Goal: Task Accomplishment & Management: Use online tool/utility

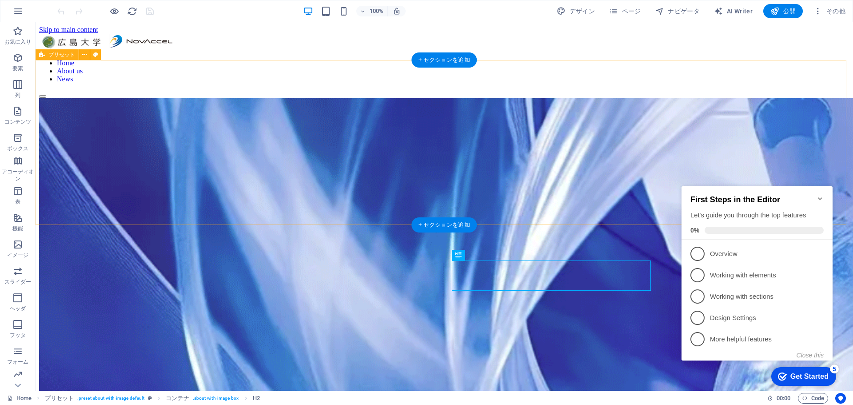
click at [739, 123] on div at bounding box center [444, 396] width 810 height 596
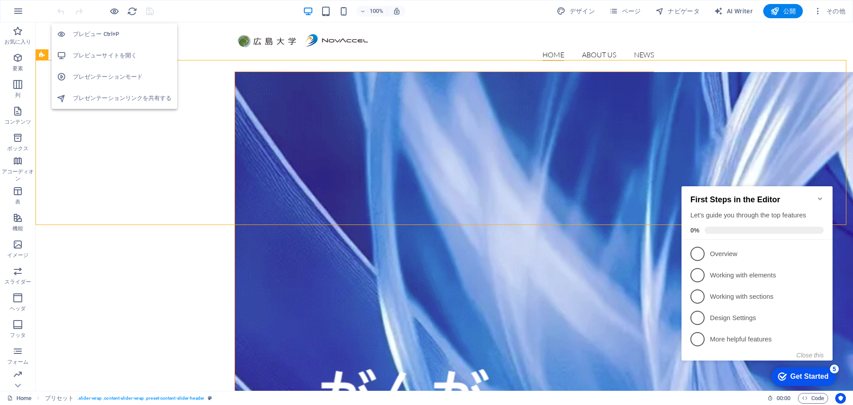
click at [108, 54] on h6 "プレビューサイトを開く" at bounding box center [122, 55] width 99 height 11
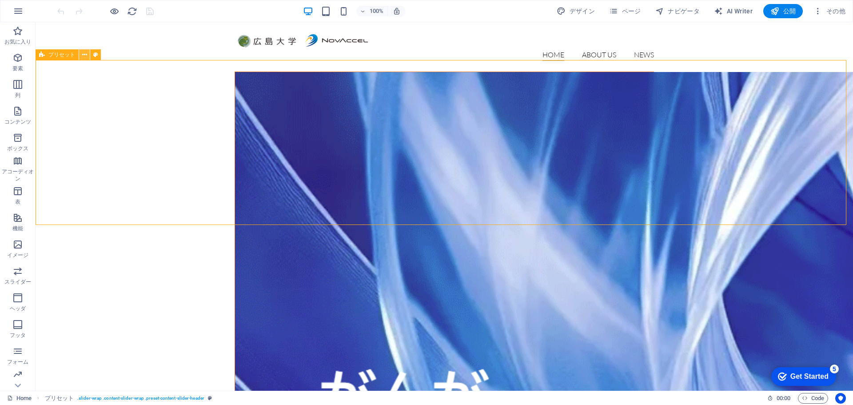
click at [87, 55] on icon at bounding box center [84, 54] width 5 height 9
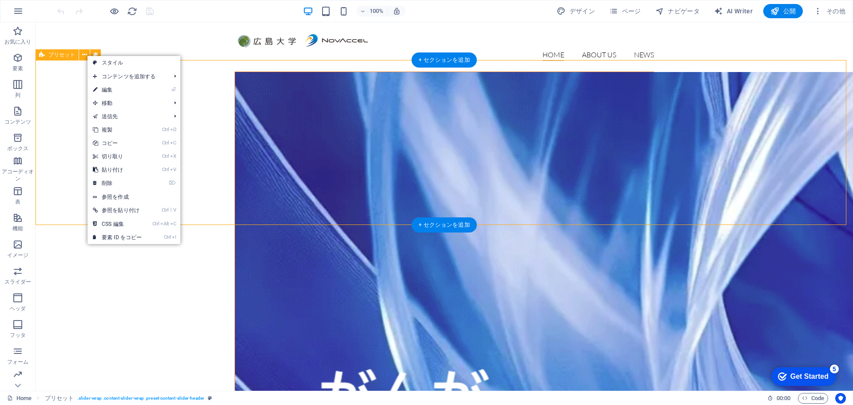
click at [64, 93] on div at bounding box center [445, 369] width 818 height 595
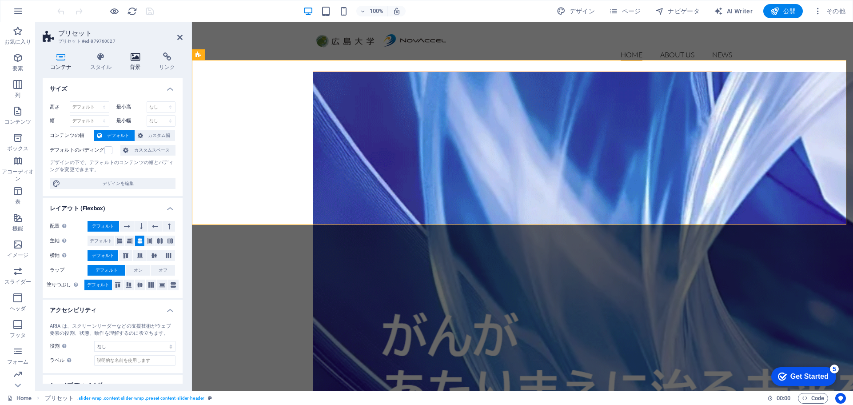
click at [132, 57] on icon at bounding box center [136, 56] width 26 height 9
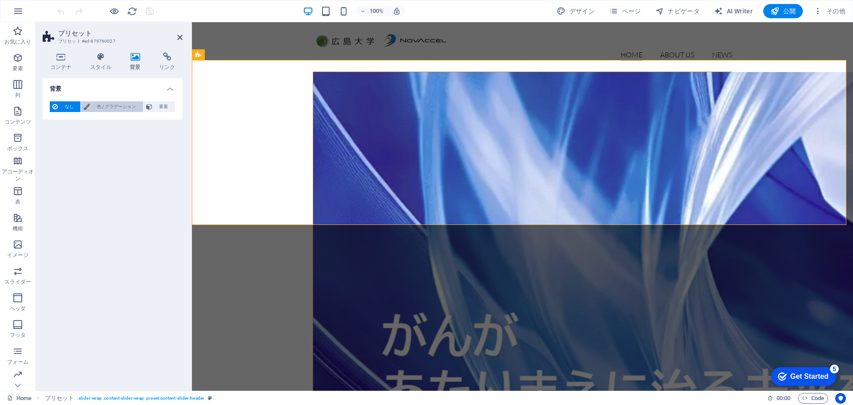
click at [113, 109] on span "色 / グラデーション" at bounding box center [116, 106] width 48 height 11
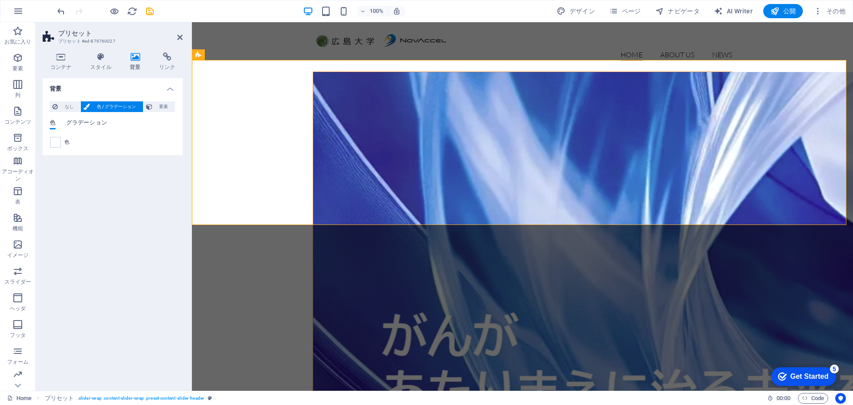
click at [75, 124] on span "グラデーション" at bounding box center [86, 123] width 41 height 12
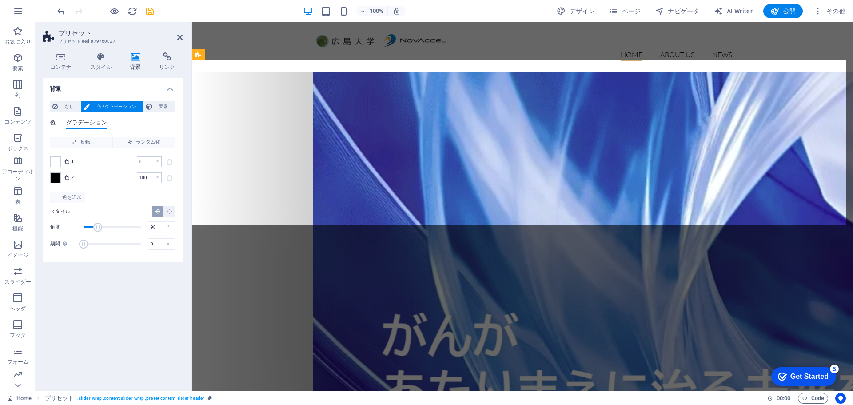
click at [51, 124] on span "色" at bounding box center [53, 123] width 6 height 12
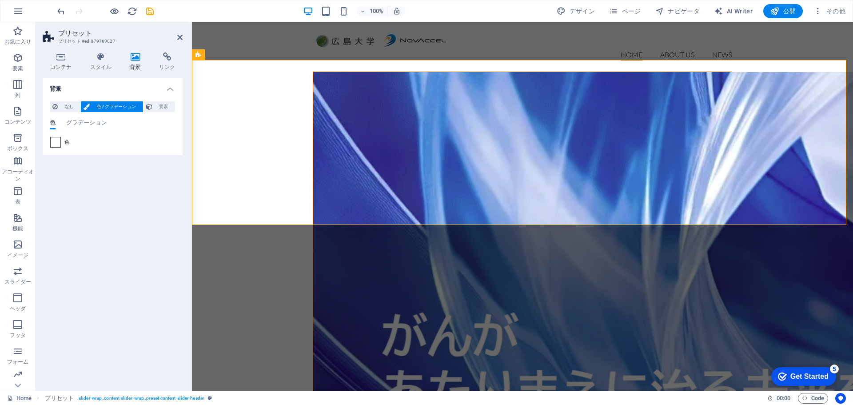
click at [56, 143] on span at bounding box center [56, 142] width 10 height 10
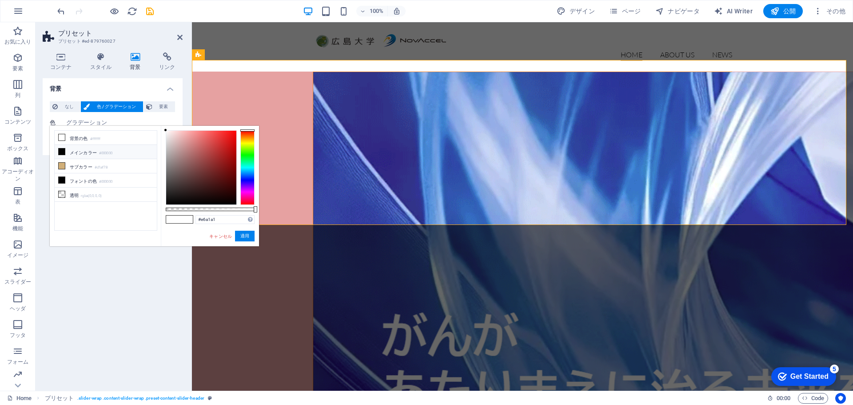
click at [187, 137] on div at bounding box center [201, 168] width 70 height 74
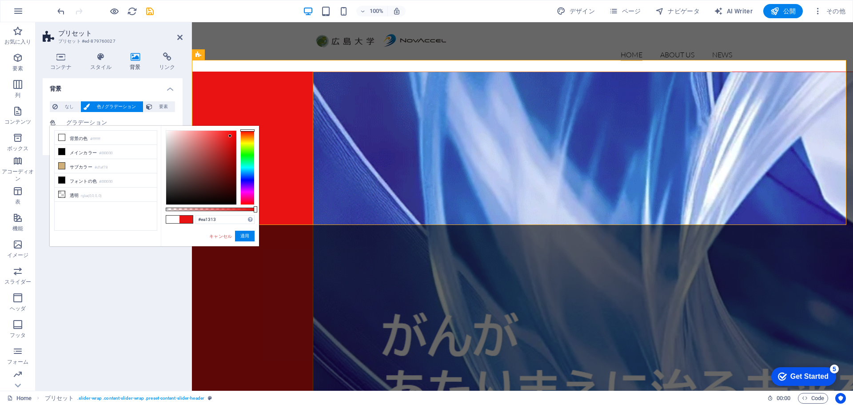
click at [230, 136] on div at bounding box center [201, 168] width 70 height 74
click at [245, 168] on div at bounding box center [247, 167] width 14 height 75
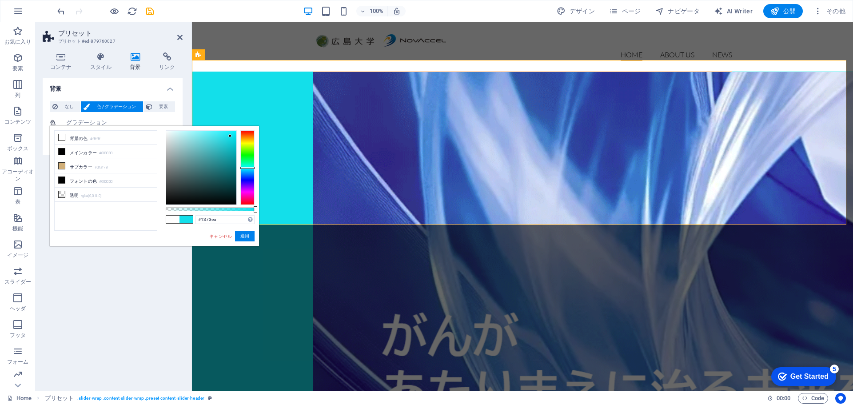
click at [248, 174] on div at bounding box center [247, 167] width 14 height 75
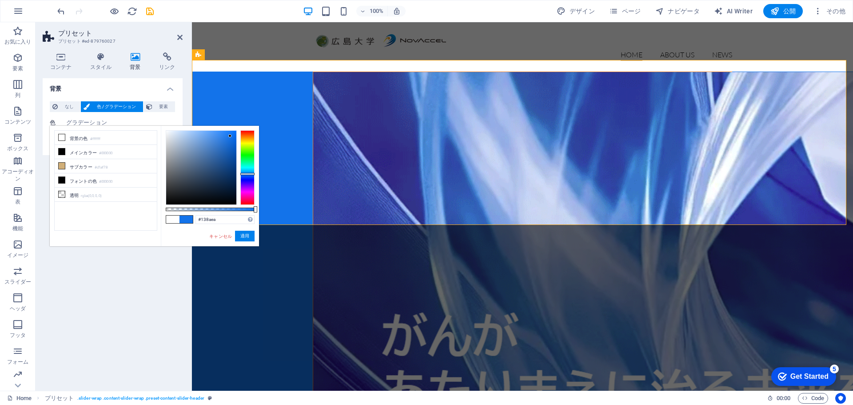
click at [247, 172] on div at bounding box center [247, 167] width 14 height 75
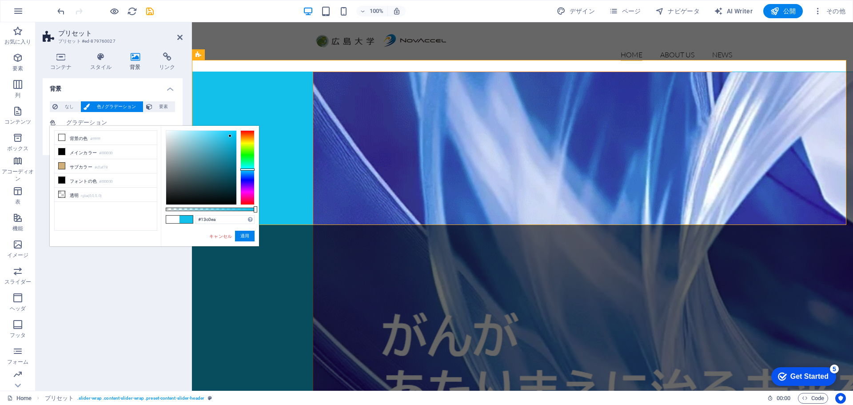
click at [247, 169] on div at bounding box center [247, 167] width 14 height 75
click at [215, 235] on link "キャンセル" at bounding box center [220, 236] width 24 height 7
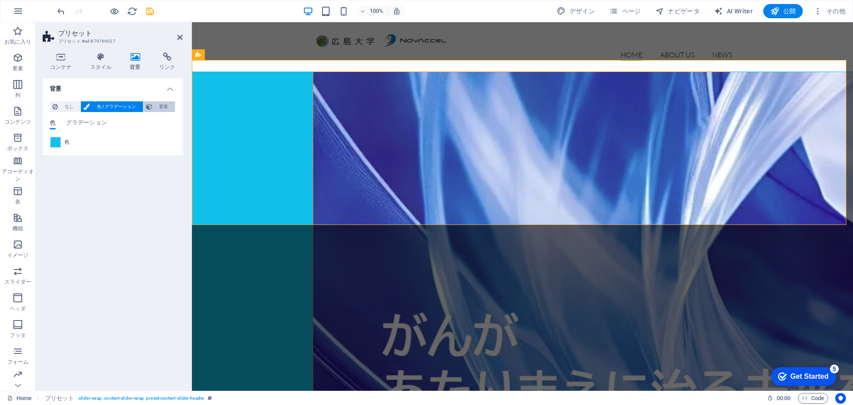
click at [165, 106] on span "要素" at bounding box center [163, 106] width 17 height 11
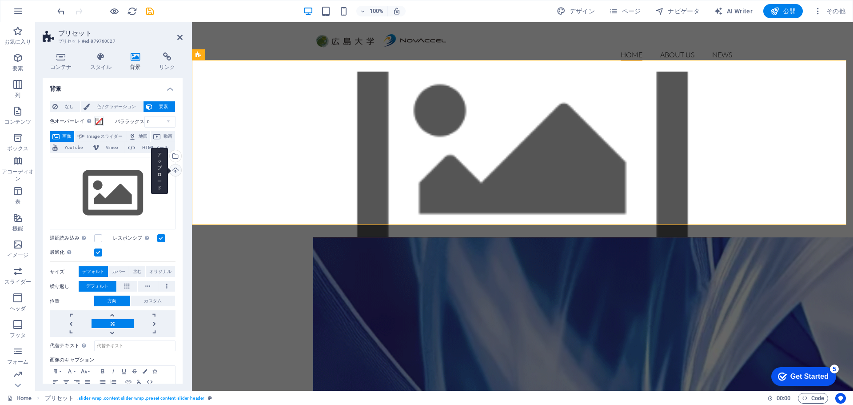
click at [173, 178] on div "アップロード" at bounding box center [174, 170] width 13 height 13
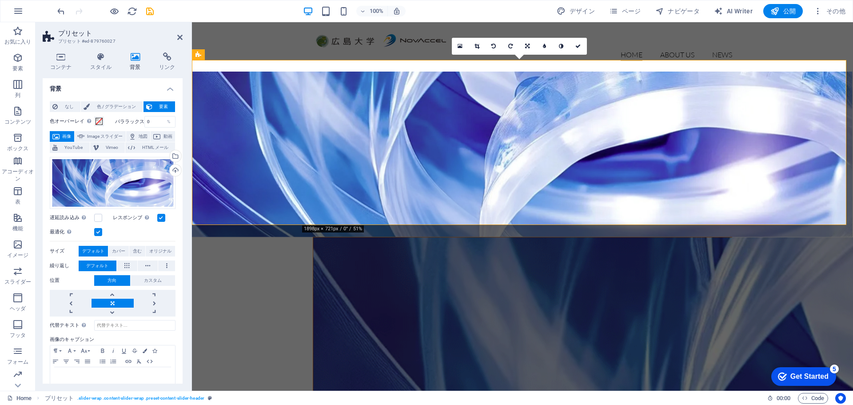
click at [176, 37] on header "プリセット プリセット #ed-879760027" at bounding box center [113, 33] width 140 height 23
drag, startPoint x: 180, startPoint y: 35, endPoint x: 145, endPoint y: 13, distance: 41.9
click at [180, 35] on icon at bounding box center [179, 37] width 5 height 7
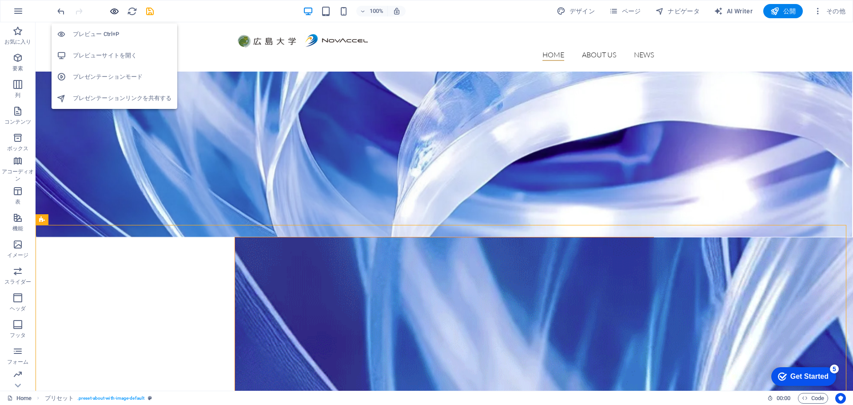
click at [119, 6] on icon "button" at bounding box center [114, 11] width 10 height 10
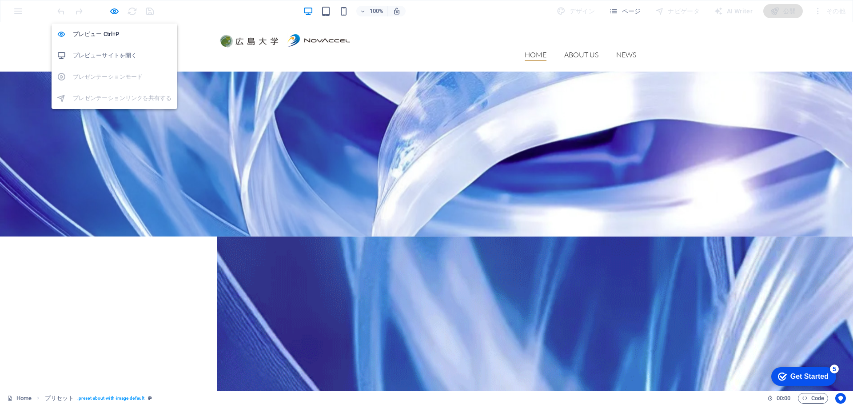
click at [113, 58] on h6 "プレビューサイトを開く" at bounding box center [122, 55] width 99 height 11
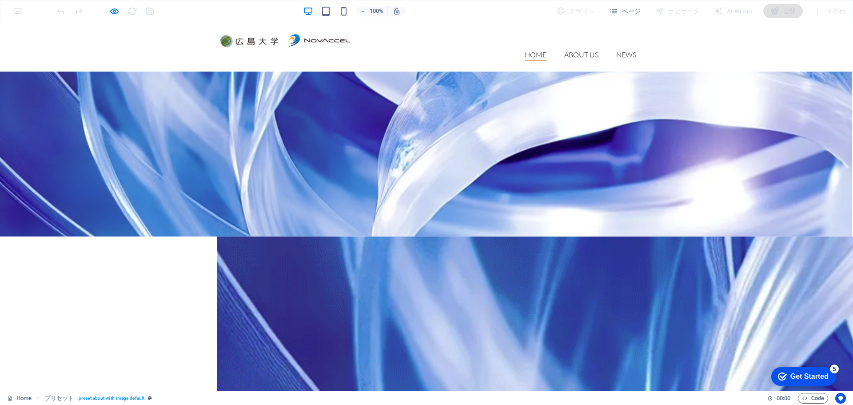
click at [124, 89] on div at bounding box center [426, 154] width 853 height 165
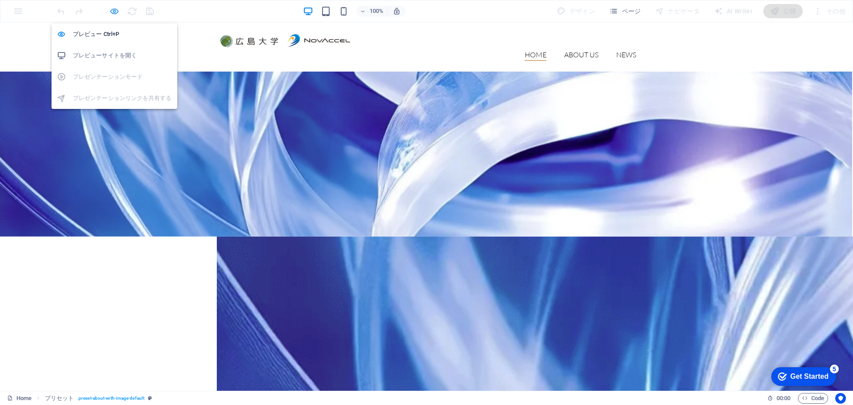
click at [112, 11] on icon "button" at bounding box center [114, 11] width 10 height 10
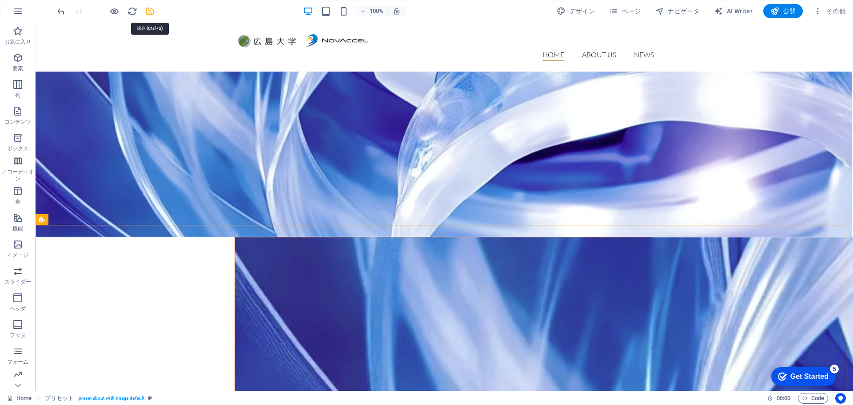
click at [150, 14] on icon "save" at bounding box center [150, 11] width 10 height 10
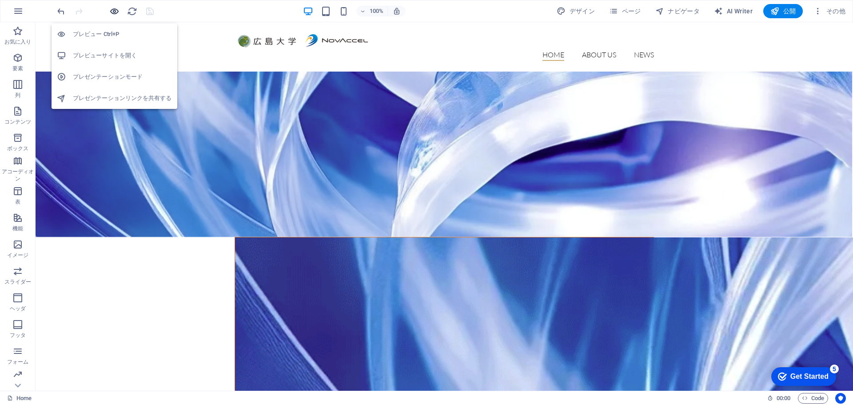
click at [116, 10] on icon "button" at bounding box center [114, 11] width 10 height 10
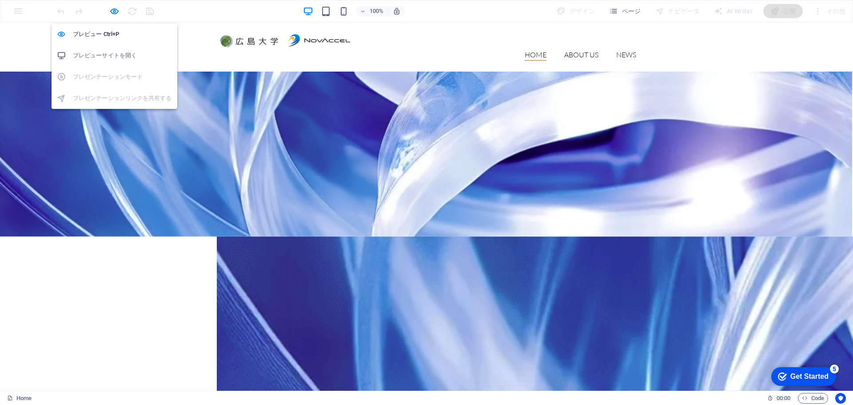
click at [113, 54] on h6 "プレビューサイトを開く" at bounding box center [122, 55] width 99 height 11
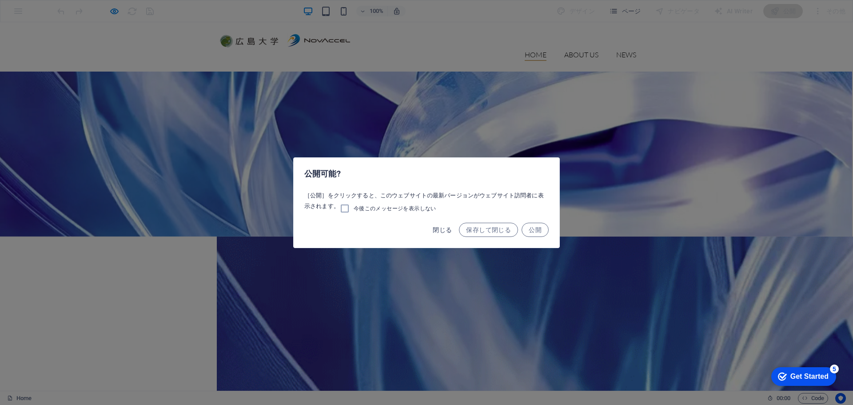
click at [432, 228] on button "閉じる" at bounding box center [442, 230] width 26 height 14
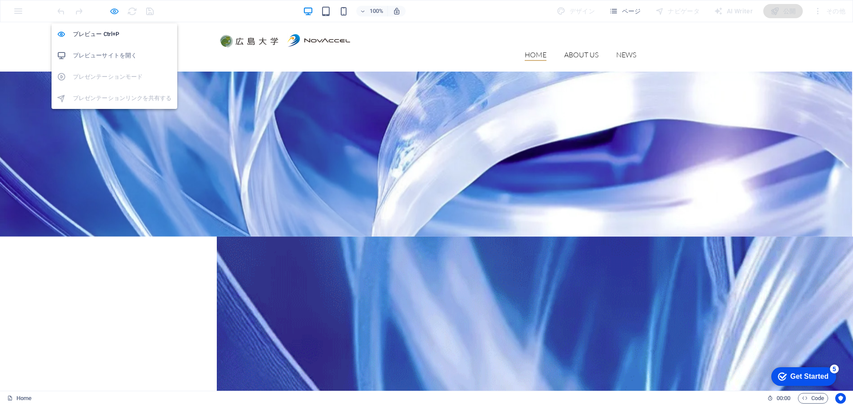
click at [112, 13] on icon "button" at bounding box center [114, 11] width 10 height 10
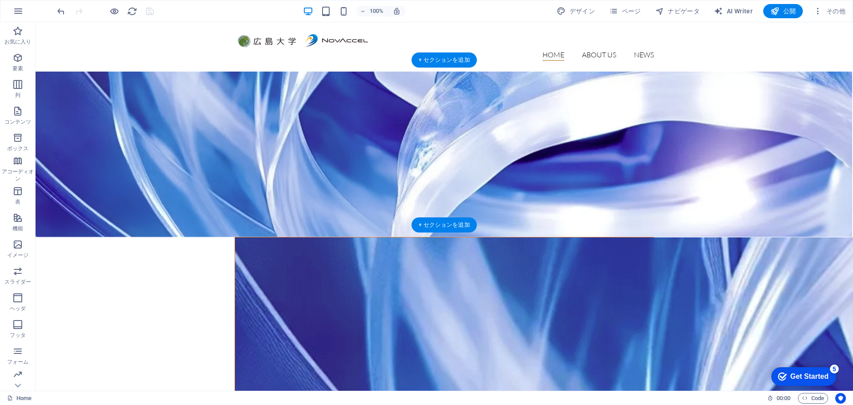
click at [179, 125] on figure at bounding box center [480, 228] width 818 height 368
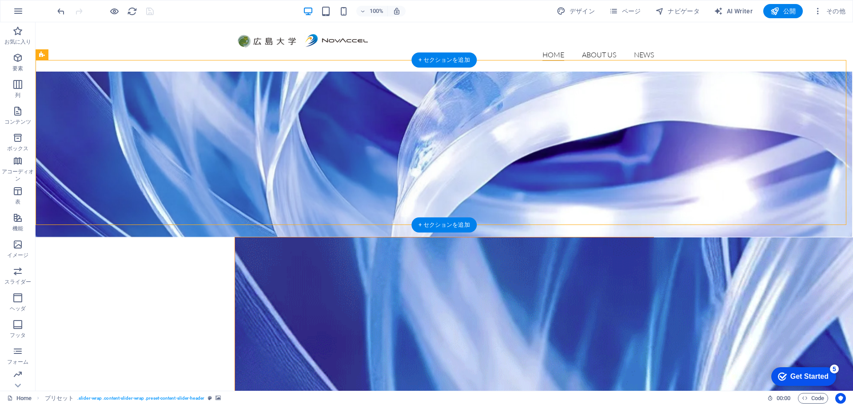
click at [105, 94] on figure at bounding box center [480, 228] width 818 height 368
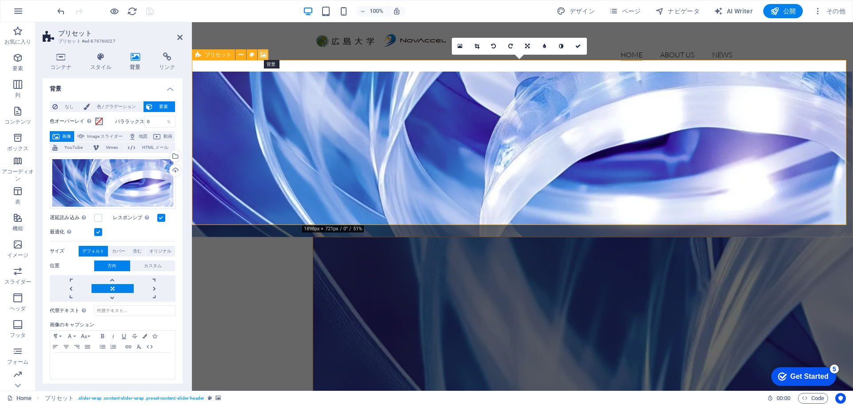
click at [261, 55] on icon at bounding box center [263, 54] width 7 height 9
click at [125, 191] on div "ここにファイルをドラッグするか、クリックしてファイルを選択するか、 ［ファイル］または無料のストック写真・動画からファイルを選択 してください。" at bounding box center [113, 183] width 126 height 52
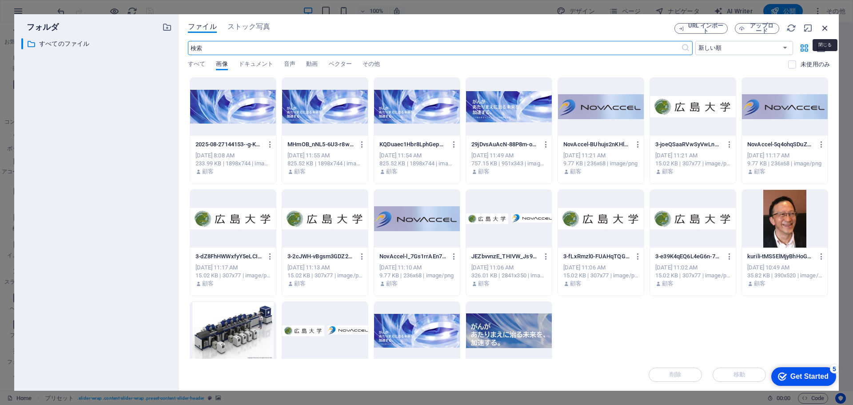
click at [826, 28] on icon "button" at bounding box center [825, 28] width 10 height 10
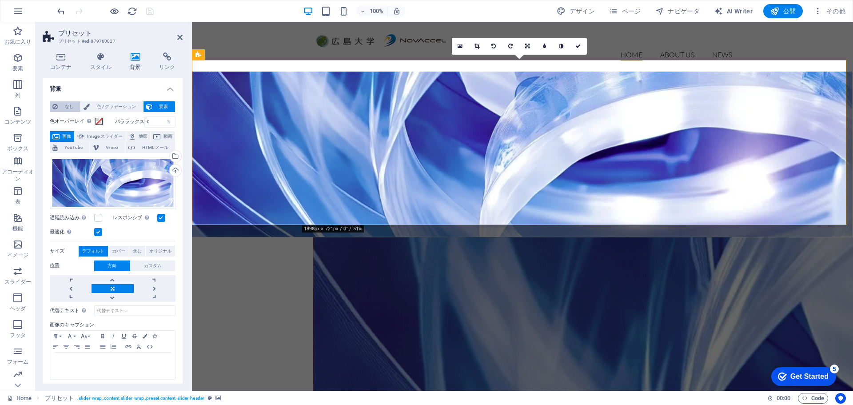
click at [64, 104] on span "なし" at bounding box center [68, 106] width 17 height 11
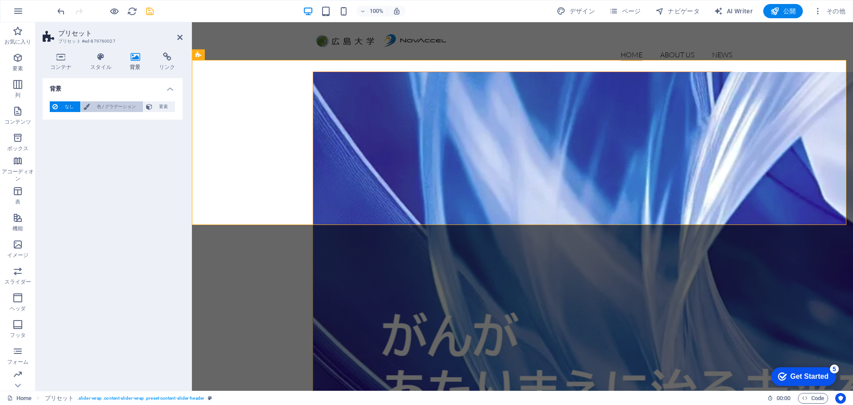
click at [126, 104] on span "色 / グラデーション" at bounding box center [116, 106] width 48 height 11
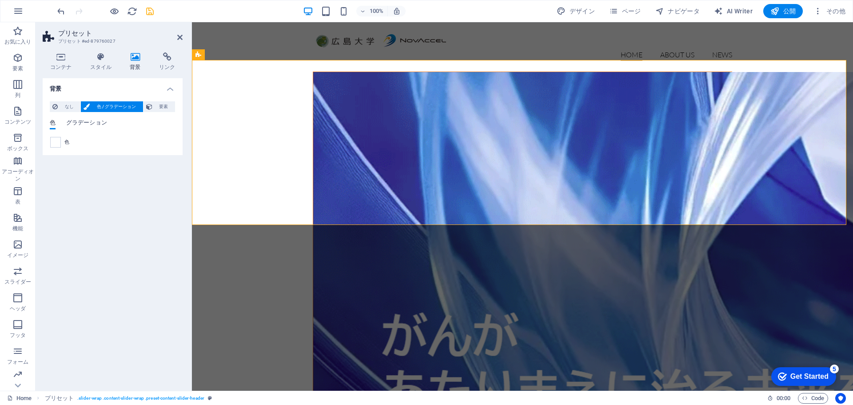
click at [100, 120] on span "グラデーション" at bounding box center [86, 123] width 41 height 12
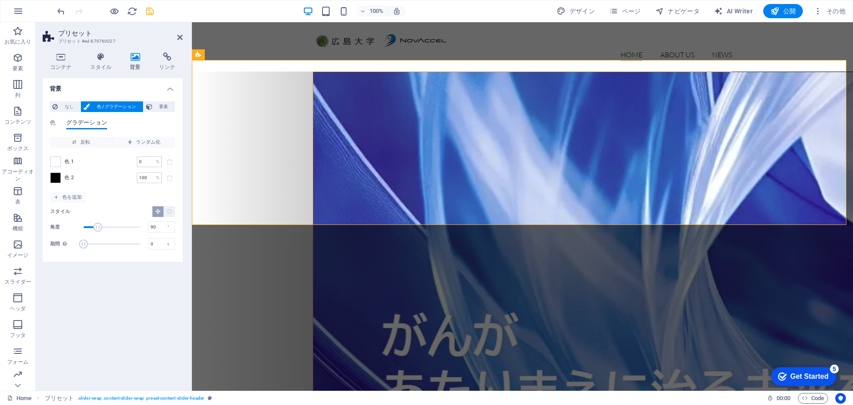
click at [62, 161] on div "色 1 0 % ​" at bounding box center [112, 161] width 125 height 11
click at [56, 162] on span at bounding box center [56, 162] width 10 height 10
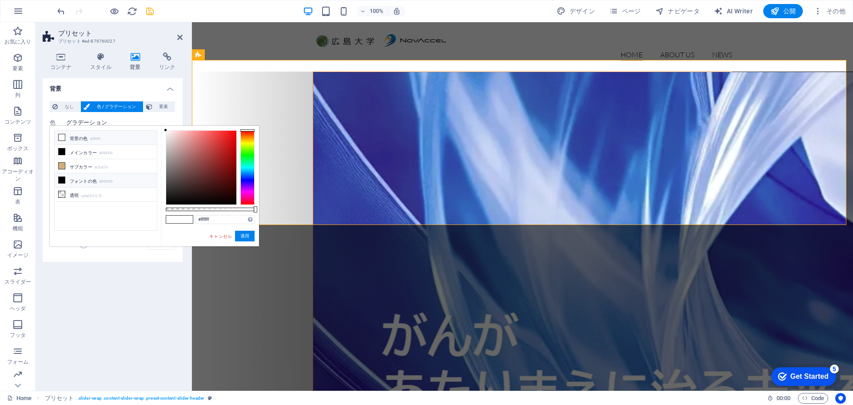
click at [60, 180] on icon at bounding box center [62, 180] width 6 height 6
type input "#000000"
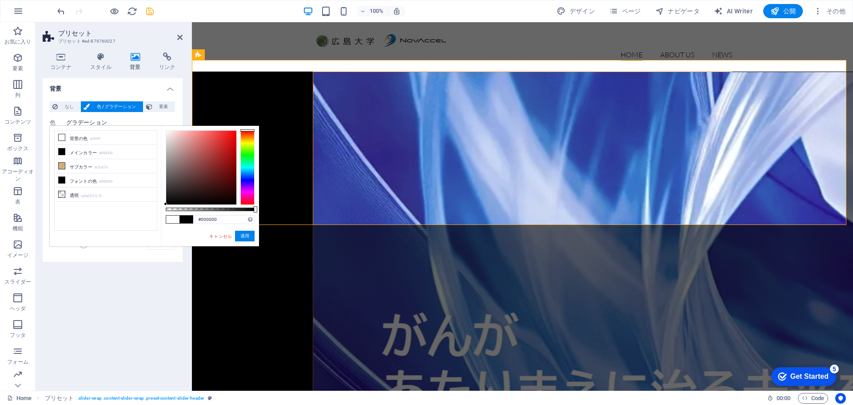
click at [105, 286] on div "背景 なし 色 / グラデーション 要素 背景を全幅に伸ばす 色オーバーレイ 背景の上にオーバーレイを配置して背景を色付けします パララックス 0 % 画像 …" at bounding box center [113, 230] width 140 height 305
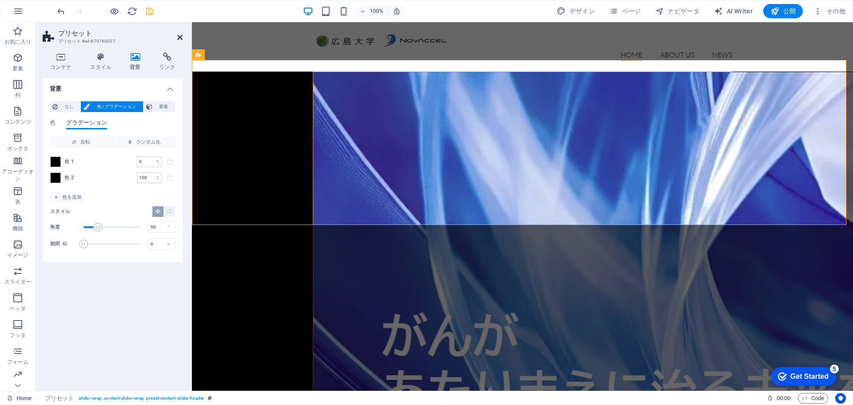
click at [179, 36] on icon at bounding box center [179, 37] width 5 height 7
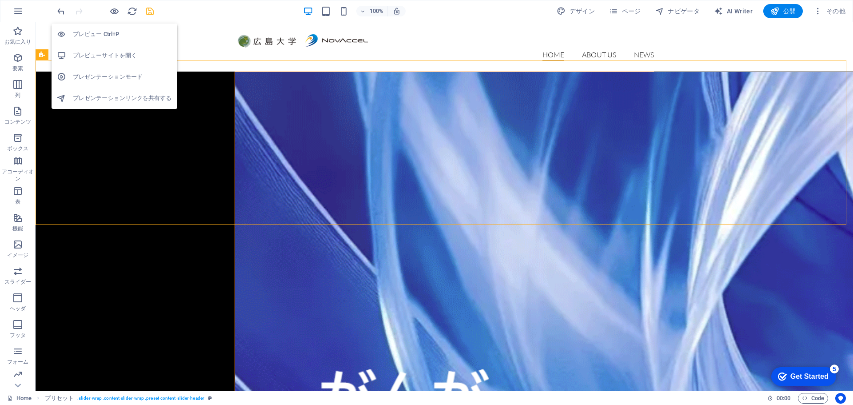
click at [105, 32] on h6 "プレビュー Ctrl+P" at bounding box center [122, 34] width 99 height 11
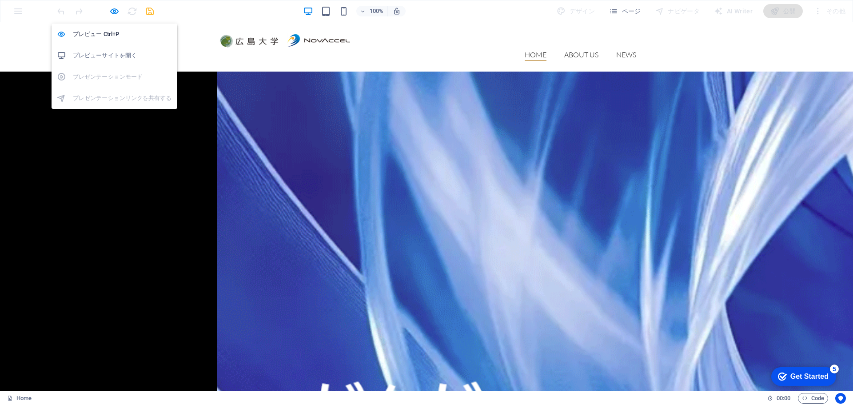
click at [115, 57] on h6 "プレビューサイトを開く" at bounding box center [122, 55] width 99 height 11
click at [109, 11] on icon "button" at bounding box center [114, 11] width 10 height 10
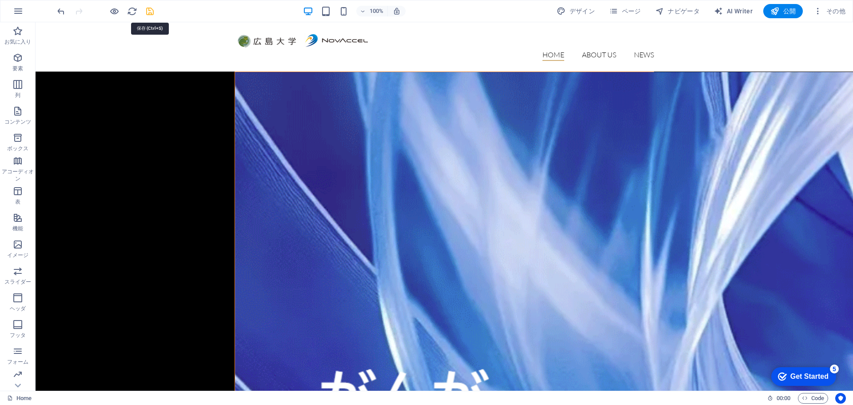
click at [148, 11] on icon "save" at bounding box center [150, 11] width 10 height 10
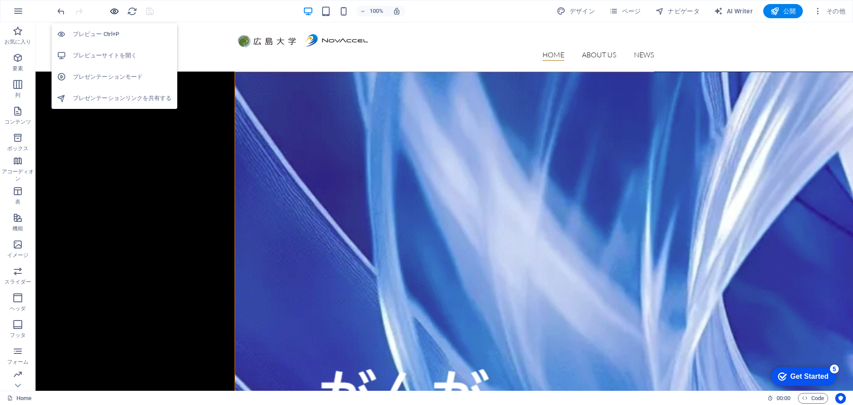
click at [113, 11] on icon "button" at bounding box center [114, 11] width 10 height 10
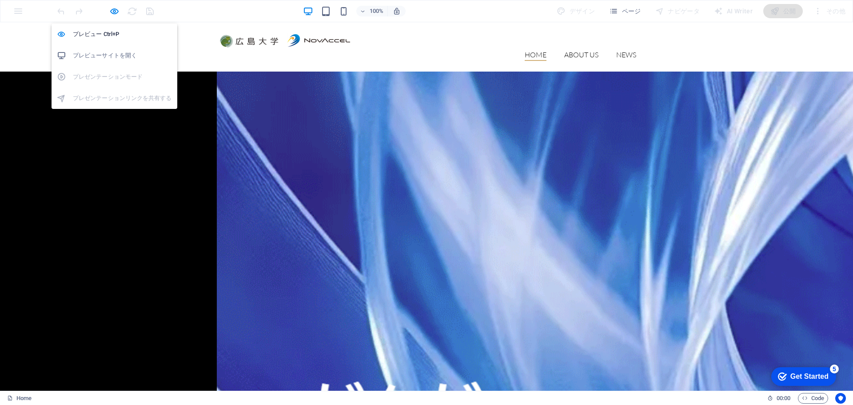
click at [128, 52] on h6 "プレビューサイトを開く" at bounding box center [122, 55] width 99 height 11
click at [112, 8] on icon "button" at bounding box center [114, 11] width 10 height 10
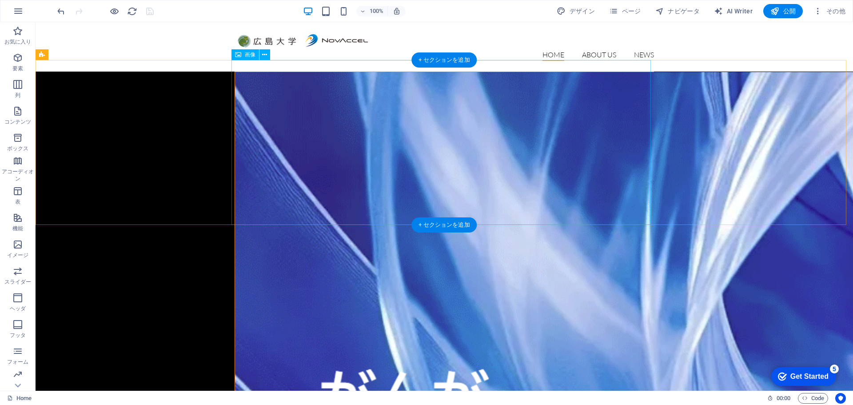
click at [294, 101] on figure at bounding box center [444, 369] width 419 height 595
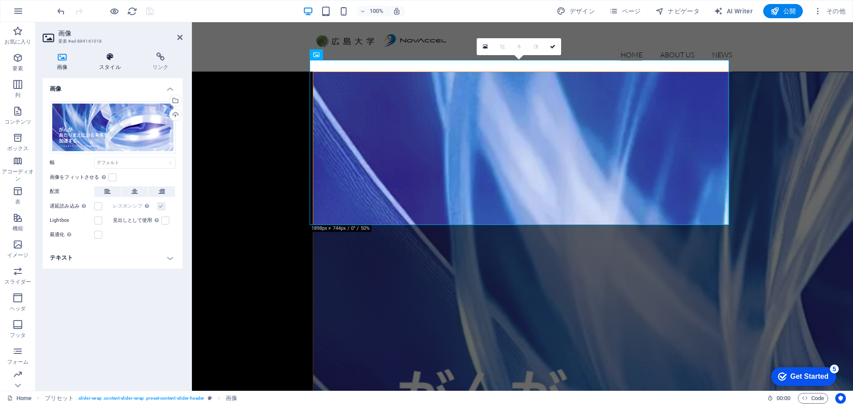
click at [109, 56] on icon at bounding box center [110, 56] width 50 height 9
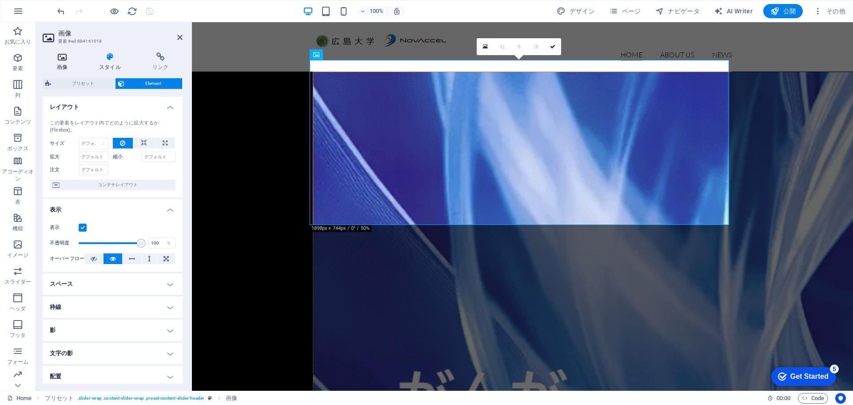
click at [63, 58] on icon at bounding box center [62, 56] width 39 height 9
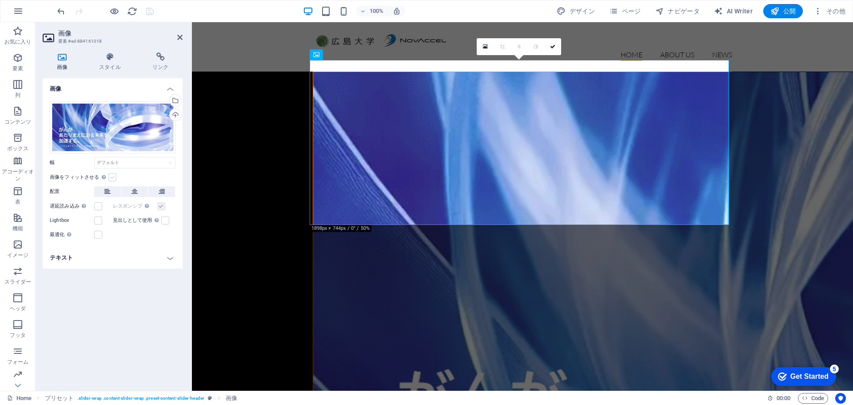
click at [113, 179] on label at bounding box center [112, 177] width 8 height 8
click at [0, 0] on input "画像をフィットさせる 固定の幅と高さに画像を自動的にフィットさせます" at bounding box center [0, 0] width 0 height 0
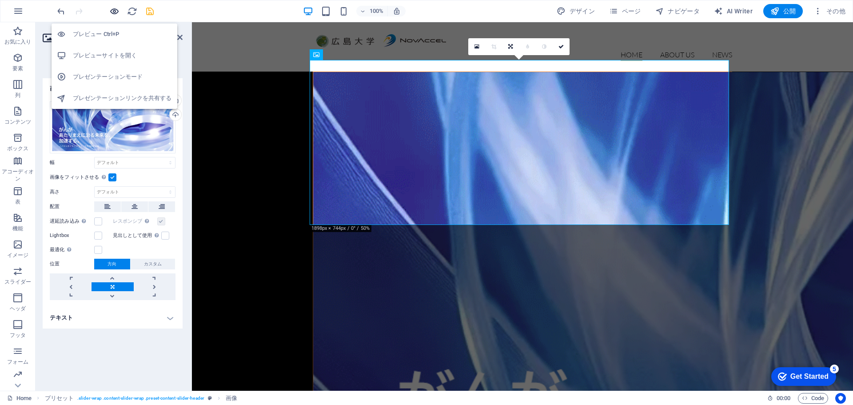
click at [114, 11] on icon "button" at bounding box center [114, 11] width 10 height 10
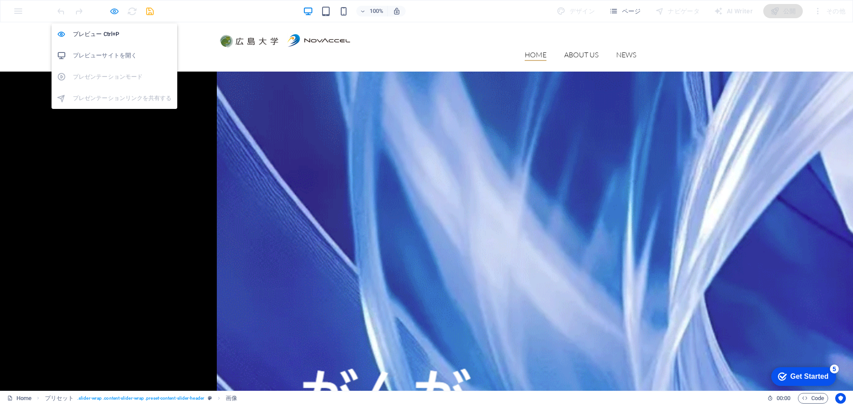
click at [114, 11] on icon "button" at bounding box center [114, 11] width 10 height 10
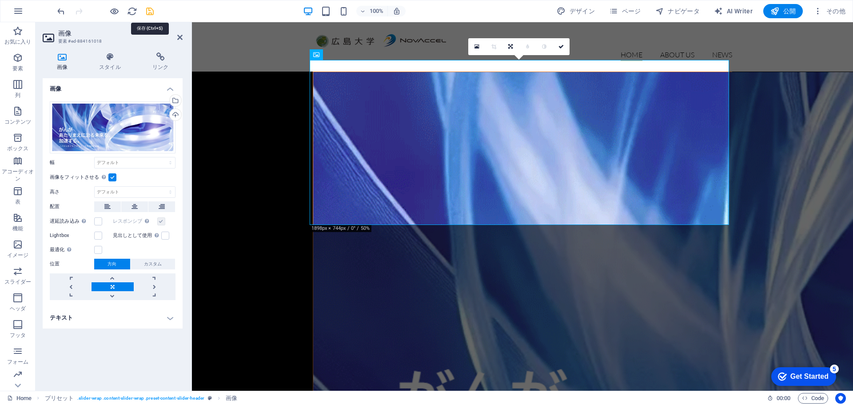
click at [152, 13] on icon "save" at bounding box center [150, 11] width 10 height 10
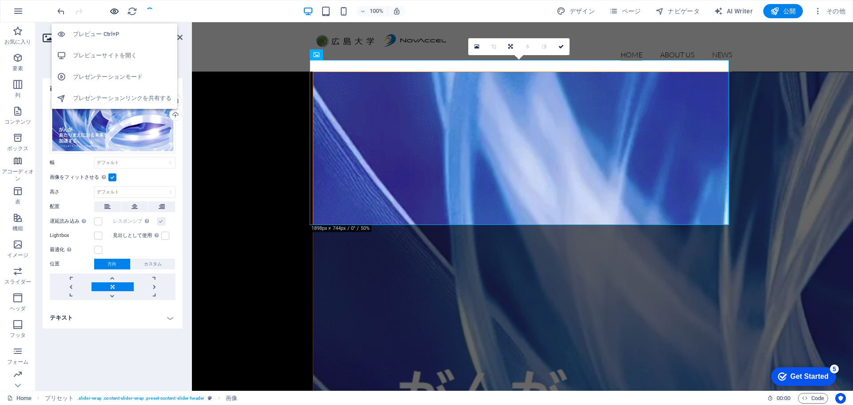
click at [116, 12] on icon "button" at bounding box center [114, 11] width 10 height 10
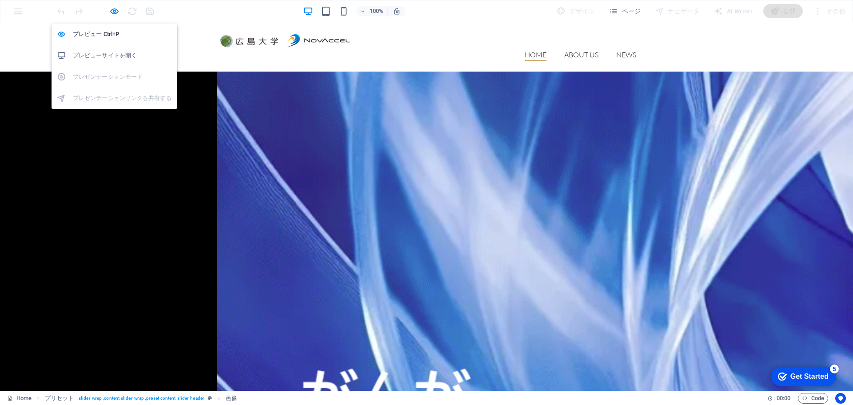
click at [119, 56] on h6 "プレビューサイトを開く" at bounding box center [122, 55] width 99 height 11
click at [113, 11] on icon "button" at bounding box center [114, 11] width 10 height 10
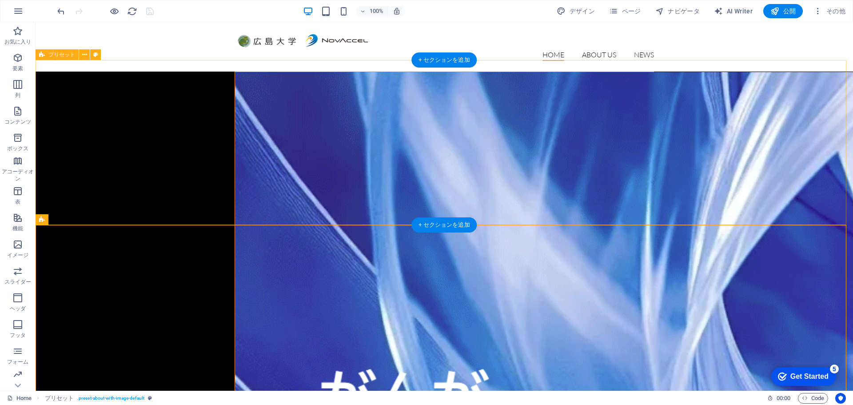
click at [130, 156] on div at bounding box center [445, 369] width 818 height 595
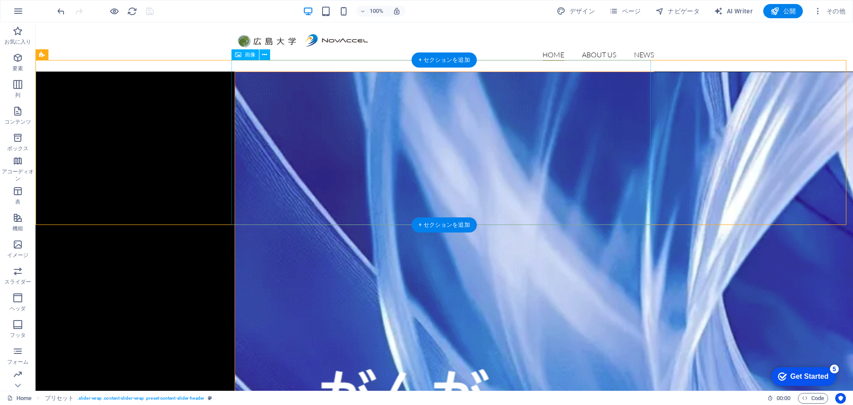
click at [263, 120] on figure at bounding box center [444, 369] width 419 height 595
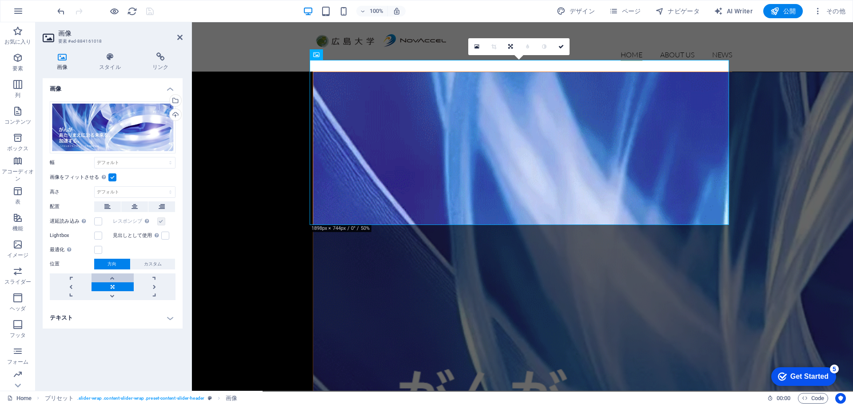
click at [111, 276] on link at bounding box center [113, 277] width 42 height 9
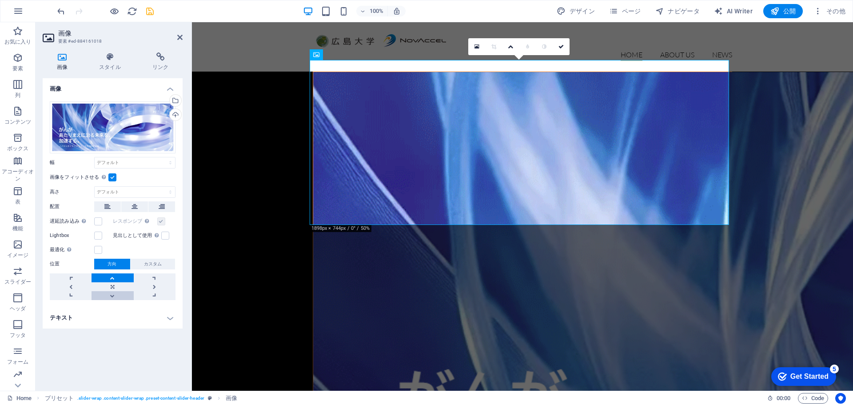
click at [114, 293] on link at bounding box center [113, 295] width 42 height 9
click at [154, 296] on link at bounding box center [155, 295] width 42 height 9
click at [68, 276] on link at bounding box center [71, 277] width 42 height 9
click at [111, 295] on link at bounding box center [113, 295] width 42 height 9
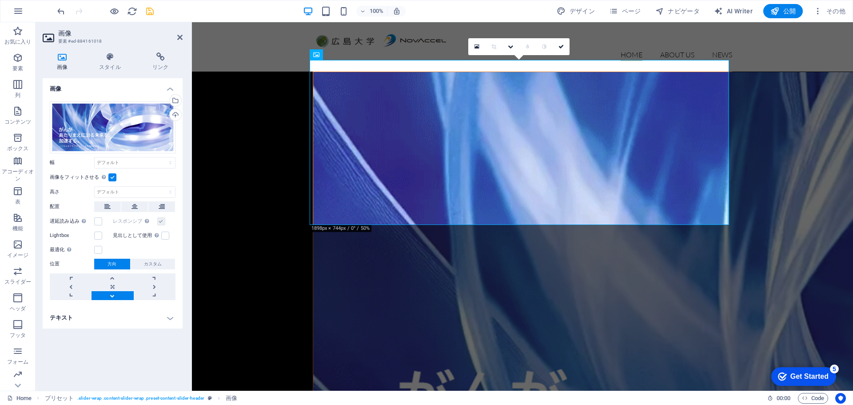
click at [111, 295] on link at bounding box center [113, 295] width 42 height 9
click at [121, 328] on h4 "テキスト" at bounding box center [113, 317] width 140 height 21
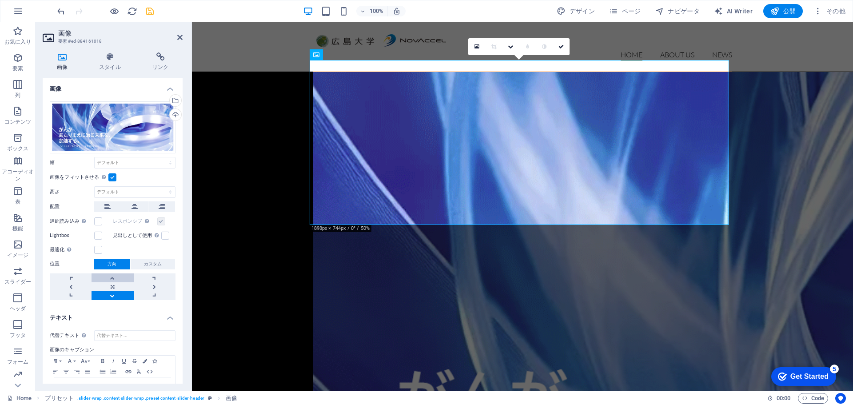
click at [112, 276] on link at bounding box center [113, 277] width 42 height 9
click at [154, 262] on span "カスタム" at bounding box center [153, 264] width 18 height 11
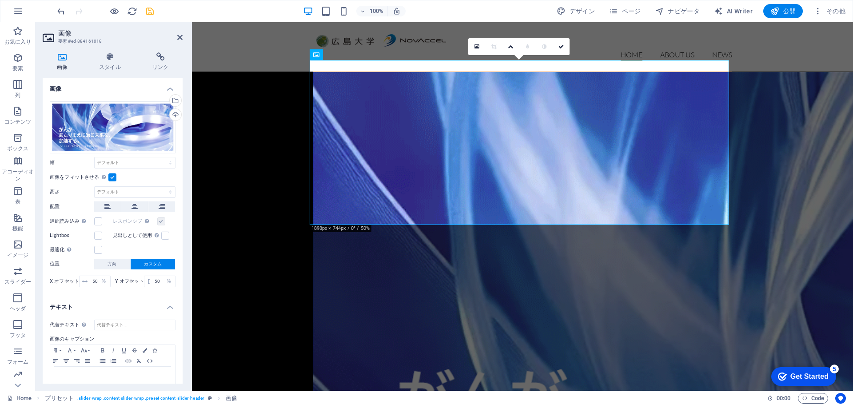
click at [129, 294] on div "ここにファイルをドラッグするか、クリックしてファイルを選択するか、 ［ファイル］または無料のストック写真・動画からファイルを選択 してください。 ファイルマネ…" at bounding box center [113, 195] width 140 height 202
click at [110, 60] on icon at bounding box center [110, 56] width 50 height 9
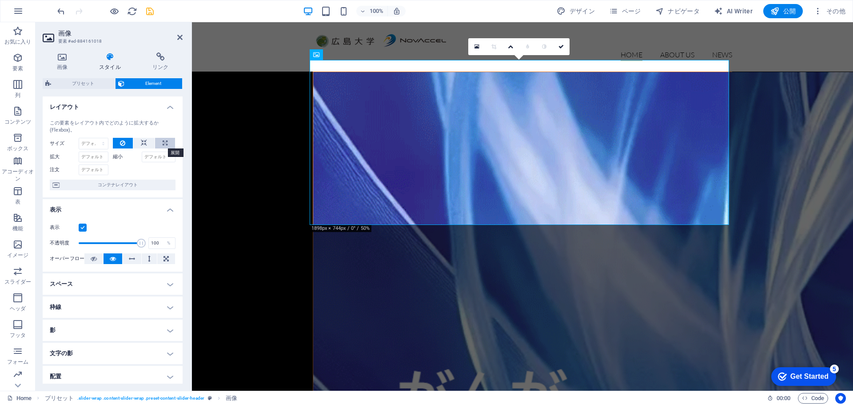
click at [164, 142] on icon at bounding box center [165, 143] width 5 height 11
type input "100"
select select "%"
click at [150, 12] on icon "save" at bounding box center [150, 11] width 10 height 10
select select "%"
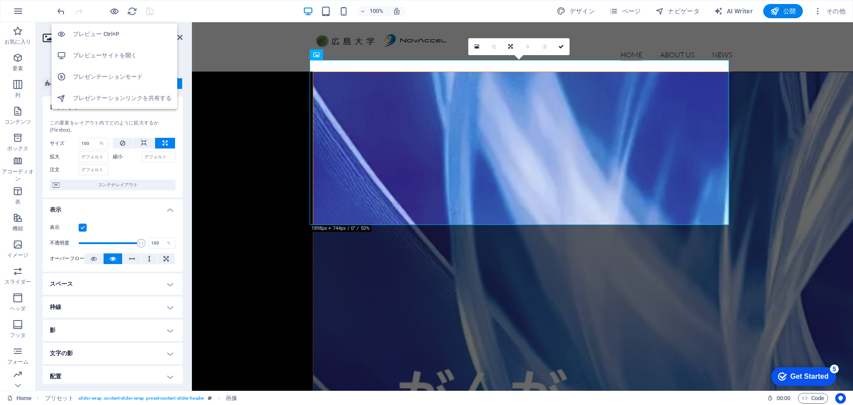
click at [109, 31] on h6 "プレビュー Ctrl+P" at bounding box center [122, 34] width 99 height 11
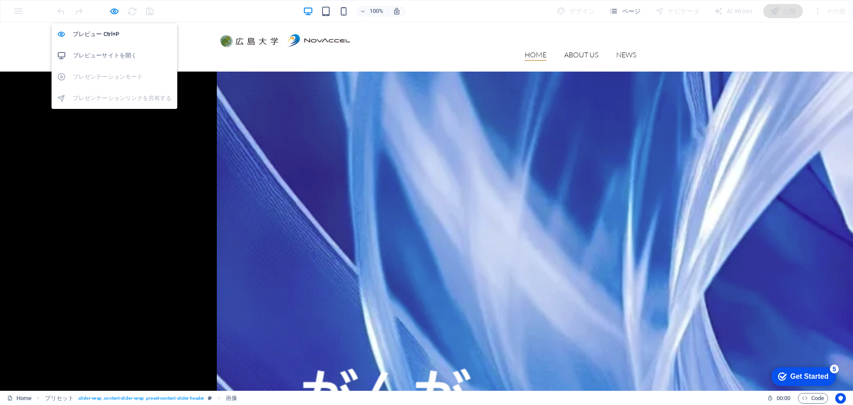
click at [119, 57] on h6 "プレビューサイトを開く" at bounding box center [122, 55] width 99 height 11
click at [111, 12] on icon "button" at bounding box center [114, 11] width 10 height 10
select select "%"
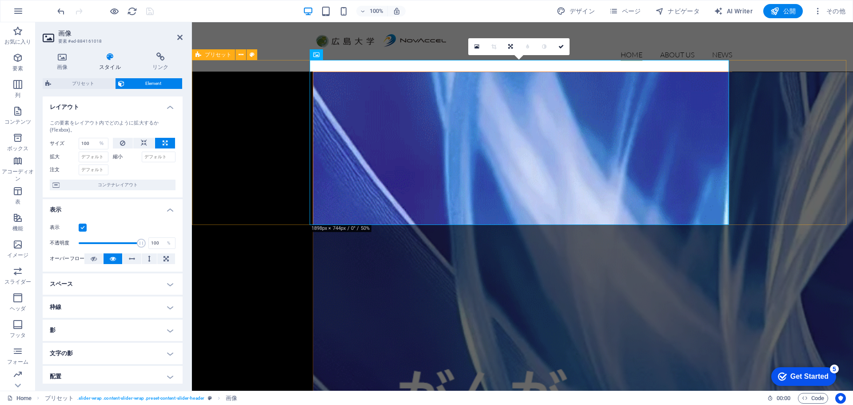
click at [228, 120] on div at bounding box center [522, 369] width 661 height 595
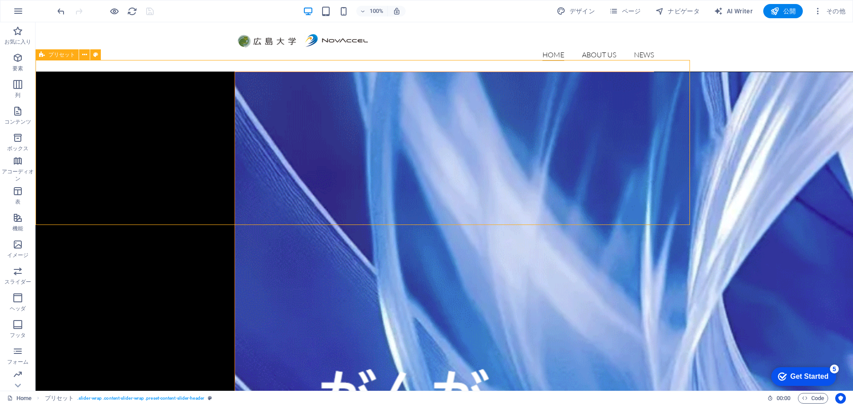
click at [228, 120] on div at bounding box center [445, 369] width 818 height 595
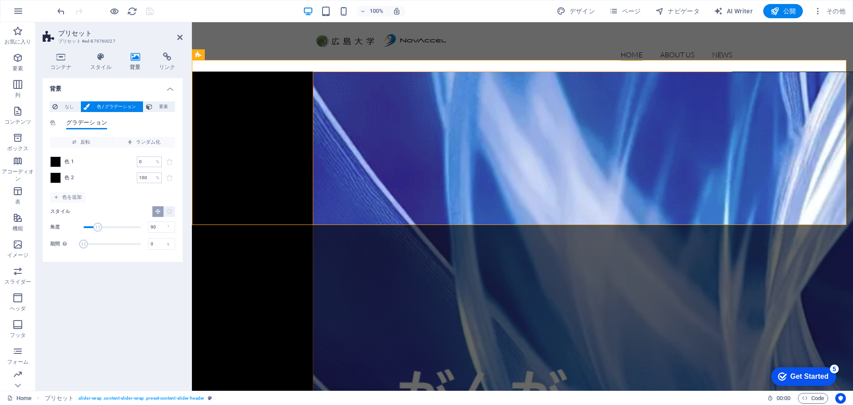
click at [134, 56] on icon at bounding box center [136, 56] width 26 height 9
click at [62, 107] on span "なし" at bounding box center [68, 106] width 17 height 11
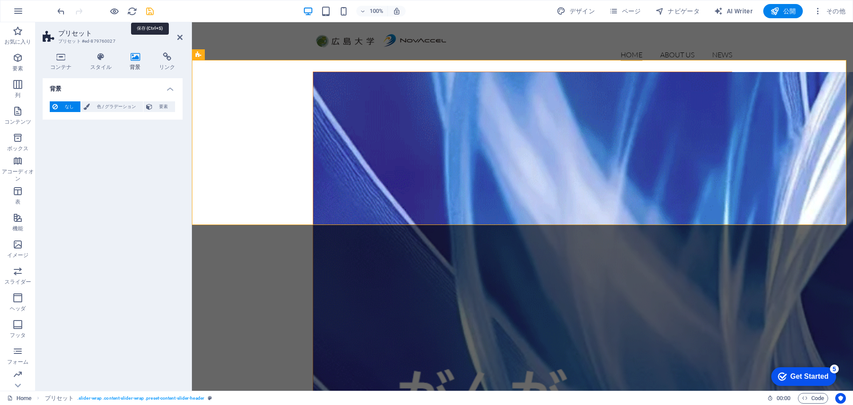
click at [150, 13] on icon "save" at bounding box center [150, 11] width 10 height 10
select select "%"
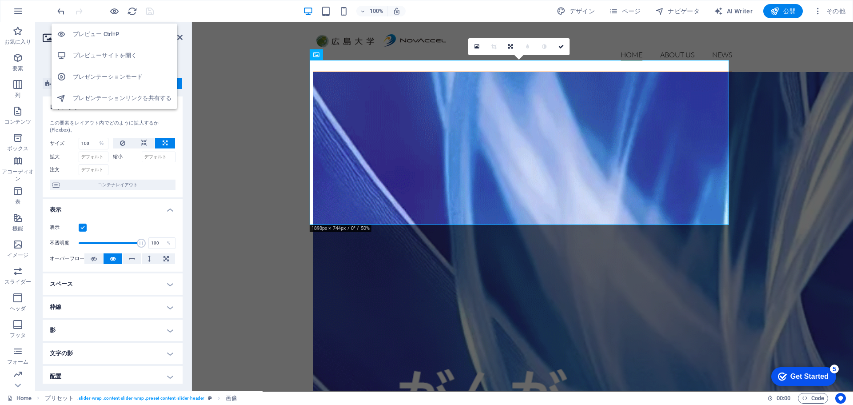
click at [115, 53] on h6 "プレビューサイトを開く" at bounding box center [122, 55] width 99 height 11
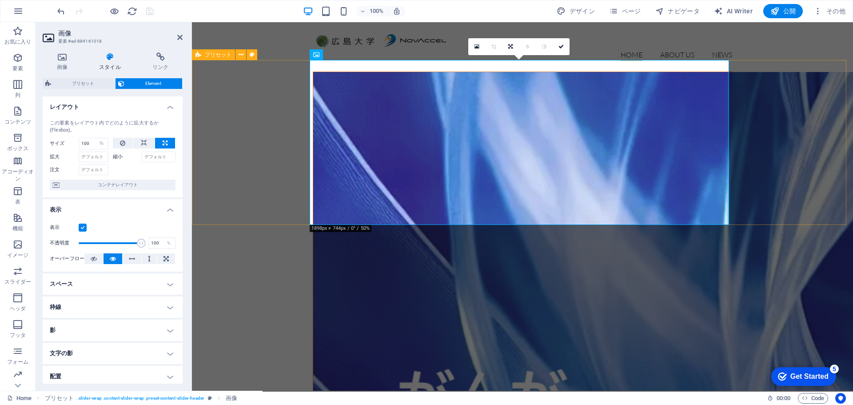
click at [277, 111] on div at bounding box center [522, 369] width 661 height 595
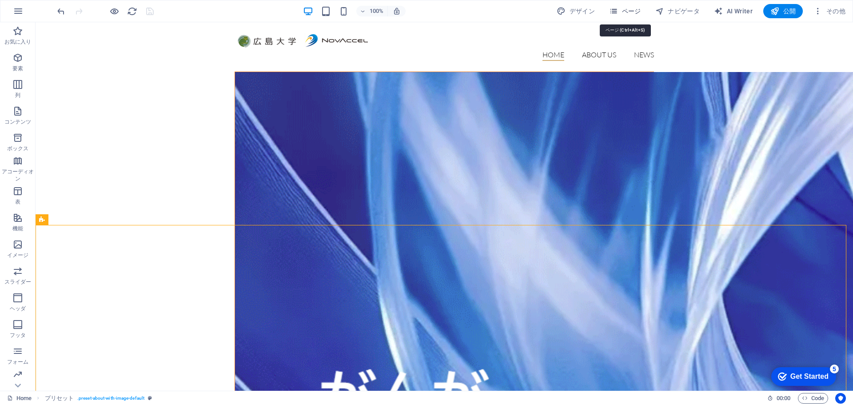
click at [630, 13] on span "ページ" at bounding box center [625, 11] width 32 height 9
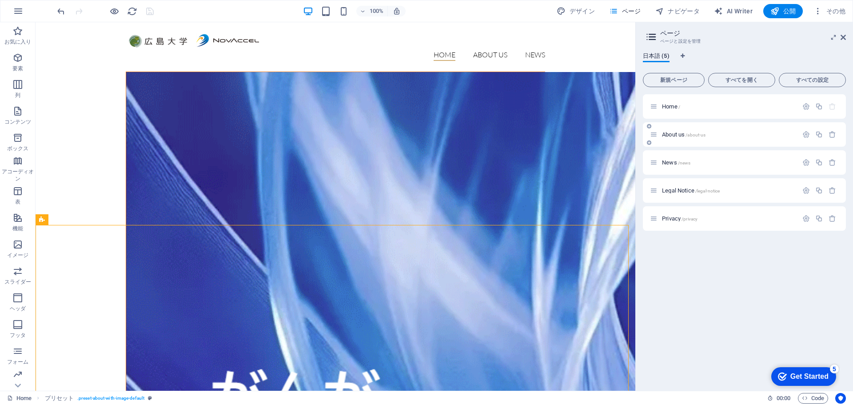
click at [673, 137] on div "About us /about-us" at bounding box center [724, 134] width 148 height 10
click at [669, 134] on span "About us /about-us" at bounding box center [684, 134] width 44 height 7
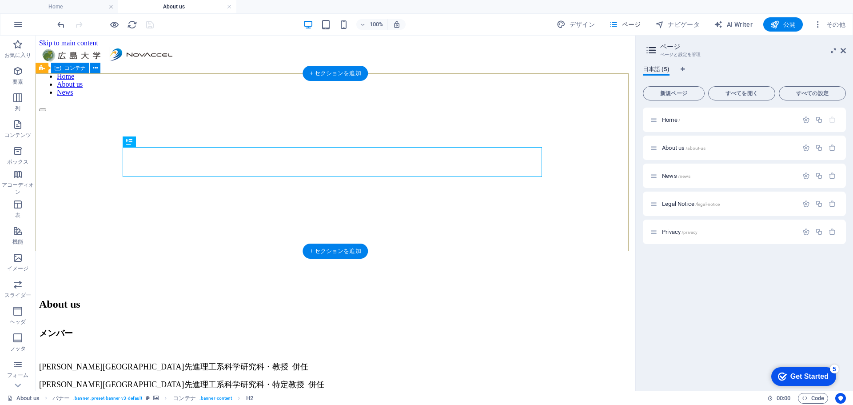
click at [173, 289] on div "About us" at bounding box center [335, 304] width 593 height 30
click at [310, 298] on div "About us" at bounding box center [335, 304] width 593 height 12
click at [248, 289] on div "About us" at bounding box center [335, 304] width 593 height 30
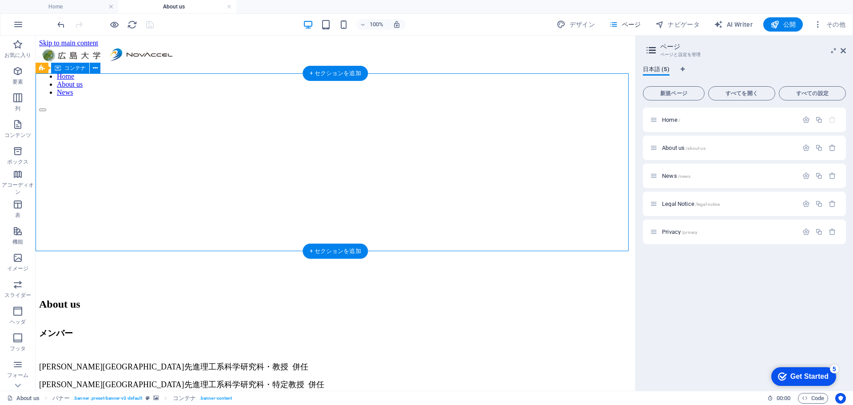
click at [108, 289] on div "About us" at bounding box center [335, 304] width 593 height 30
click at [94, 68] on icon at bounding box center [95, 68] width 5 height 9
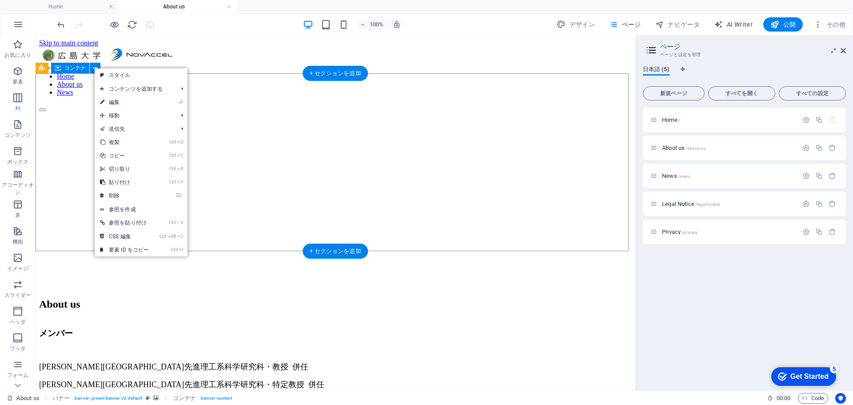
click at [58, 289] on div "About us" at bounding box center [335, 304] width 593 height 30
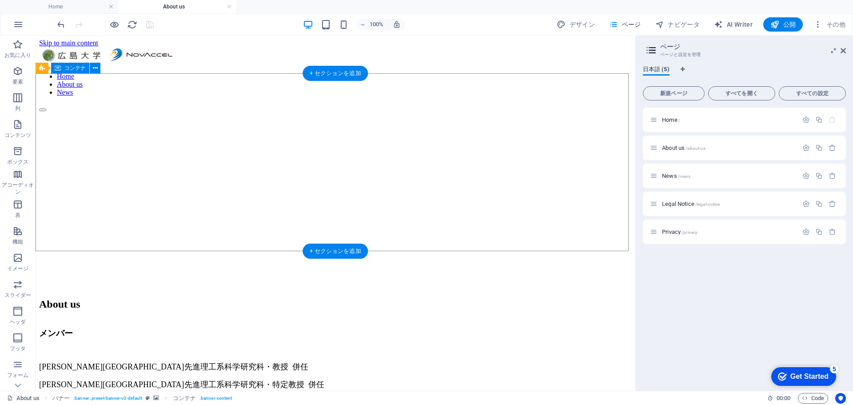
click at [58, 289] on div "About us" at bounding box center [335, 304] width 593 height 30
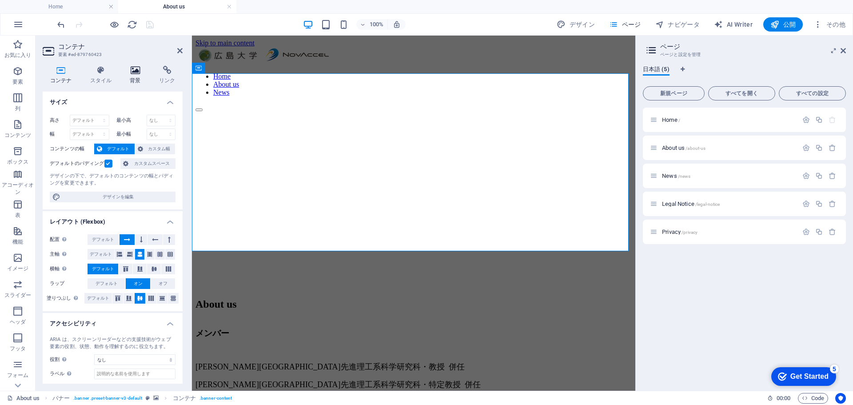
click at [133, 72] on icon at bounding box center [136, 70] width 26 height 9
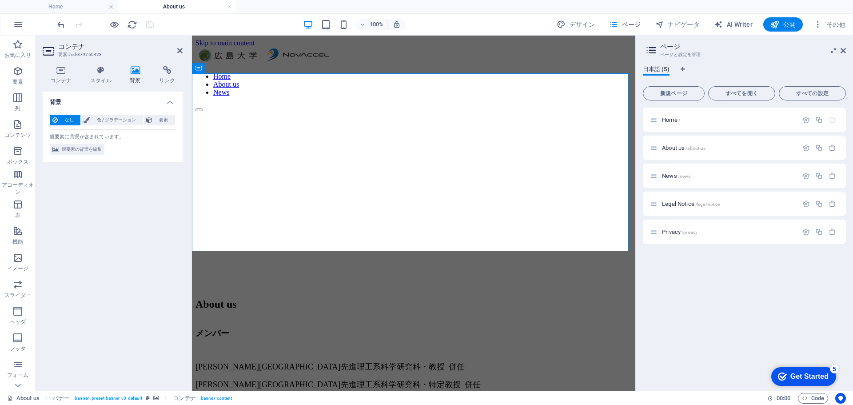
click at [136, 70] on icon at bounding box center [136, 70] width 26 height 9
click at [107, 71] on icon at bounding box center [101, 70] width 36 height 9
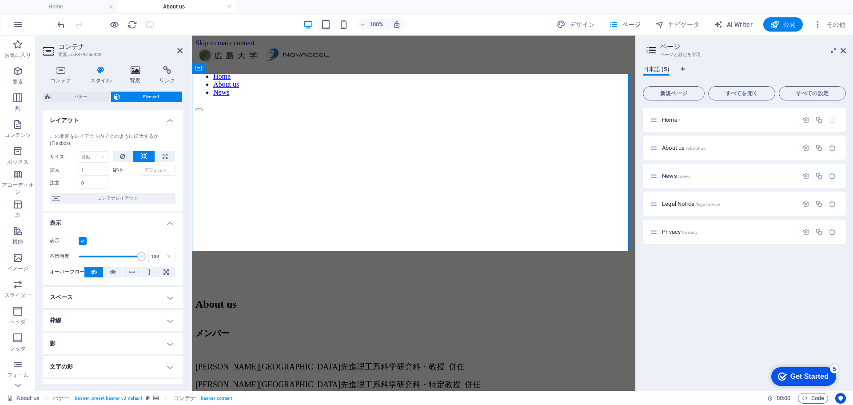
click at [128, 72] on icon at bounding box center [136, 70] width 26 height 9
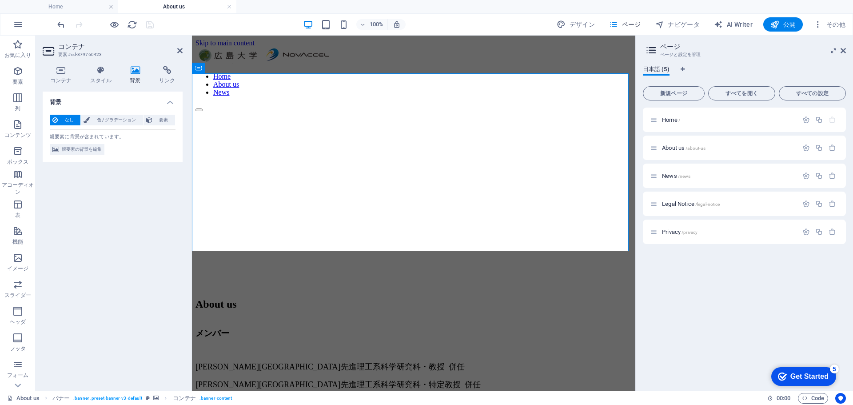
click at [131, 71] on icon at bounding box center [136, 70] width 26 height 9
click at [79, 150] on span "親要素の背景を編集" at bounding box center [82, 149] width 40 height 11
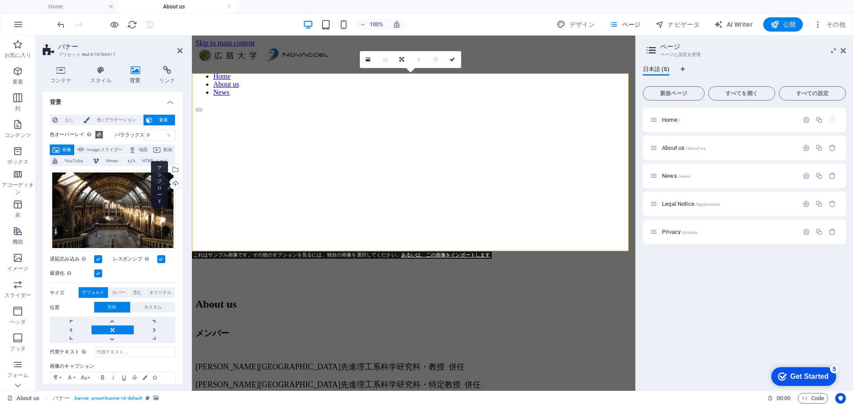
click at [176, 191] on div "アップロード" at bounding box center [174, 184] width 13 height 13
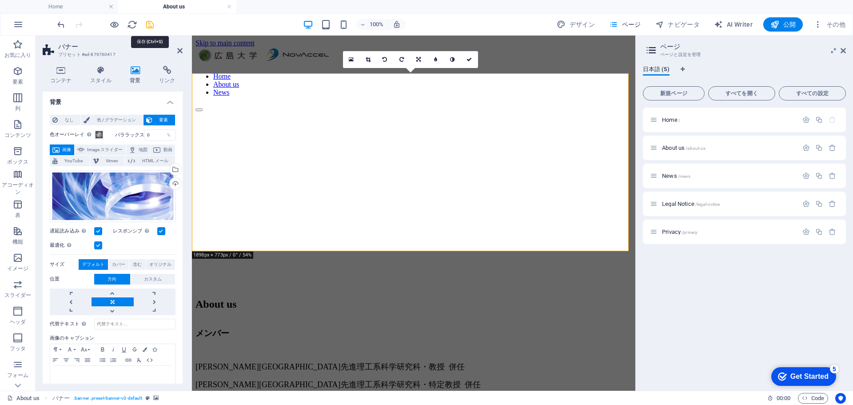
click at [146, 22] on icon "save" at bounding box center [150, 25] width 10 height 10
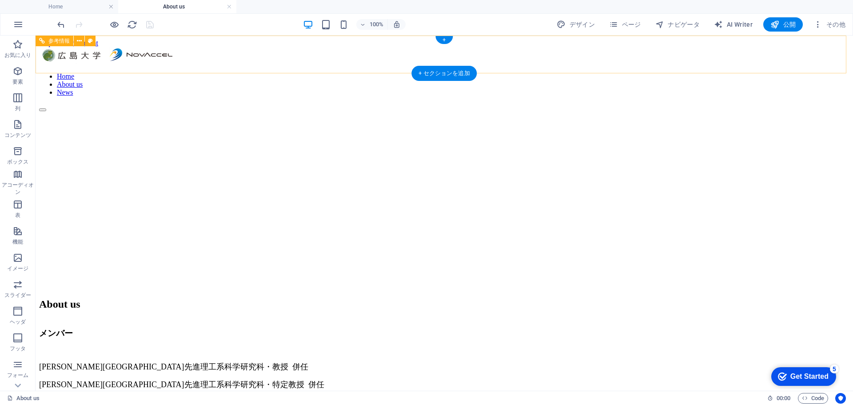
click at [640, 72] on nav "Home About us News" at bounding box center [444, 84] width 810 height 24
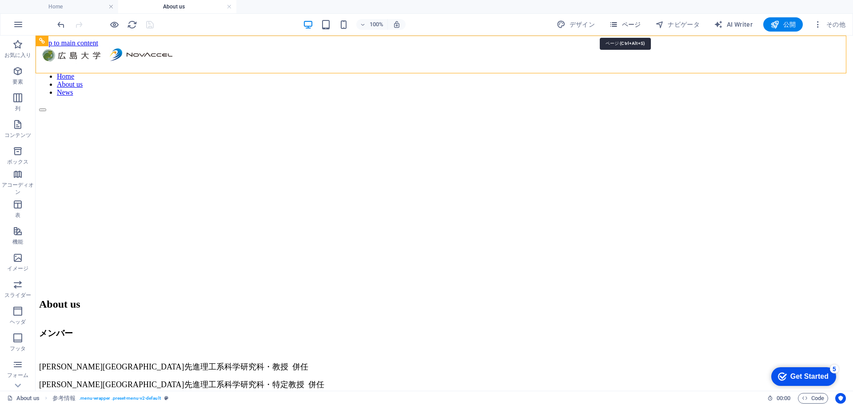
click at [627, 24] on span "ページ" at bounding box center [625, 24] width 32 height 9
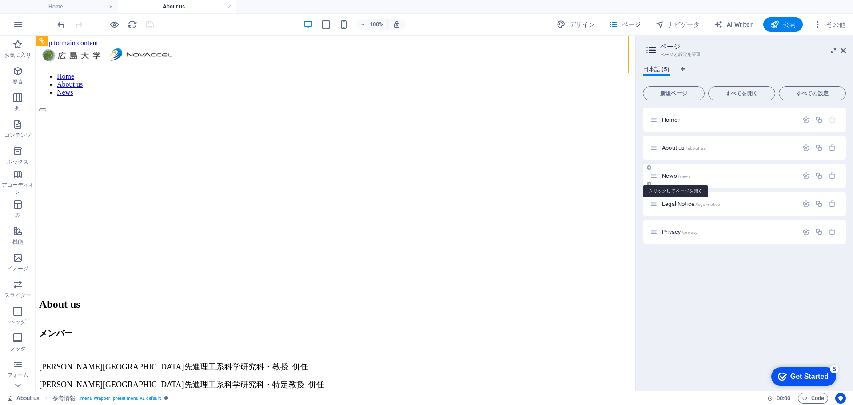
click at [662, 176] on span "News /news" at bounding box center [676, 175] width 28 height 7
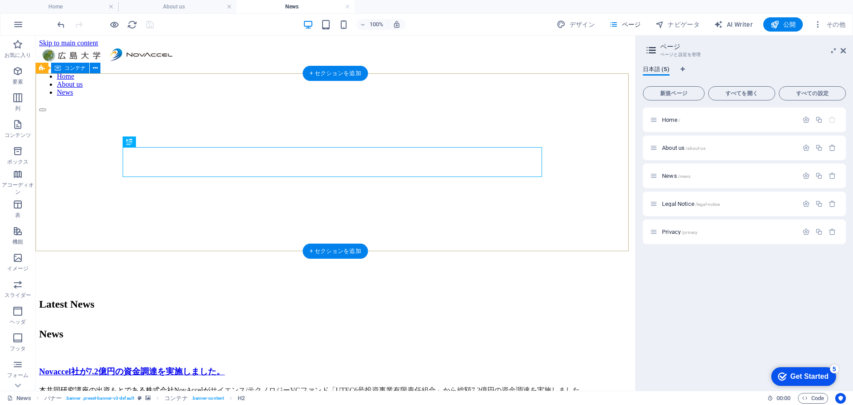
click at [127, 289] on div "Latest News" at bounding box center [335, 304] width 593 height 30
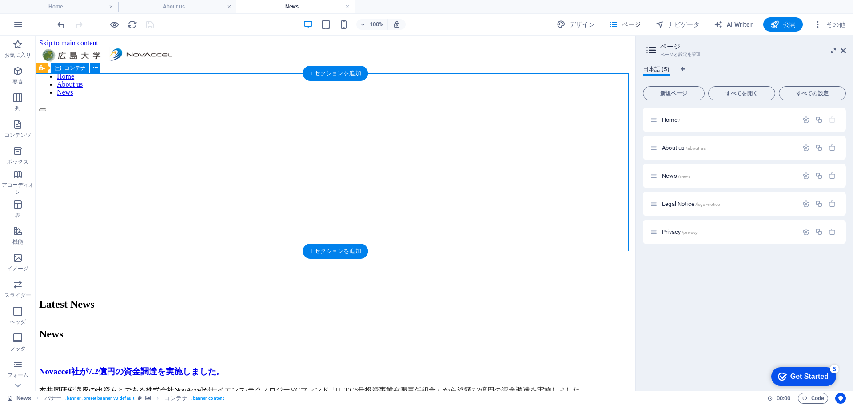
click at [127, 289] on div "Latest News" at bounding box center [335, 304] width 593 height 30
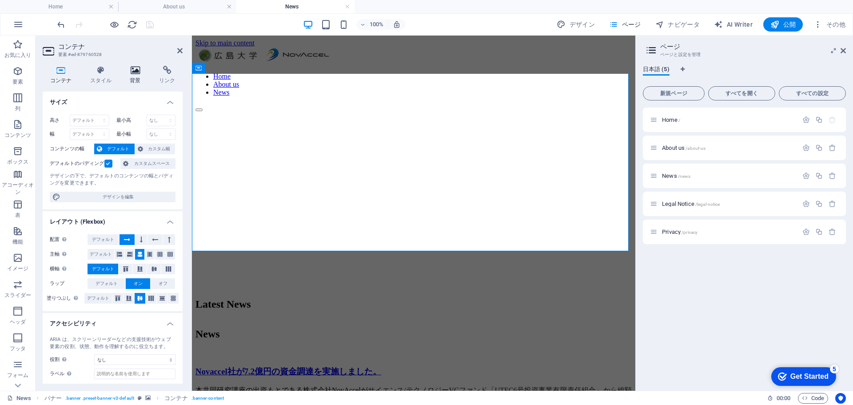
click at [133, 73] on icon at bounding box center [136, 70] width 26 height 9
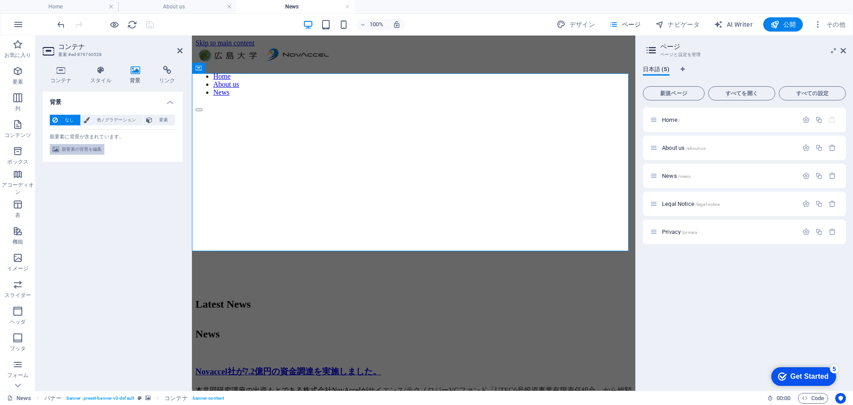
click at [80, 147] on span "親要素の背景を編集" at bounding box center [82, 149] width 40 height 11
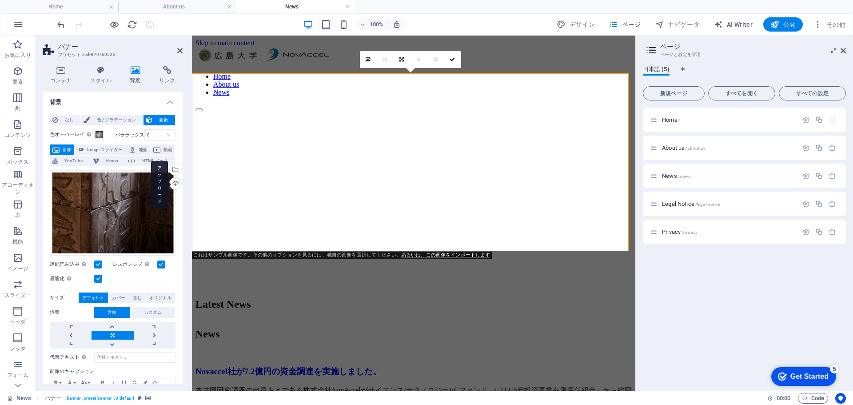
click at [174, 191] on div "アップロード" at bounding box center [174, 184] width 13 height 13
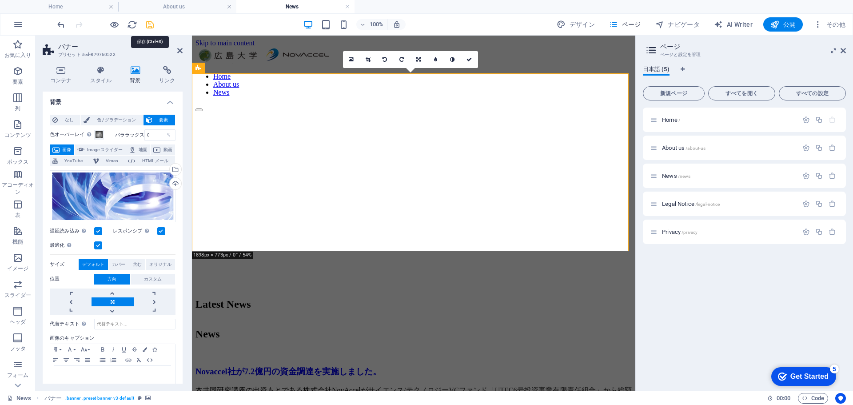
click at [151, 23] on icon "save" at bounding box center [150, 25] width 10 height 10
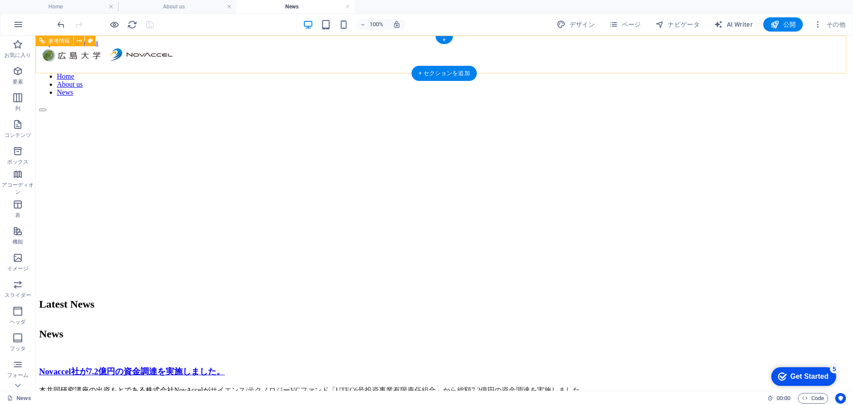
click at [553, 72] on nav "Home About us News" at bounding box center [444, 84] width 810 height 24
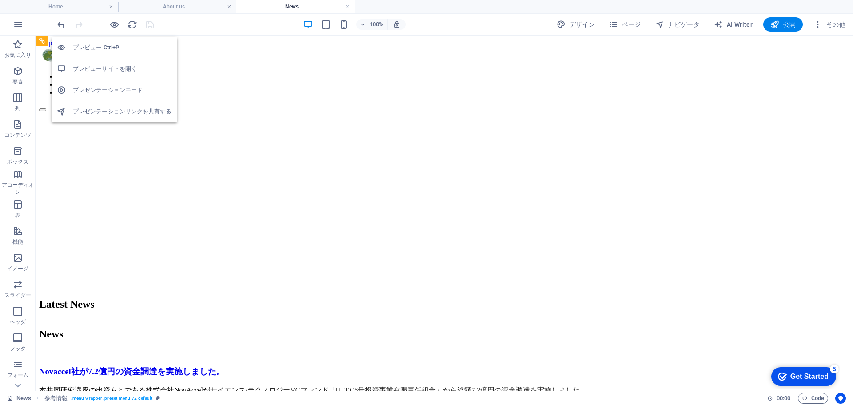
click at [121, 66] on h6 "プレビューサイトを開く" at bounding box center [122, 69] width 99 height 11
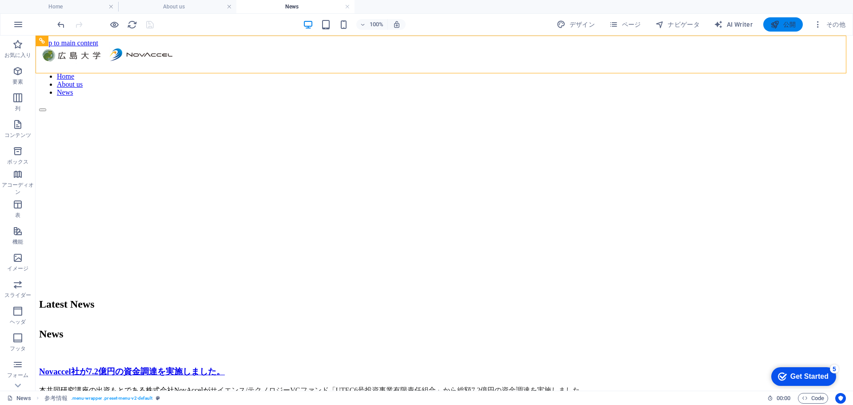
click at [774, 24] on icon "button" at bounding box center [774, 24] width 9 height 9
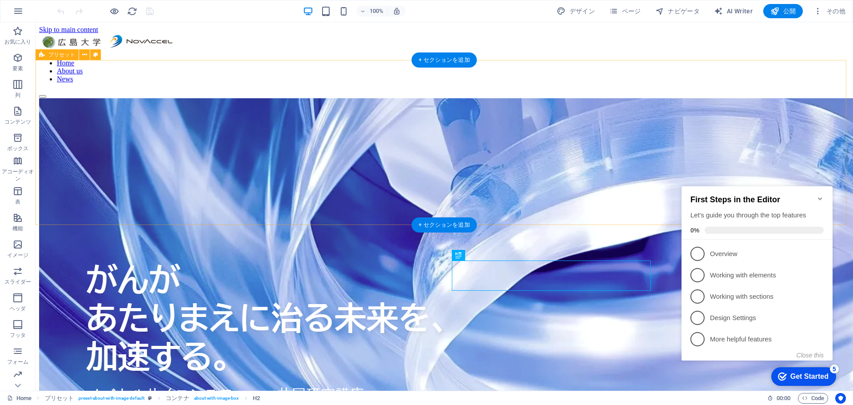
click at [115, 98] on div at bounding box center [444, 264] width 810 height 332
click at [112, 98] on div at bounding box center [444, 264] width 810 height 332
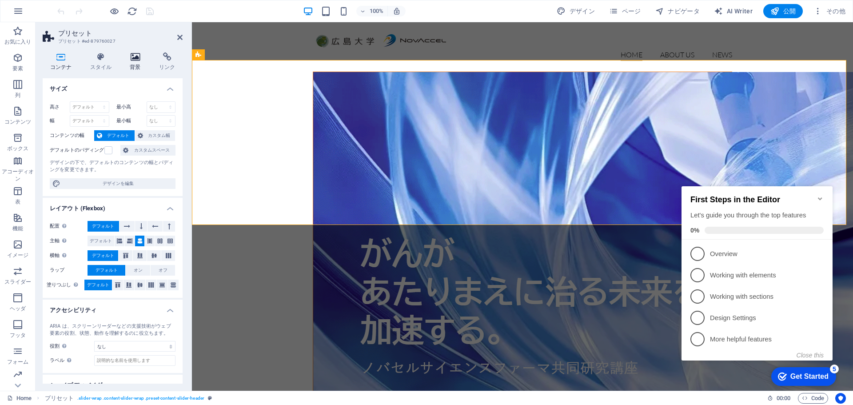
click at [135, 60] on icon at bounding box center [136, 56] width 26 height 9
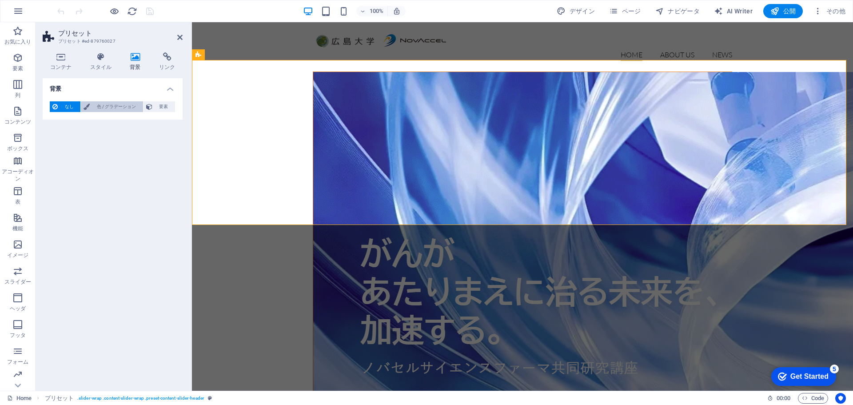
click at [111, 110] on span "色 / グラデーション" at bounding box center [116, 106] width 48 height 11
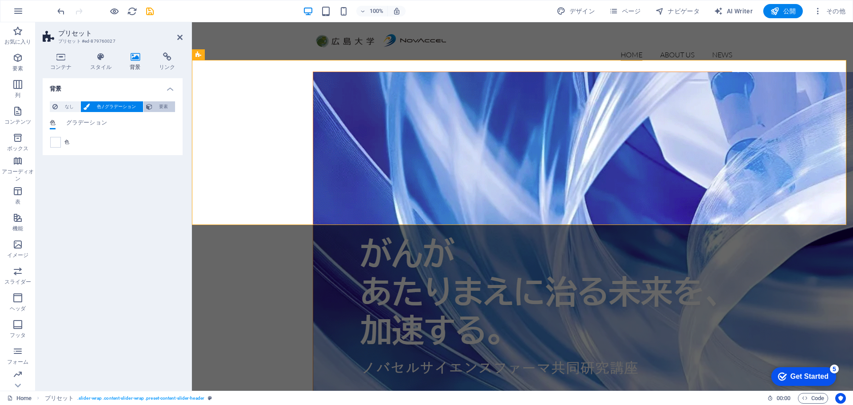
click at [161, 109] on span "要素" at bounding box center [163, 106] width 17 height 11
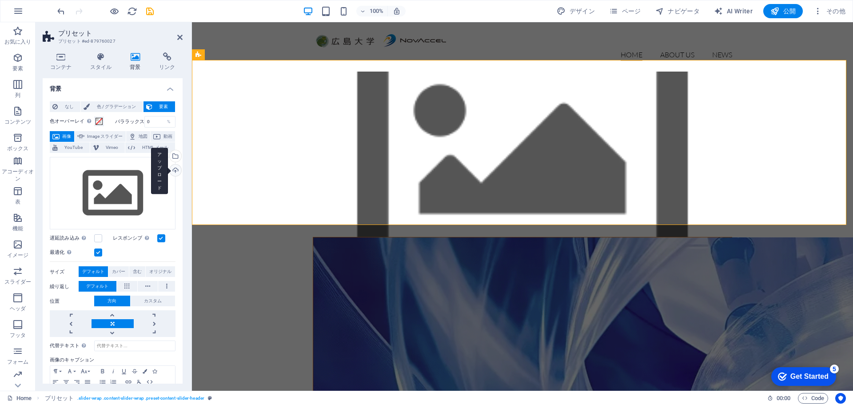
click at [170, 178] on div "アップロード" at bounding box center [174, 170] width 13 height 13
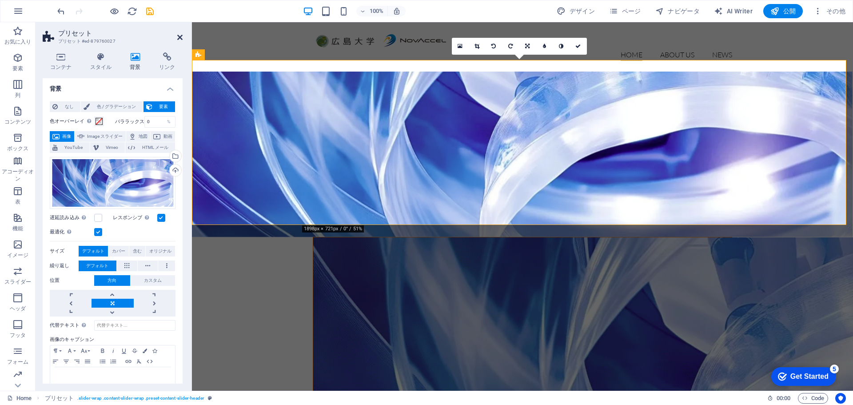
click at [180, 37] on icon at bounding box center [179, 37] width 5 height 7
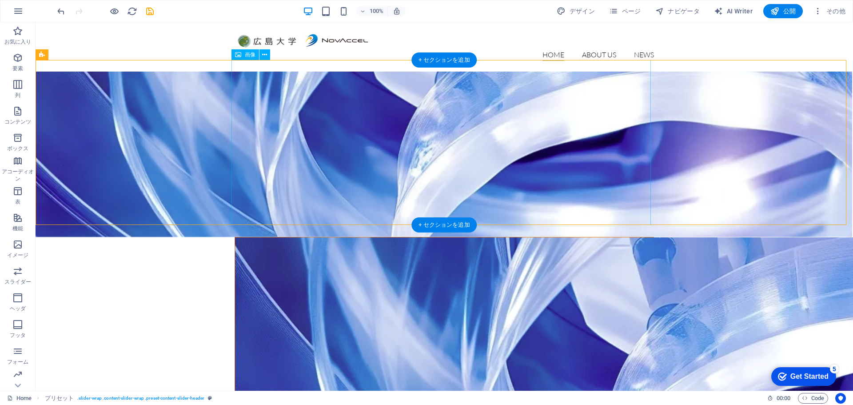
click at [288, 237] on figure at bounding box center [444, 402] width 419 height 331
click at [266, 53] on icon at bounding box center [264, 54] width 5 height 9
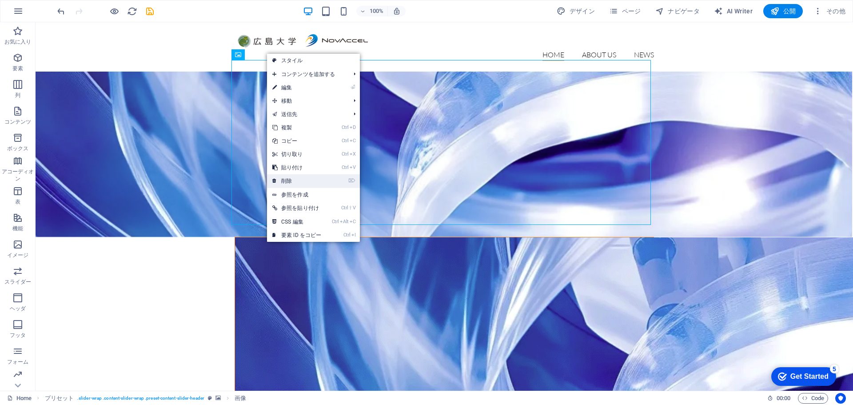
click at [284, 181] on link "⌦ 削除" at bounding box center [297, 180] width 60 height 13
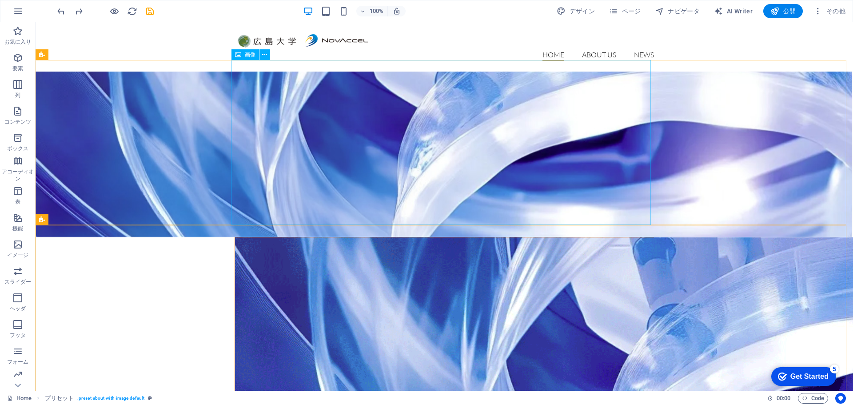
click at [251, 54] on span "画像" at bounding box center [250, 54] width 11 height 5
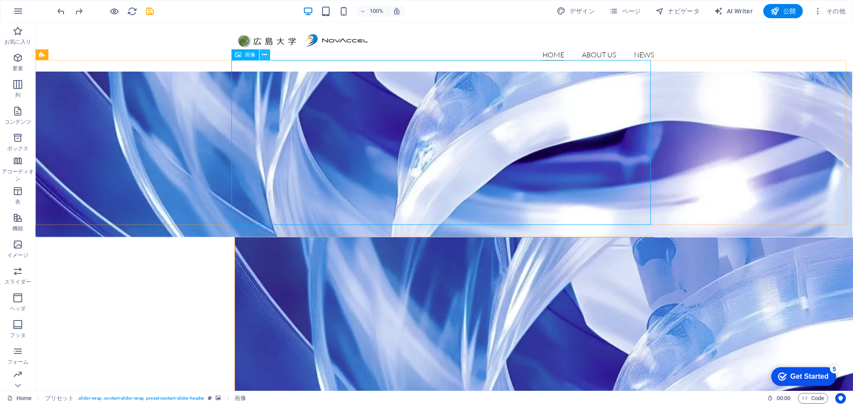
click at [261, 52] on button at bounding box center [264, 54] width 11 height 11
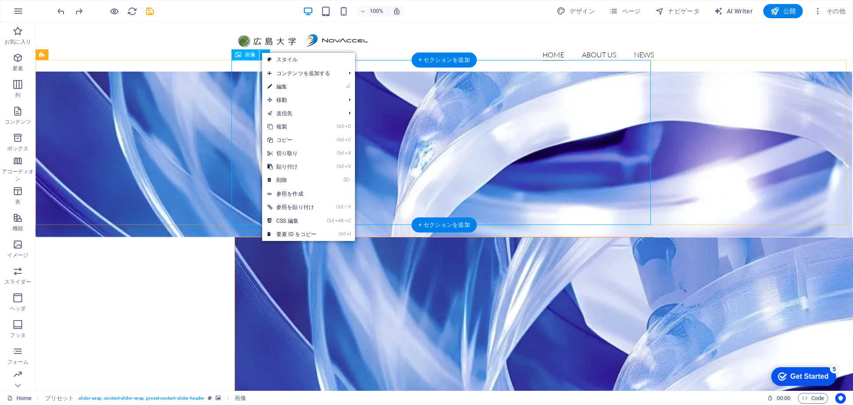
click at [247, 237] on figure at bounding box center [444, 402] width 419 height 331
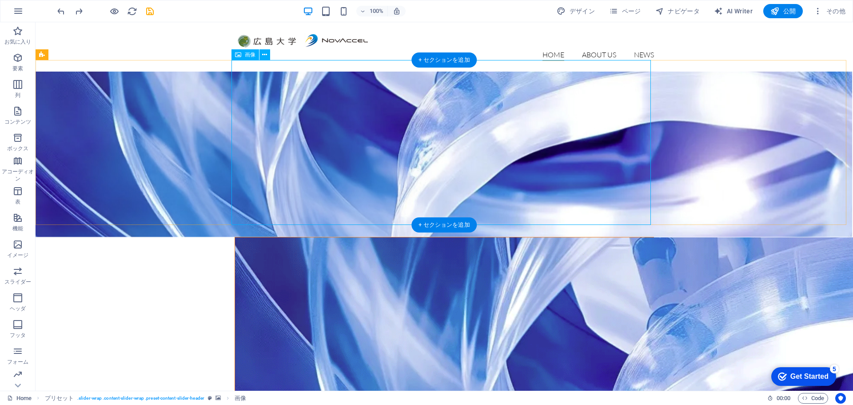
click at [247, 237] on figure at bounding box center [444, 402] width 419 height 331
select select "%"
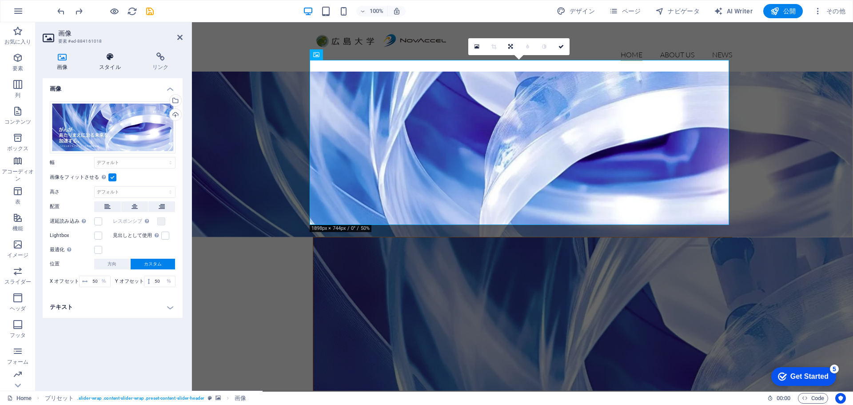
click at [111, 56] on icon at bounding box center [110, 56] width 50 height 9
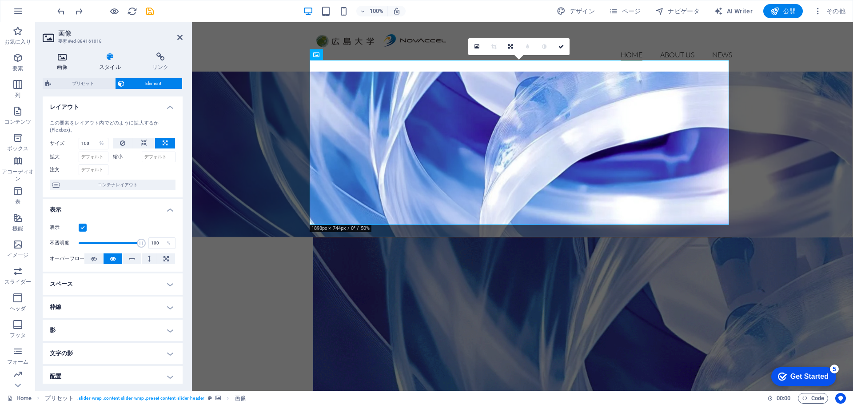
click at [64, 59] on icon at bounding box center [62, 56] width 39 height 9
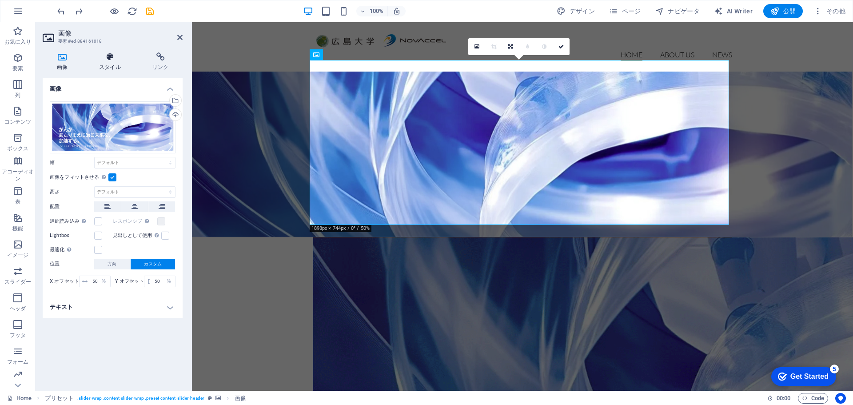
click at [112, 57] on icon at bounding box center [110, 56] width 50 height 9
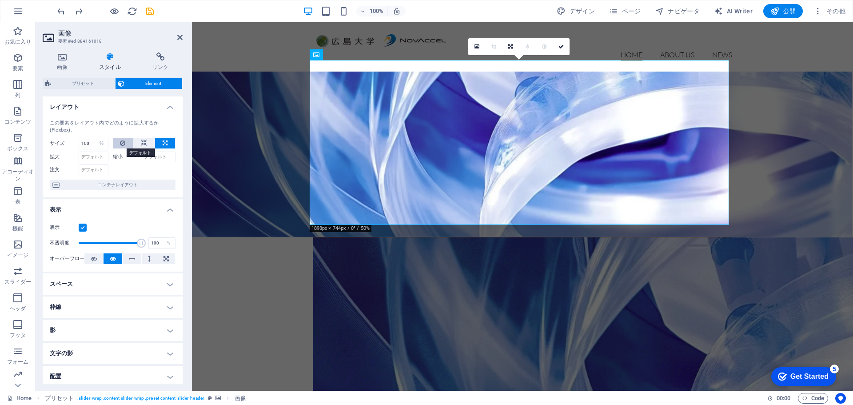
click at [122, 143] on icon at bounding box center [122, 143] width 5 height 11
select select "DISABLED_OPTION_VALUE"
click at [127, 144] on button at bounding box center [123, 143] width 20 height 11
click at [65, 58] on icon at bounding box center [62, 56] width 39 height 9
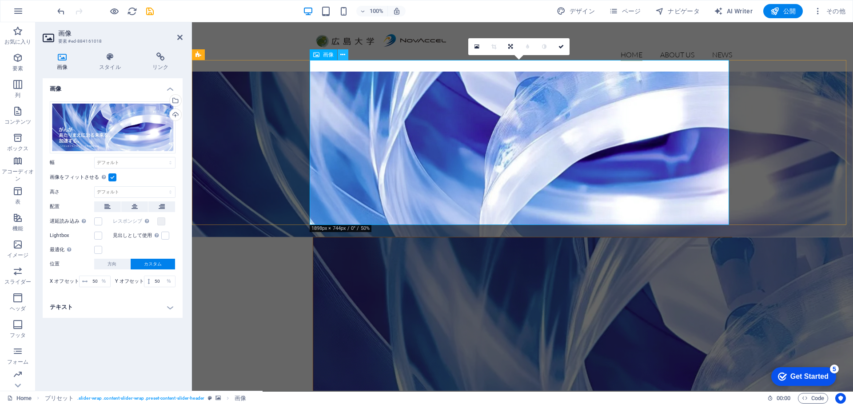
click at [343, 55] on icon at bounding box center [342, 54] width 5 height 9
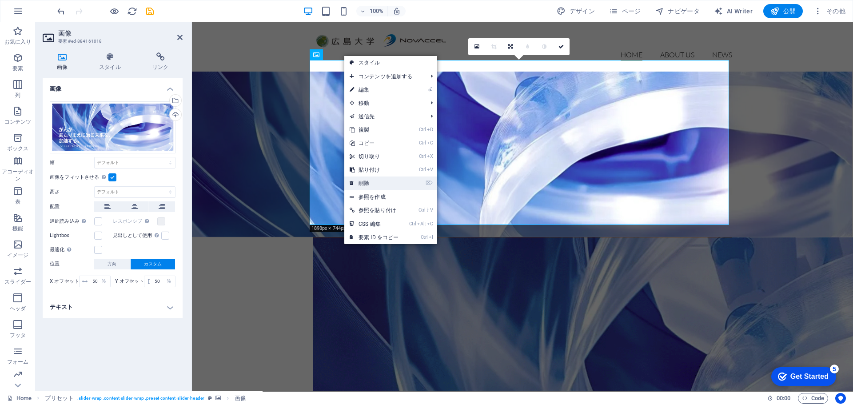
click at [365, 181] on link "⌦ 削除" at bounding box center [374, 182] width 60 height 13
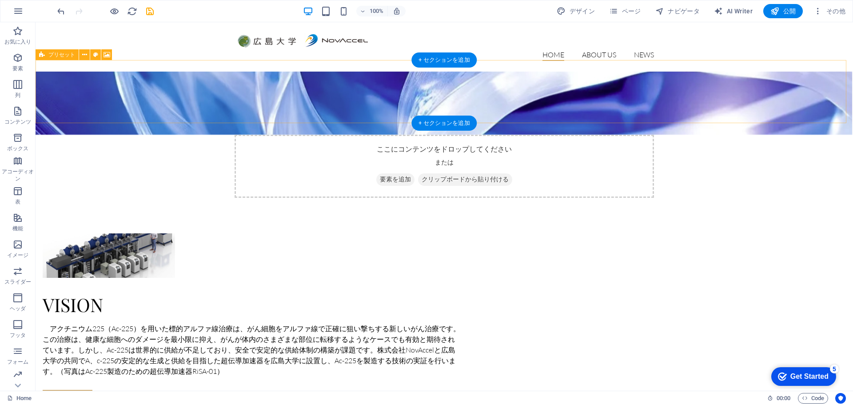
click at [288, 135] on div "ここにコンテンツをドロップしてください または 要素を追加 クリップボードから貼り付ける" at bounding box center [444, 166] width 419 height 63
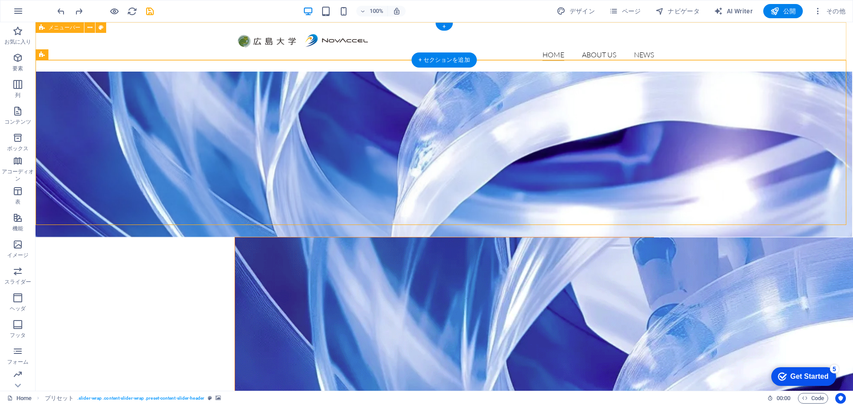
click at [278, 58] on div "Home About us News" at bounding box center [445, 46] width 818 height 49
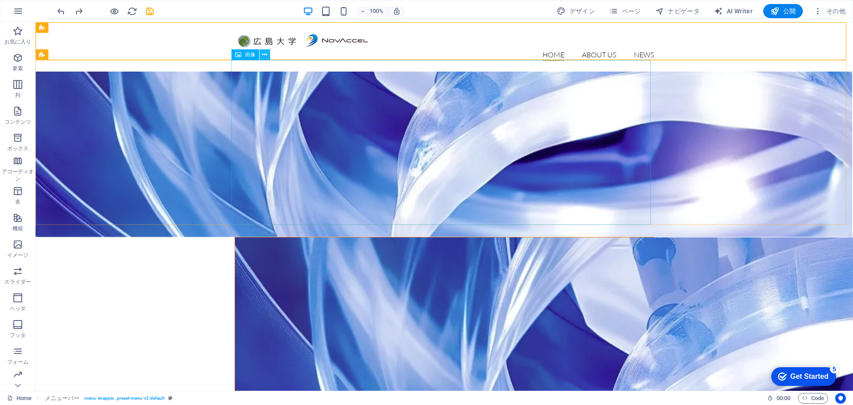
click at [263, 57] on icon at bounding box center [264, 54] width 5 height 9
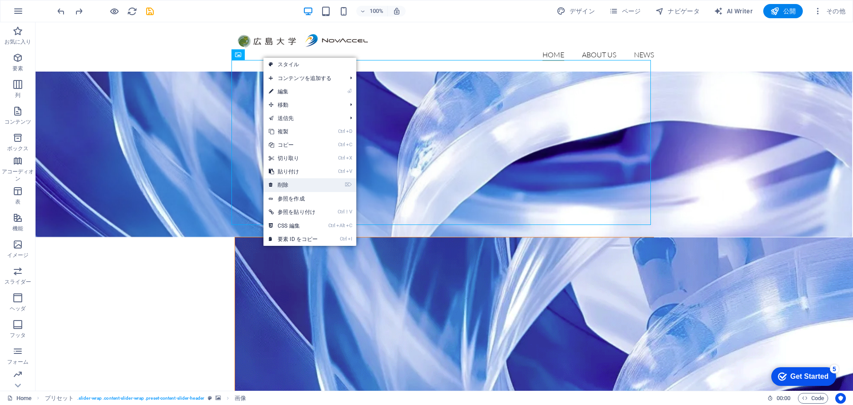
click at [287, 183] on link "⌦ 削除" at bounding box center [293, 184] width 60 height 13
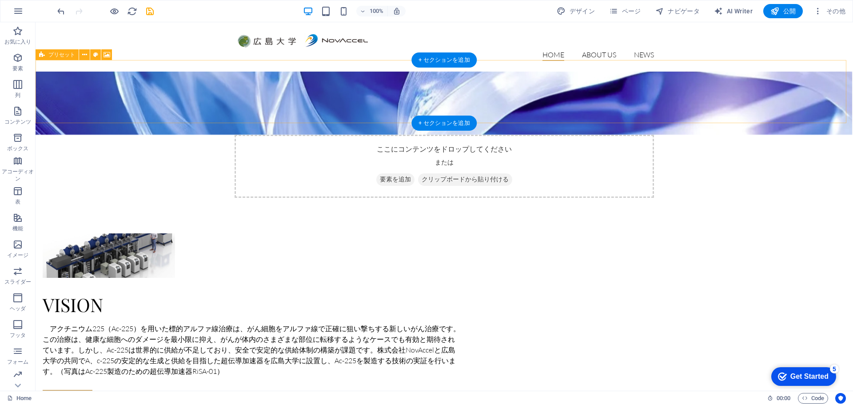
click at [277, 135] on div "ここにコンテンツをドロップしてください または 要素を追加 クリップボードから貼り付ける" at bounding box center [444, 166] width 419 height 63
click at [272, 135] on div "ここにコンテンツをドロップしてください または 要素を追加 クリップボードから貼り付ける" at bounding box center [444, 166] width 419 height 63
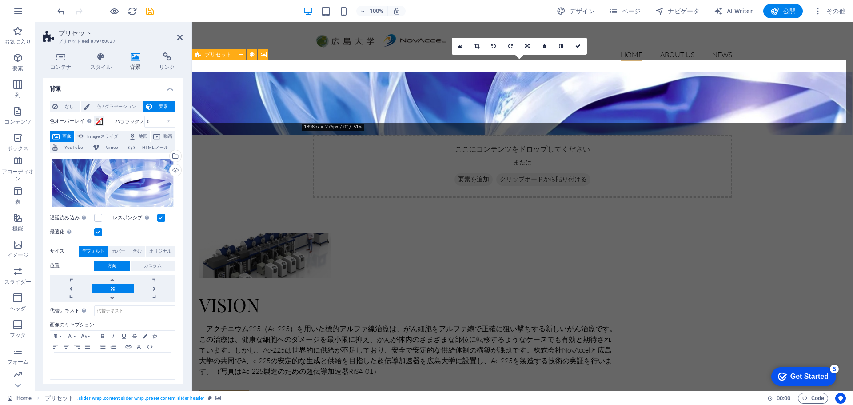
click at [333, 135] on div "ここにコンテンツをドロップしてください または 要素を追加 クリップボードから貼り付ける" at bounding box center [522, 166] width 419 height 63
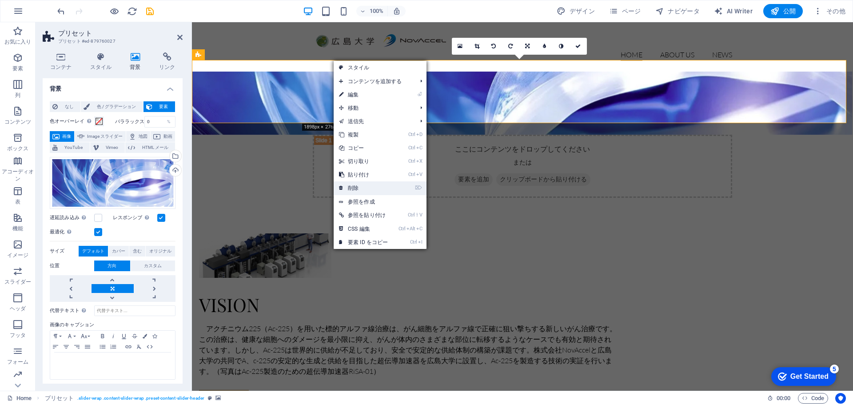
click at [357, 187] on link "⌦ 削除" at bounding box center [364, 187] width 60 height 13
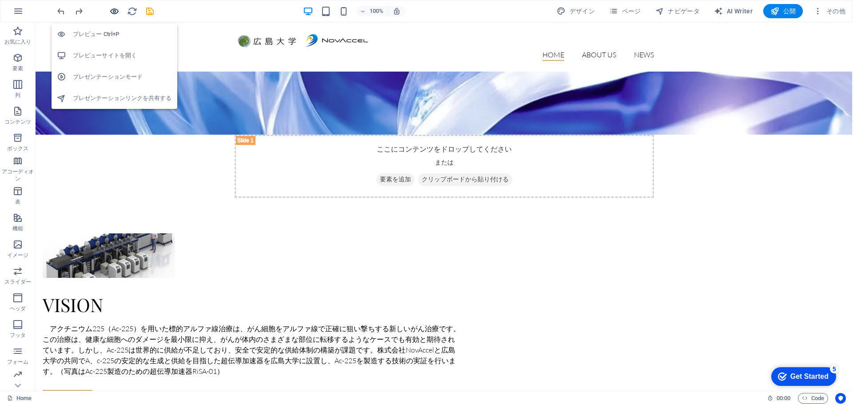
click at [111, 12] on icon "button" at bounding box center [114, 11] width 10 height 10
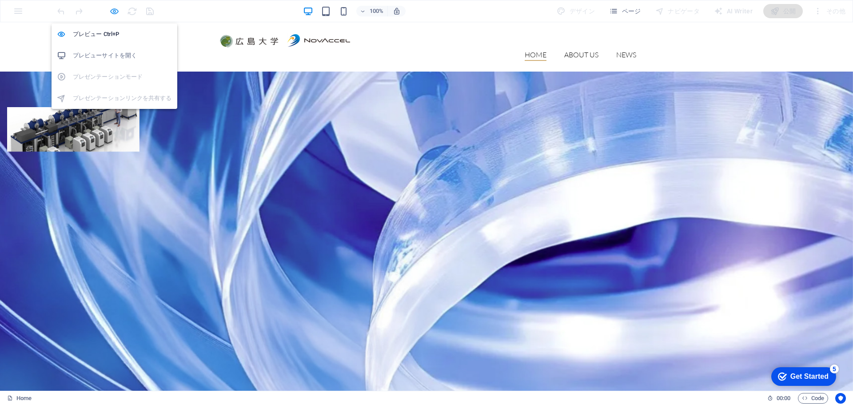
click at [113, 11] on icon "button" at bounding box center [114, 11] width 10 height 10
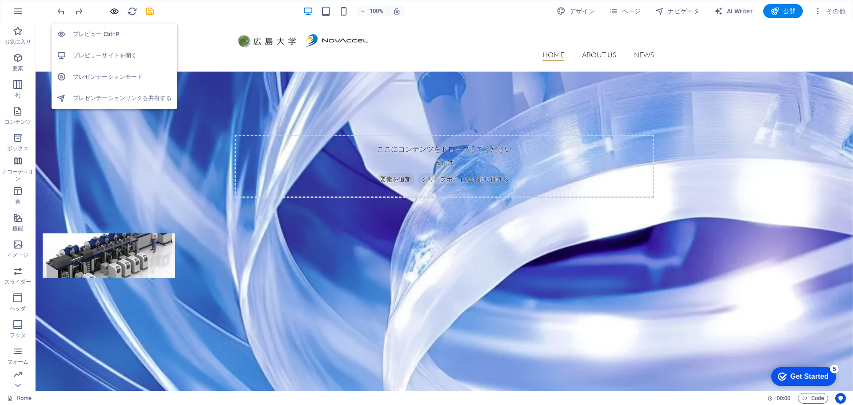
click at [113, 11] on icon "button" at bounding box center [114, 11] width 10 height 10
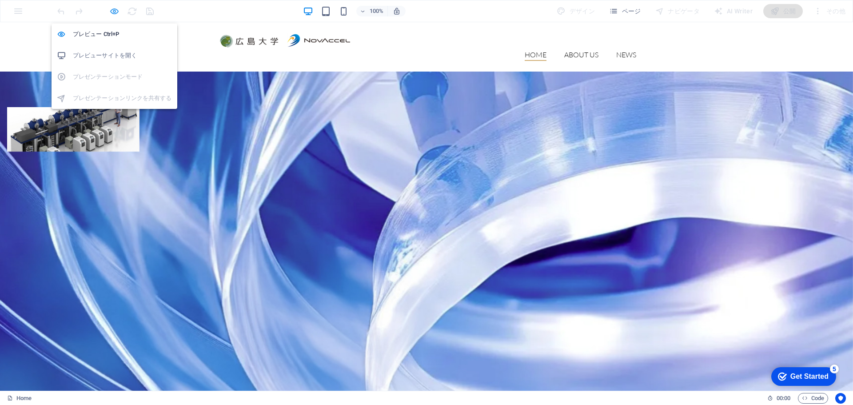
click at [114, 12] on icon "button" at bounding box center [114, 11] width 10 height 10
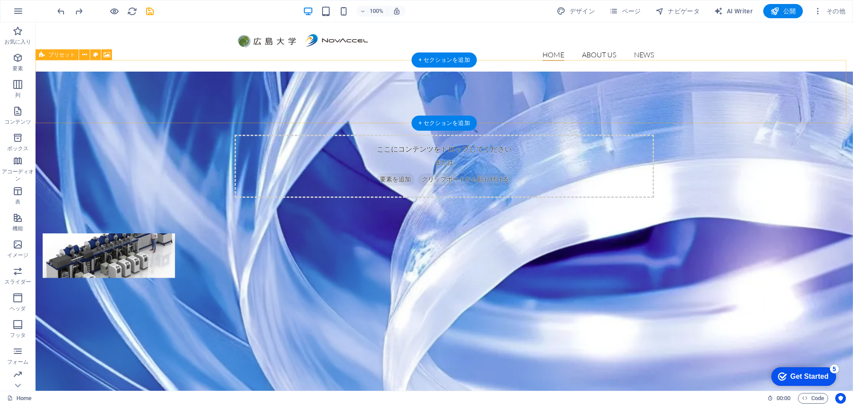
click at [286, 135] on div "ここにコンテンツをドロップしてください または 要素を追加 クリップボードから貼り付ける" at bounding box center [444, 166] width 419 height 63
click at [128, 90] on figure at bounding box center [445, 256] width 818 height 368
click at [113, 81] on figure at bounding box center [445, 256] width 818 height 368
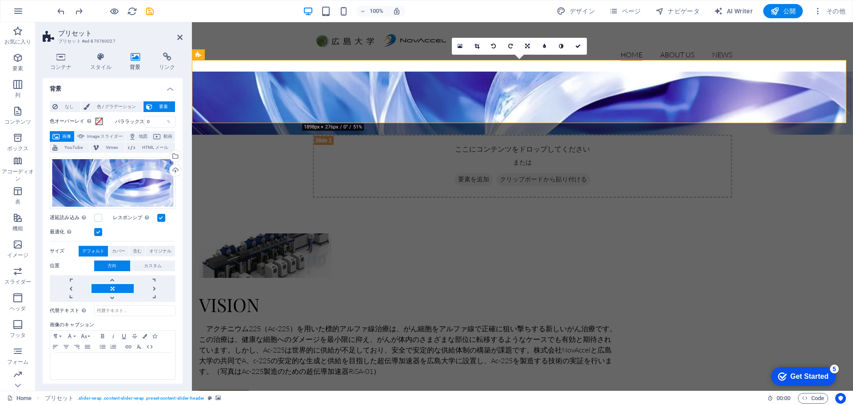
click at [136, 59] on icon at bounding box center [136, 56] width 26 height 9
click at [326, 135] on div "ここにコンテンツをドロップしてください または 要素を追加 クリップボードから貼り付ける" at bounding box center [522, 166] width 419 height 63
click at [176, 35] on h2 "プリセット" at bounding box center [120, 33] width 124 height 8
click at [182, 34] on icon at bounding box center [179, 37] width 5 height 7
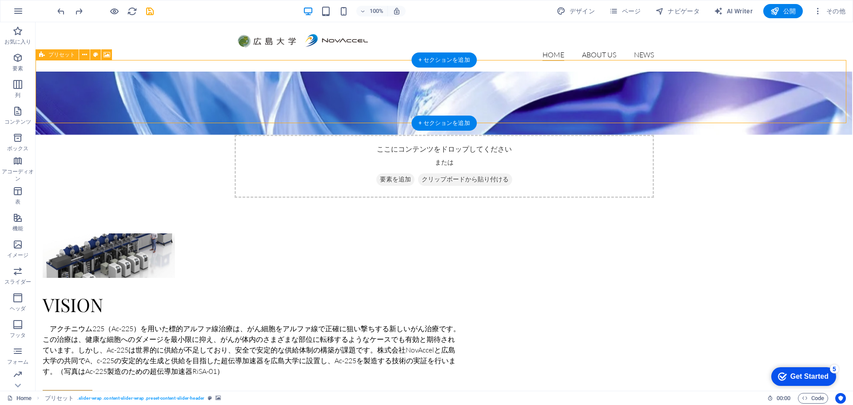
click at [437, 135] on div "ここにコンテンツをドロップしてください または 要素を追加 クリップボードから貼り付ける" at bounding box center [444, 166] width 419 height 63
click at [382, 173] on span "要素を追加" at bounding box center [395, 179] width 38 height 12
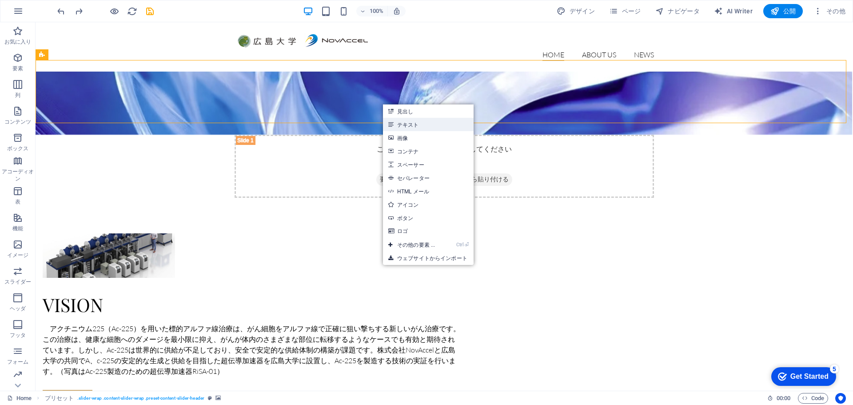
click at [399, 123] on link "テキスト" at bounding box center [428, 124] width 91 height 13
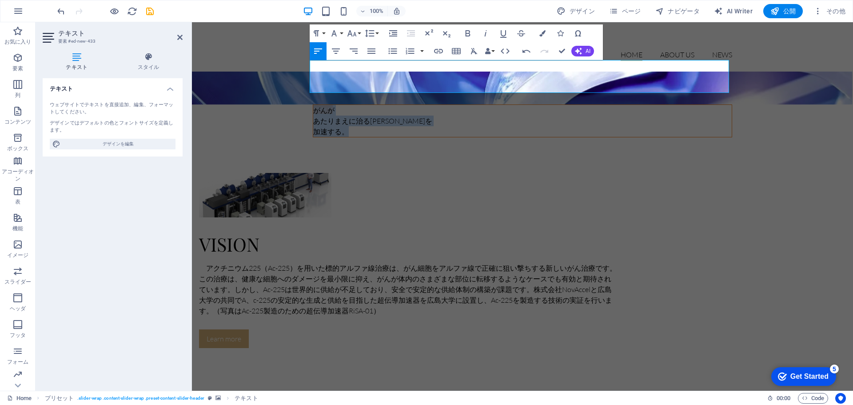
drag, startPoint x: 346, startPoint y: 88, endPoint x: 305, endPoint y: 70, distance: 45.3
click at [305, 72] on div "がんが あたりまえに治る未来を 加速する。" at bounding box center [522, 105] width 661 height 66
click at [340, 32] on button "Font Family" at bounding box center [335, 33] width 17 height 18
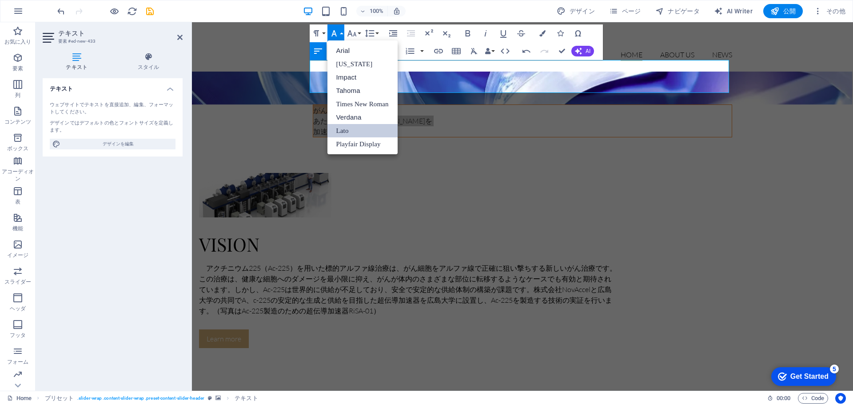
click at [340, 32] on button "Font Family" at bounding box center [335, 33] width 17 height 18
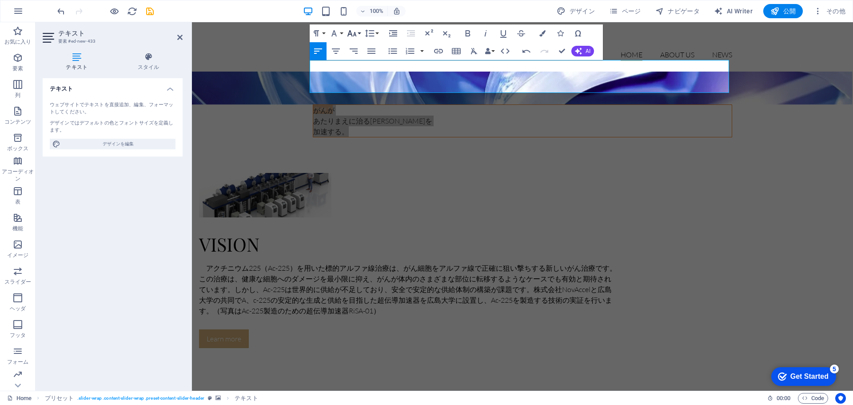
click at [358, 34] on button "Font Size" at bounding box center [353, 33] width 17 height 18
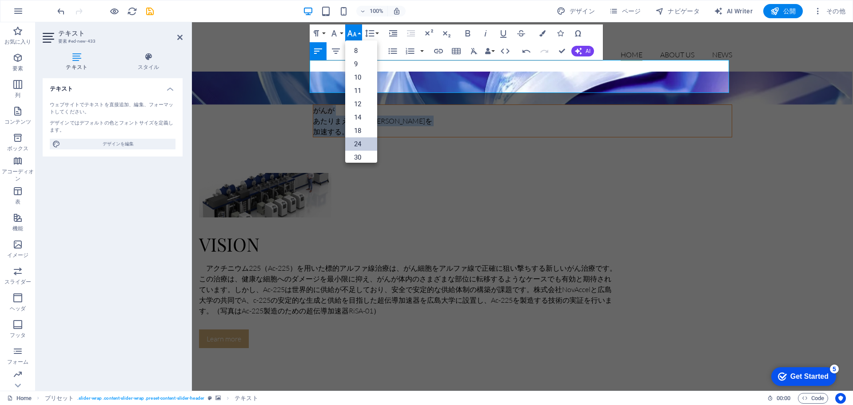
click at [359, 148] on link "24" at bounding box center [361, 143] width 32 height 13
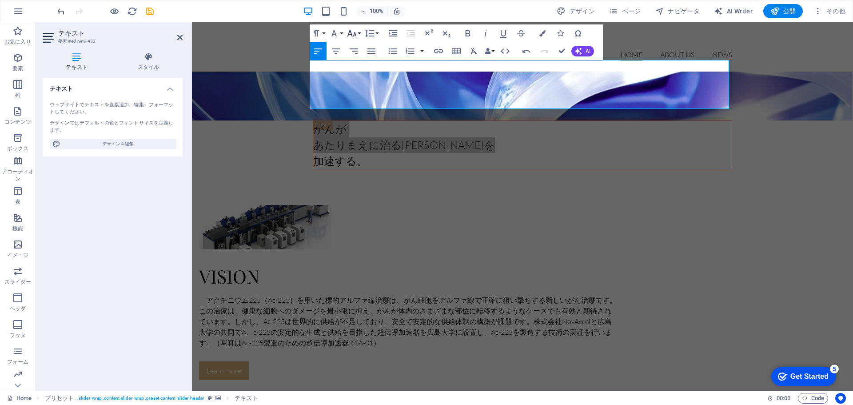
click at [356, 33] on icon "button" at bounding box center [352, 33] width 11 height 11
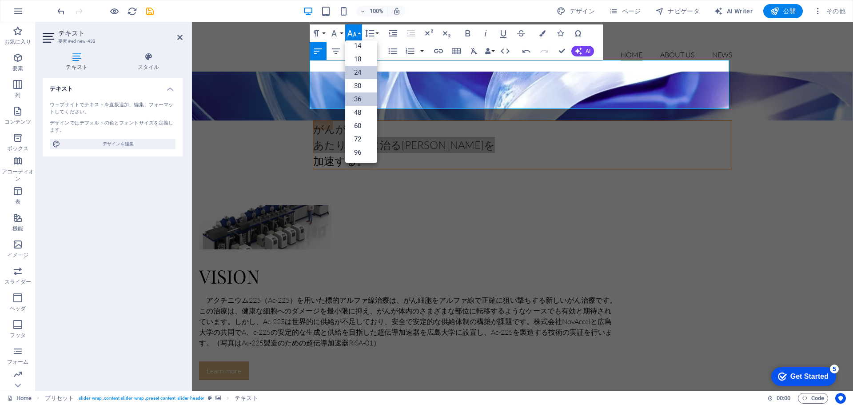
scroll to position [72, 0]
click at [357, 140] on link "72" at bounding box center [361, 138] width 32 height 13
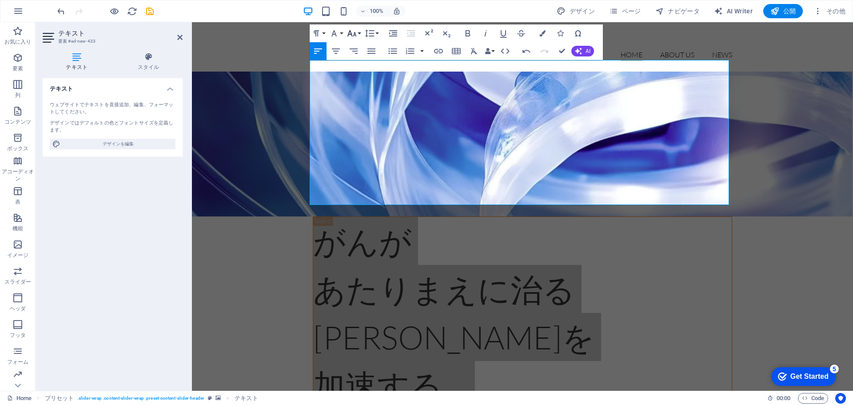
click at [359, 33] on button "Font Size" at bounding box center [353, 33] width 17 height 18
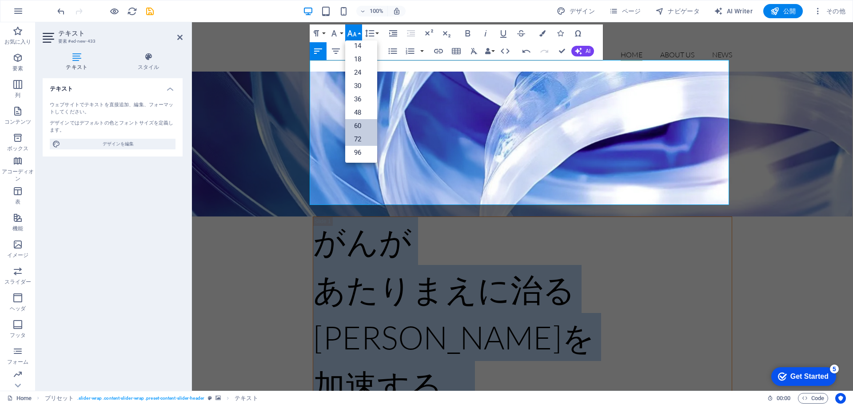
click at [358, 125] on link "60" at bounding box center [361, 125] width 32 height 13
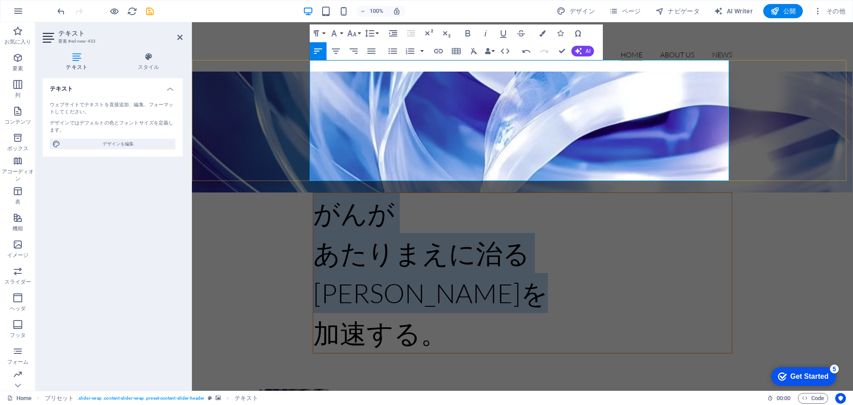
click at [503, 313] on p "加速する。" at bounding box center [522, 333] width 419 height 40
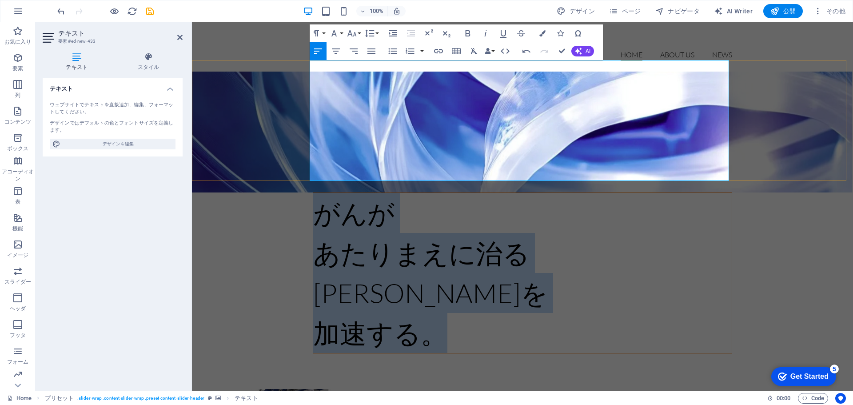
drag, startPoint x: 315, startPoint y: 76, endPoint x: 487, endPoint y: 153, distance: 187.9
click at [487, 193] on div "がんが あたりまえに治る未来を 加速する。" at bounding box center [522, 273] width 419 height 160
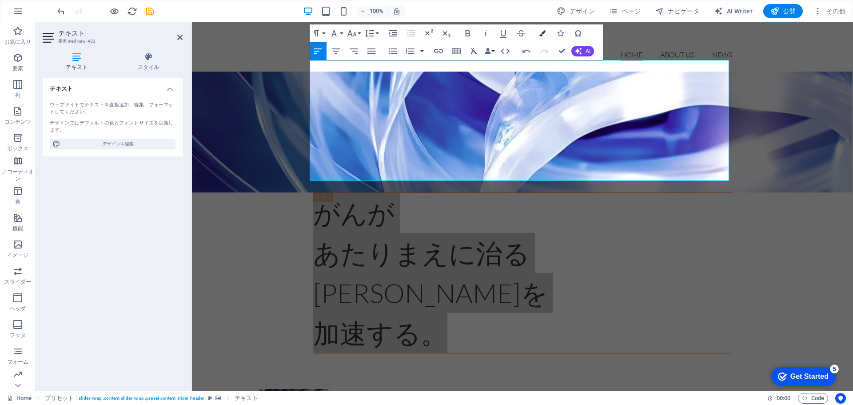
click at [542, 33] on icon "button" at bounding box center [542, 33] width 6 height 6
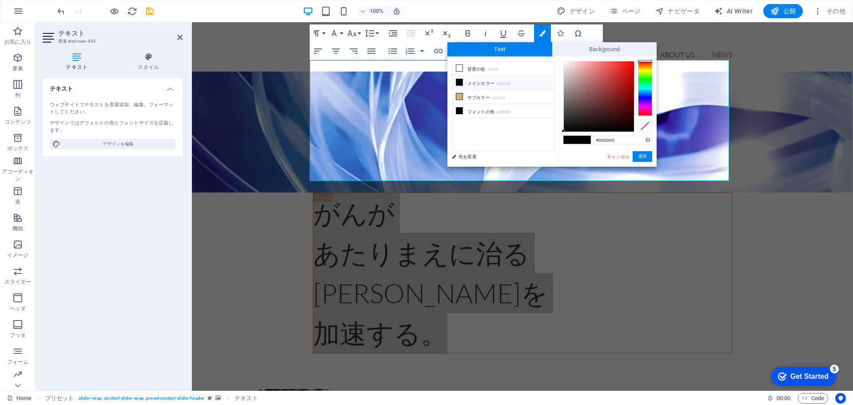
type input "#f7f1f1"
click at [565, 63] on div at bounding box center [599, 96] width 70 height 70
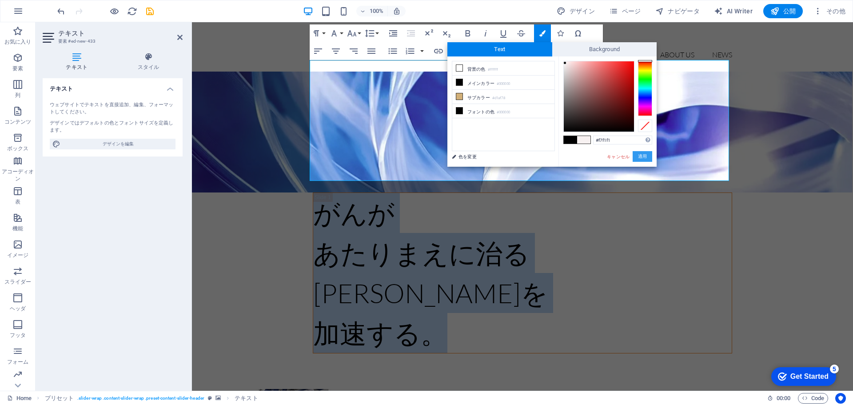
click at [638, 156] on button "適用" at bounding box center [643, 156] width 20 height 11
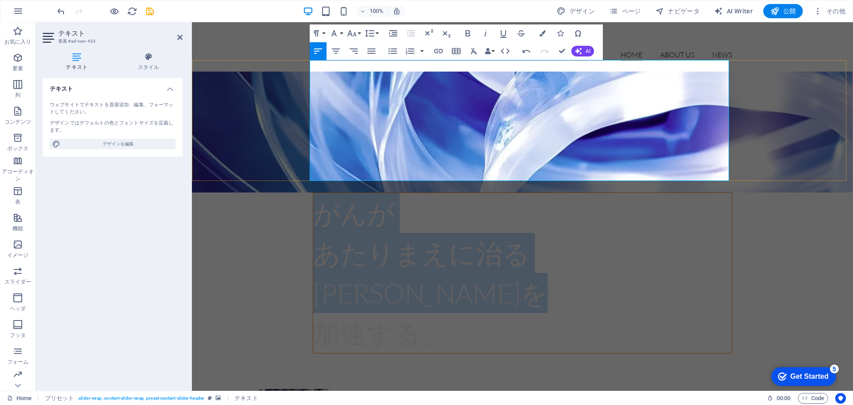
click at [459, 313] on p "加速する。" at bounding box center [522, 333] width 419 height 40
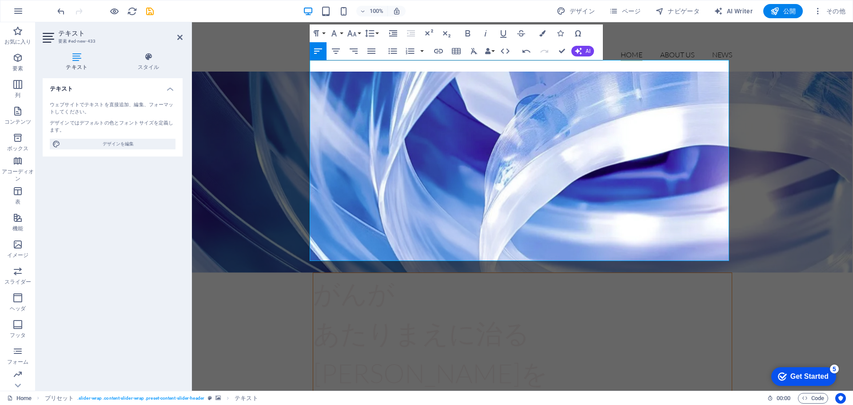
drag, startPoint x: 426, startPoint y: 245, endPoint x: 308, endPoint y: 207, distance: 123.2
click at [308, 207] on div "がんが あたりまえに治る未来を 加速する。 ノバセルサイエンスファーマ共同研究講座" at bounding box center [522, 293] width 661 height 442
click at [355, 34] on icon "button" at bounding box center [352, 33] width 11 height 11
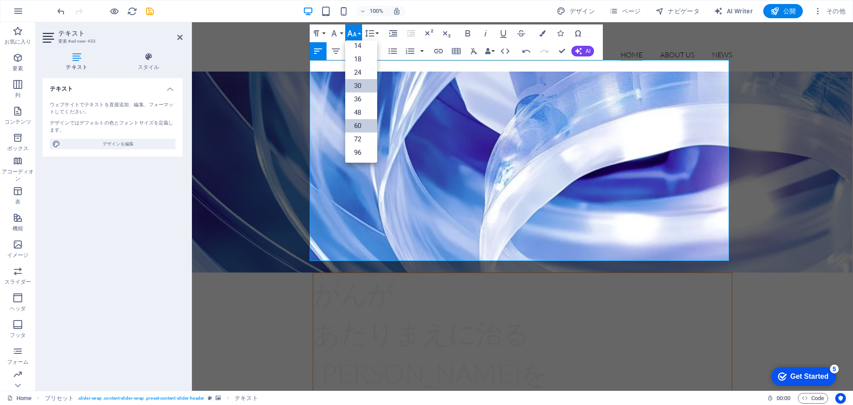
click at [357, 86] on link "30" at bounding box center [361, 85] width 32 height 13
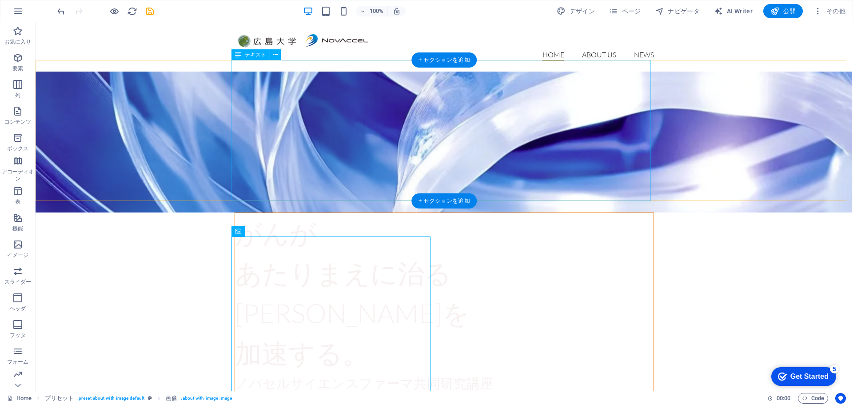
click at [235, 212] on div "がんが あたりまえに治る未来を 加速する。 ノバセルサイエンスファーマ共同研究講座" at bounding box center [444, 302] width 419 height 181
click at [239, 212] on div "がんが あたりまえに治る未来を 加速する。 ノバセルサイエンスファーマ共同研究講座" at bounding box center [444, 302] width 419 height 181
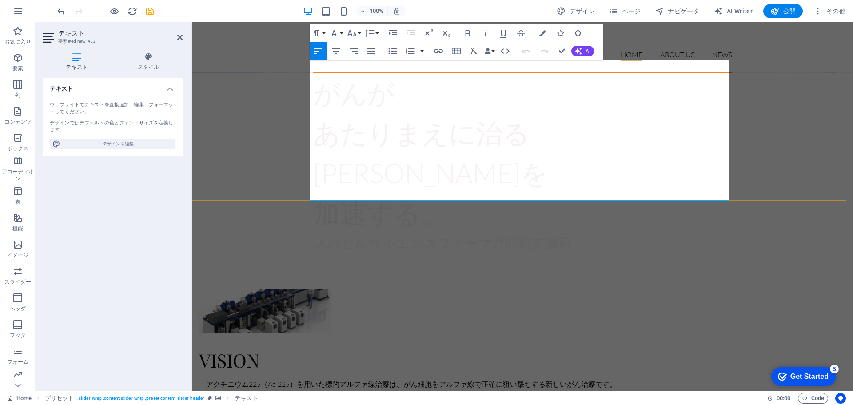
click at [378, 196] on span "加速する。" at bounding box center [380, 212] width 134 height 32
click at [270, 253] on div "Vision アクチニウム225（Ac-225）を用いた標的アルファ線治療は、がん細胞をアルファ線で正確に狙い撃ちする新しいがん治療です。この治療は、健康な細…" at bounding box center [522, 376] width 661 height 246
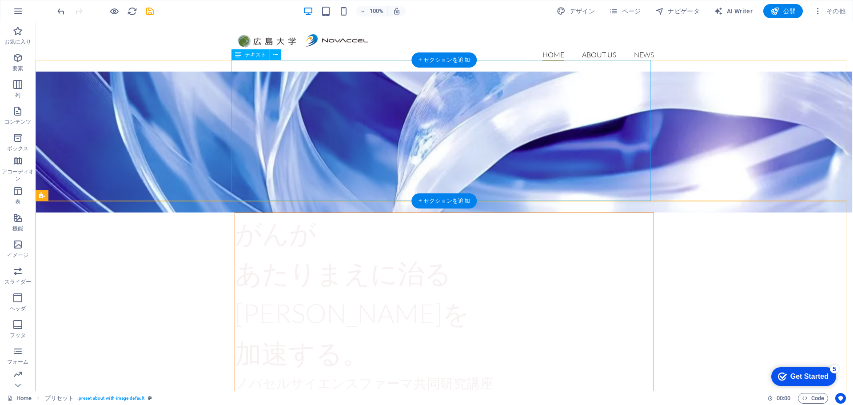
click at [436, 212] on div "がんが あたりまえに治る未来を 加速する。 ノバセルサイエンスファーマ共同研究講座" at bounding box center [444, 302] width 419 height 181
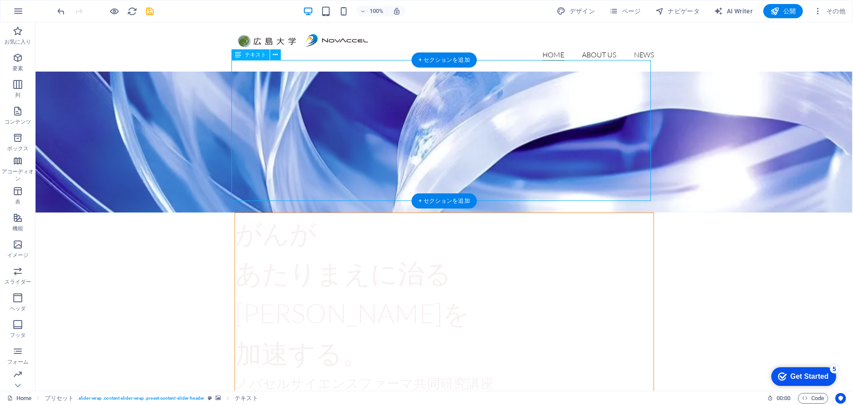
click at [275, 212] on div "がんが あたりまえに治る未来を 加速する。 ノバセルサイエンスファーマ共同研究講座" at bounding box center [444, 302] width 419 height 181
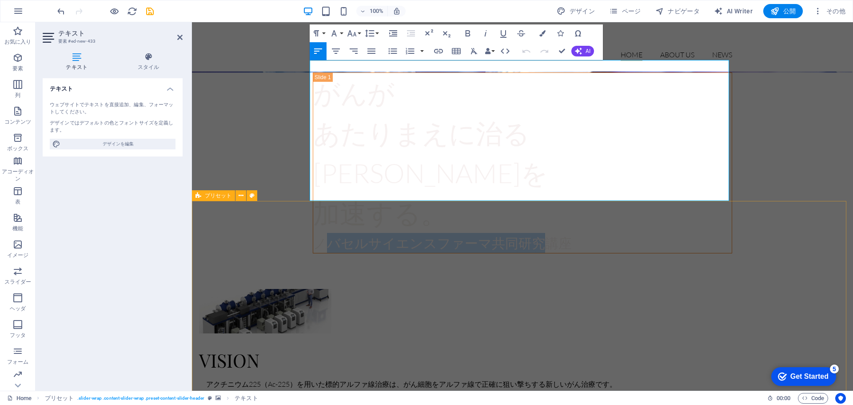
drag, startPoint x: 320, startPoint y: 191, endPoint x: 542, endPoint y: 206, distance: 221.8
click at [316, 235] on span "ノバセルサイエンスファーマ共同研究講座" at bounding box center [442, 243] width 259 height 16
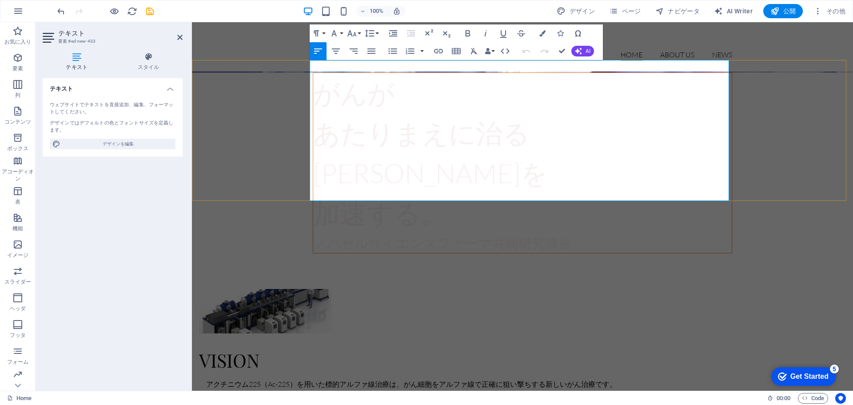
click at [316, 235] on span "ノバセルサイエンスファーマ共同研究講座" at bounding box center [442, 243] width 259 height 16
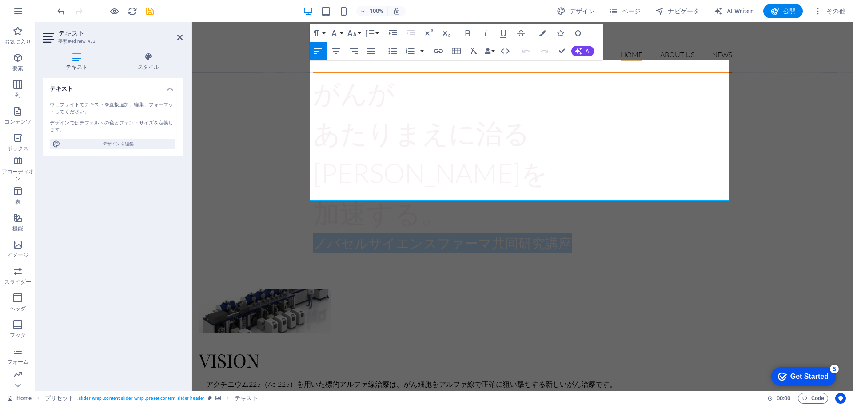
drag, startPoint x: 316, startPoint y: 192, endPoint x: 616, endPoint y: 187, distance: 300.0
click at [616, 233] on p "ノバセルサイエンスファーマ共同研究講座" at bounding box center [522, 243] width 419 height 20
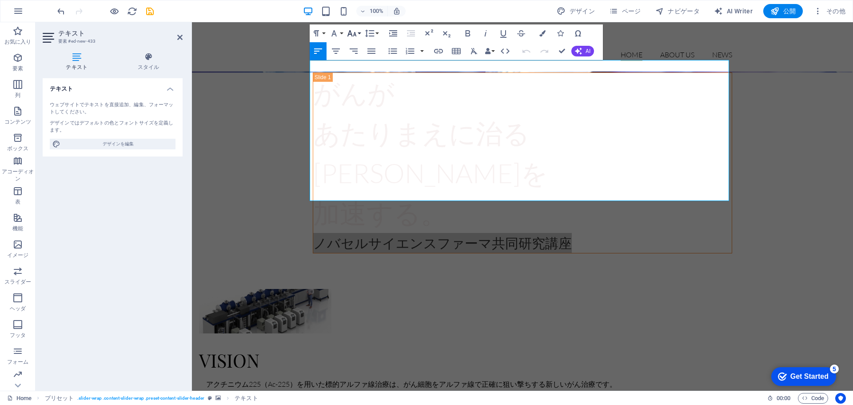
click at [360, 32] on button "Font Size" at bounding box center [353, 33] width 17 height 18
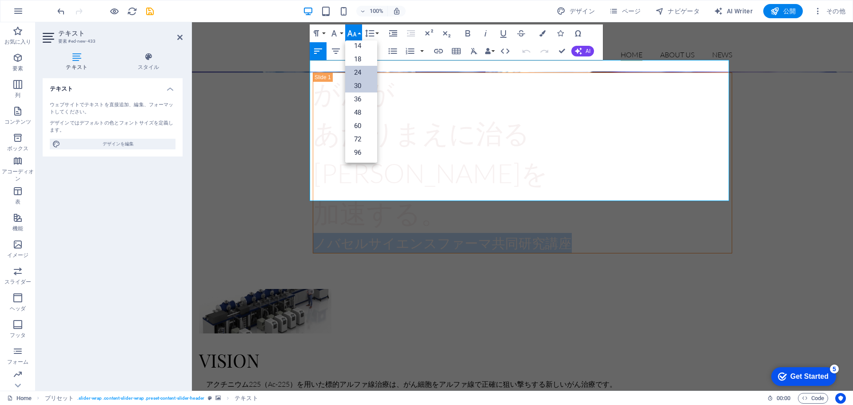
click at [364, 72] on link "24" at bounding box center [361, 72] width 32 height 13
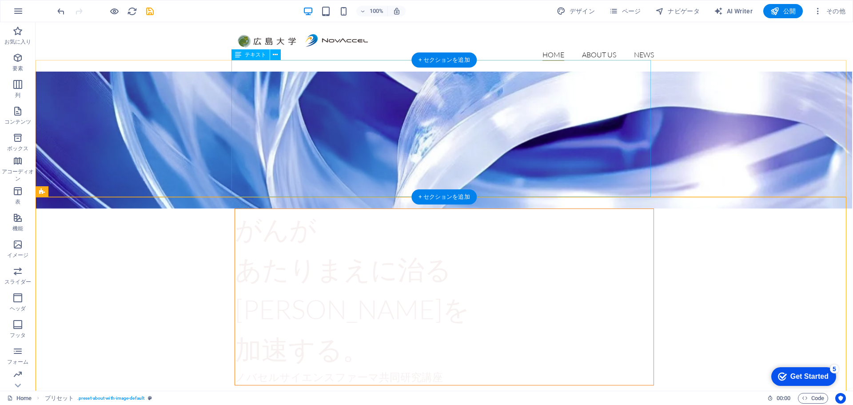
click at [247, 208] on div "がんが あたりまえに治る未来を 加速する。 ノバセルサイエンスファーマ共同研究講座" at bounding box center [444, 296] width 419 height 177
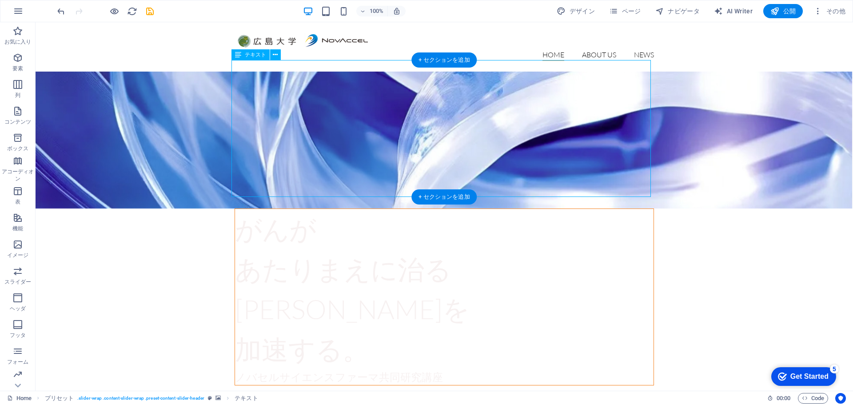
click at [247, 208] on div "がんが あたりまえに治る未来を 加速する。 ノバセルサイエンスファーマ共同研究講座" at bounding box center [444, 296] width 419 height 177
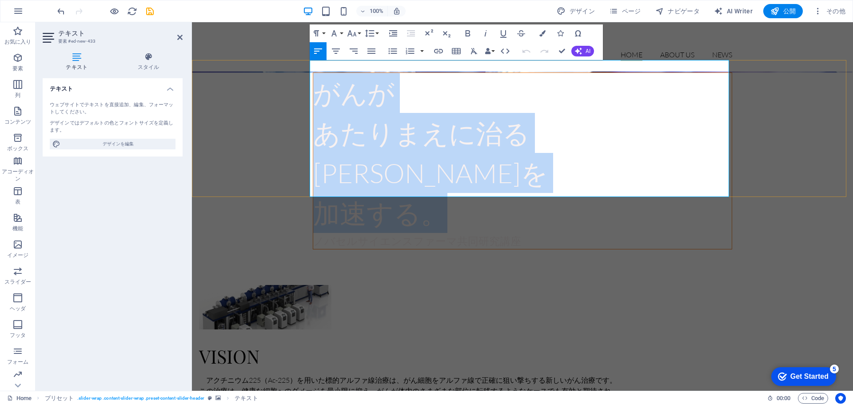
drag, startPoint x: 315, startPoint y: 83, endPoint x: 462, endPoint y: 170, distance: 170.2
click at [462, 170] on div "がんが あたりまえに治る未来を 加速する。 ノバセルサイエンスファーマ共同研究講座" at bounding box center [522, 161] width 419 height 176
click at [469, 31] on icon "button" at bounding box center [467, 33] width 5 height 6
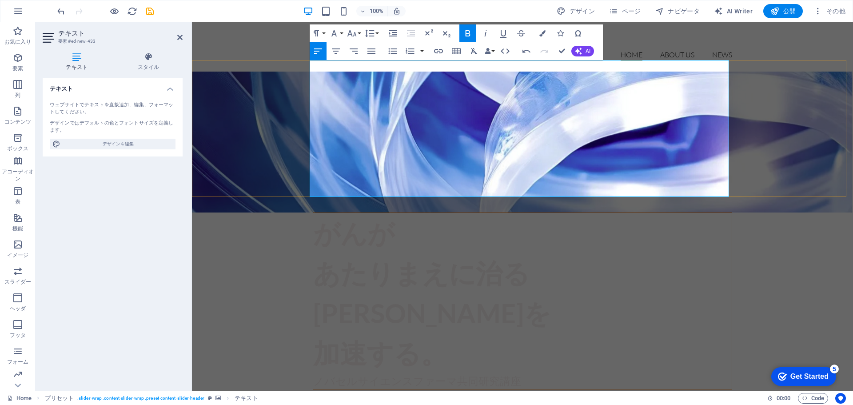
click at [319, 374] on span "ノバセルサイエンスファーマ共同研究講座" at bounding box center [417, 380] width 208 height 13
drag, startPoint x: 314, startPoint y: 189, endPoint x: 511, endPoint y: 190, distance: 196.4
click at [511, 374] on span "ノバセルサイエンスファーマ共同研究講座" at bounding box center [417, 380] width 208 height 13
click at [470, 33] on icon "button" at bounding box center [468, 33] width 11 height 11
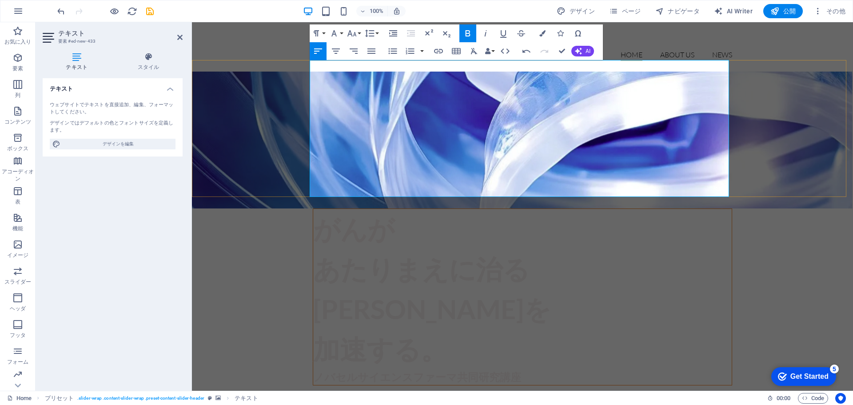
click at [446, 329] on p "加速する。" at bounding box center [522, 349] width 419 height 40
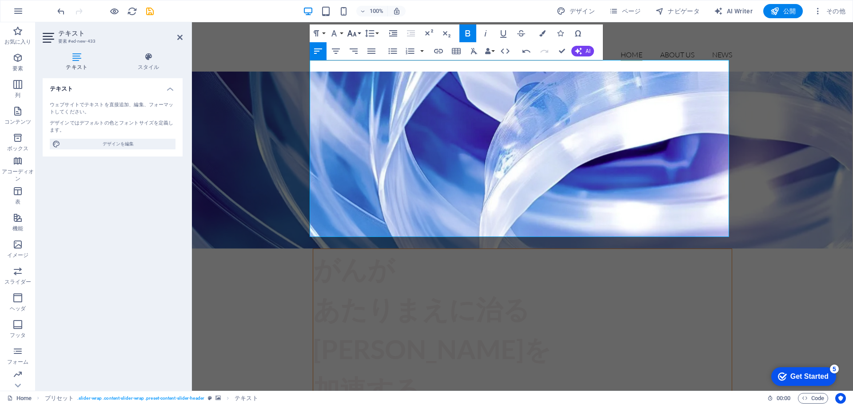
click at [359, 30] on button "Font Size" at bounding box center [353, 33] width 17 height 18
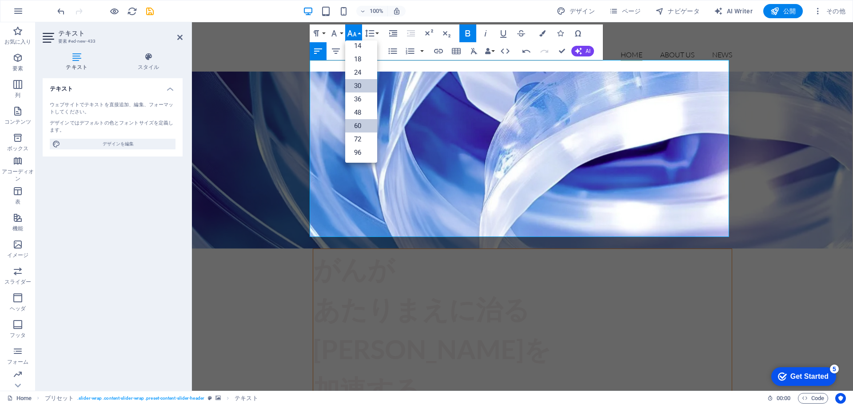
click at [363, 87] on link "30" at bounding box center [361, 85] width 32 height 13
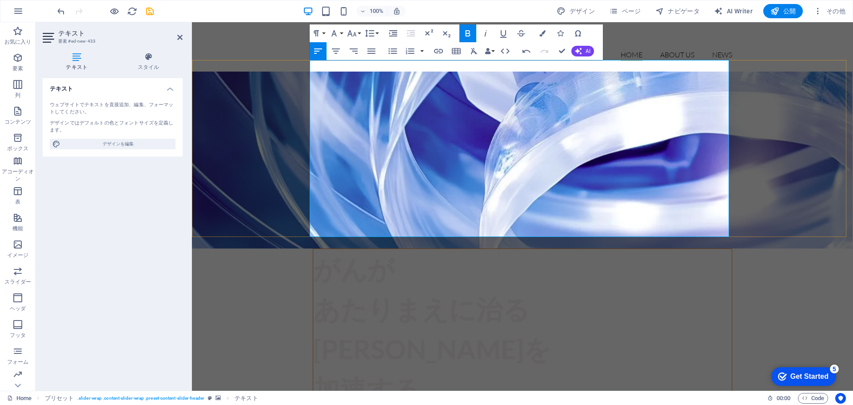
drag, startPoint x: 330, startPoint y: 197, endPoint x: 463, endPoint y: 198, distance: 132.4
click at [355, 31] on icon "button" at bounding box center [352, 33] width 11 height 11
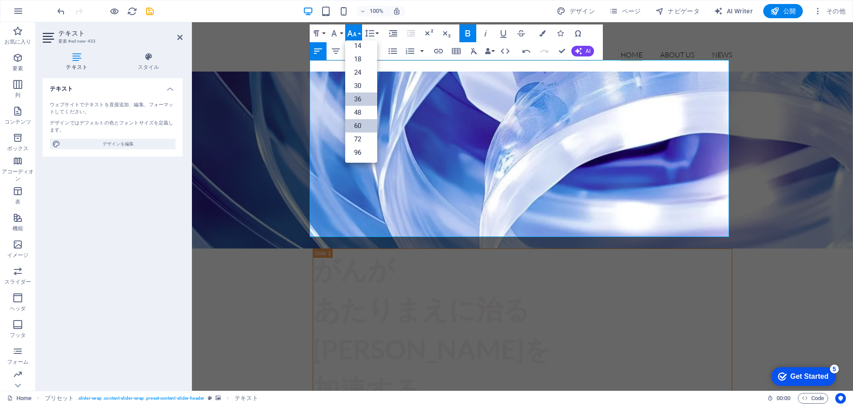
click at [359, 96] on link "36" at bounding box center [361, 98] width 32 height 13
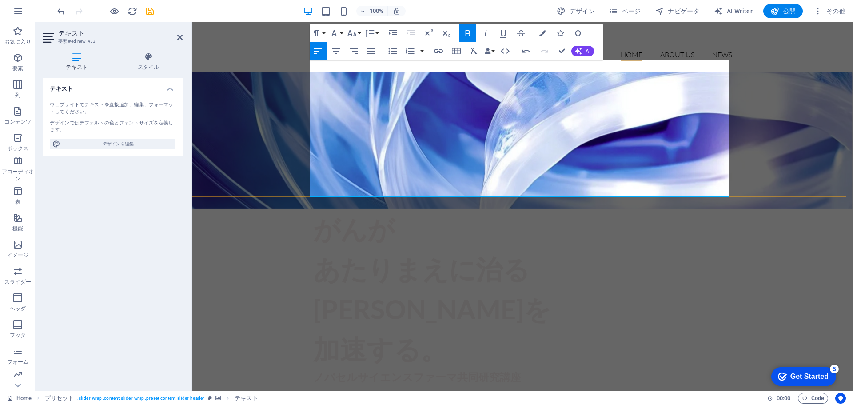
click at [315, 370] on strong "ノバセルサイエンスファーマ共同研究講座" at bounding box center [417, 376] width 208 height 13
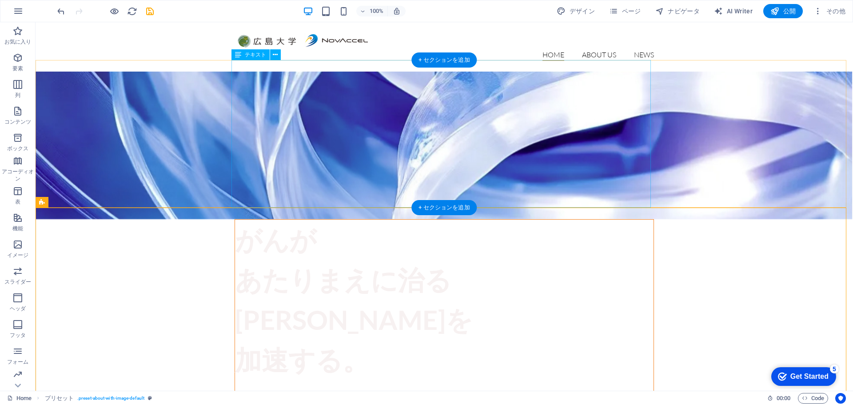
click at [245, 219] on div "がんが あたりまえに治る未来を 加速する。 ノバセルサイエンスファーマ共同研究講座" at bounding box center [444, 313] width 419 height 188
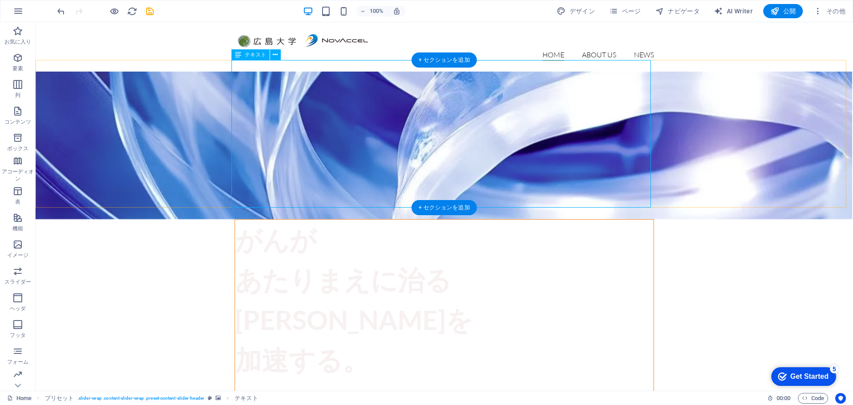
click at [275, 219] on div "がんが あたりまえに治る未来を 加速する。 ノバセルサイエンスファーマ共同研究講座" at bounding box center [444, 313] width 419 height 188
click at [275, 54] on icon at bounding box center [275, 54] width 5 height 9
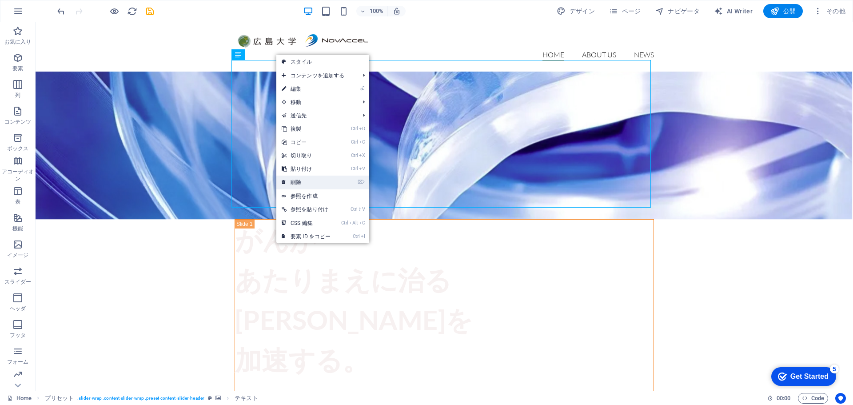
click at [296, 182] on link "⌦ 削除" at bounding box center [306, 182] width 60 height 13
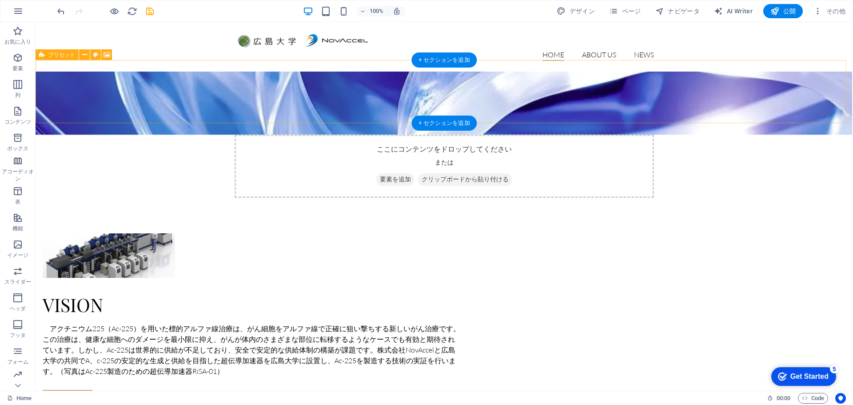
click at [378, 135] on div "ここにコンテンツをドロップしてください または 要素を追加 クリップボードから貼り付ける" at bounding box center [444, 166] width 419 height 63
click at [441, 173] on span "クリップボードから貼り付ける" at bounding box center [465, 179] width 94 height 12
click at [336, 135] on div "ここにコンテンツをドロップしてください または 要素を追加 クリップボードから貼り付ける" at bounding box center [444, 166] width 419 height 63
click at [313, 135] on div "ここにコンテンツをドロップしてください または 要素を追加 クリップボードから貼り付ける" at bounding box center [444, 166] width 419 height 63
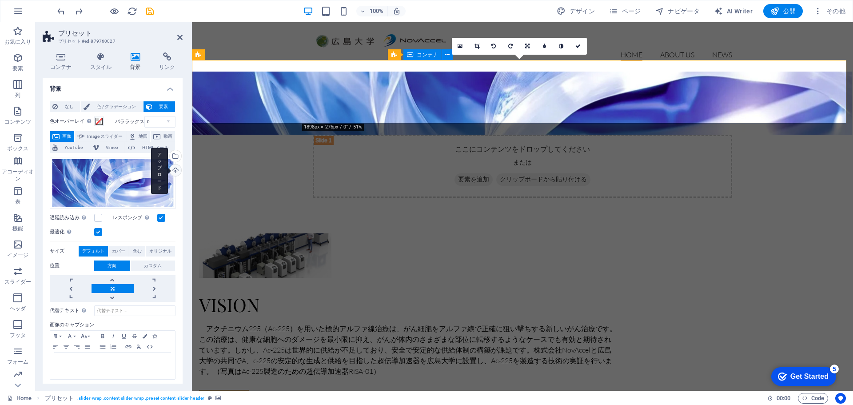
click at [175, 178] on div "アップロード" at bounding box center [174, 170] width 13 height 13
click at [67, 55] on icon at bounding box center [61, 56] width 36 height 9
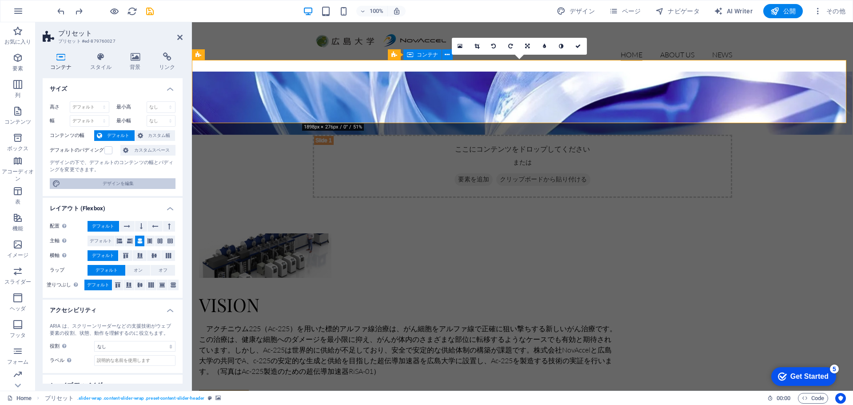
click at [128, 183] on span "デザインを編集" at bounding box center [118, 183] width 110 height 11
select select "rem"
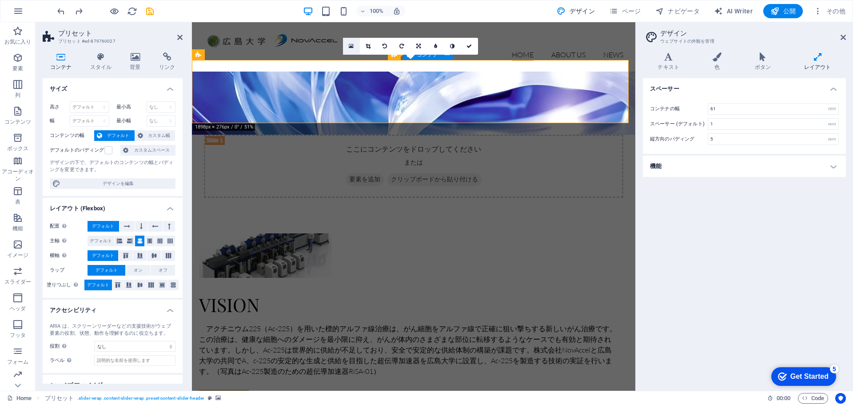
click at [350, 46] on icon at bounding box center [351, 46] width 5 height 6
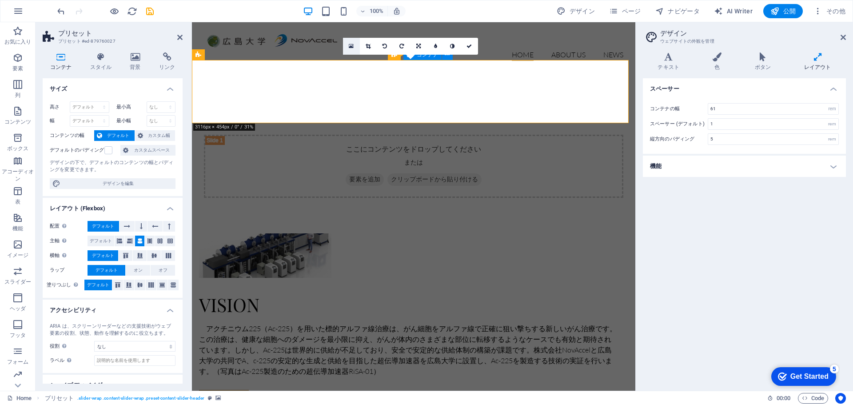
click at [349, 44] on icon at bounding box center [351, 46] width 5 height 6
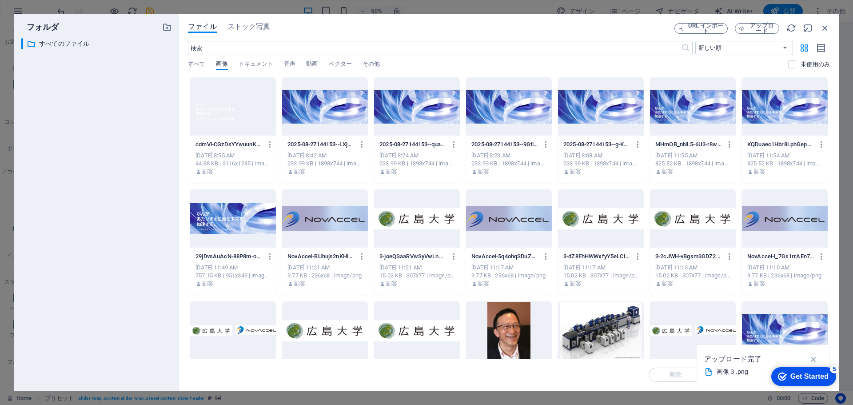
click at [248, 108] on div at bounding box center [233, 107] width 86 height 58
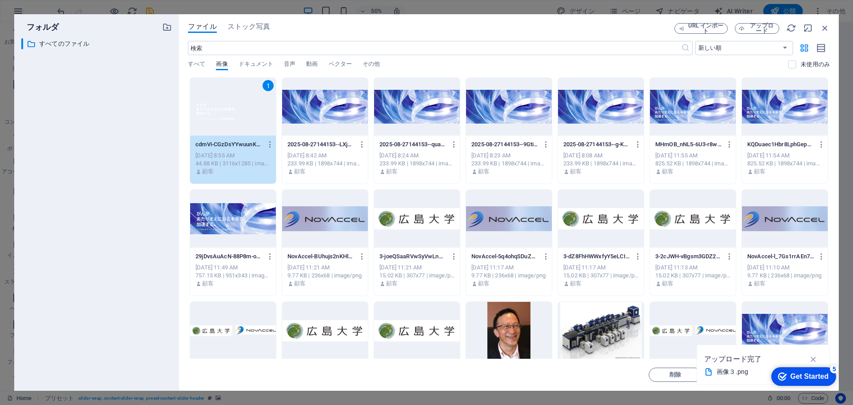
drag, startPoint x: 517, startPoint y: 29, endPoint x: 444, endPoint y: 35, distance: 73.1
click at [444, 35] on div "ファイル ストック写真 URL インポート アップロード ​ 新しい順 古い順 名前 (A-Z) 名前 (Z-A) サイズ (0-9) サイズ (9-0) 解…" at bounding box center [509, 202] width 642 height 359
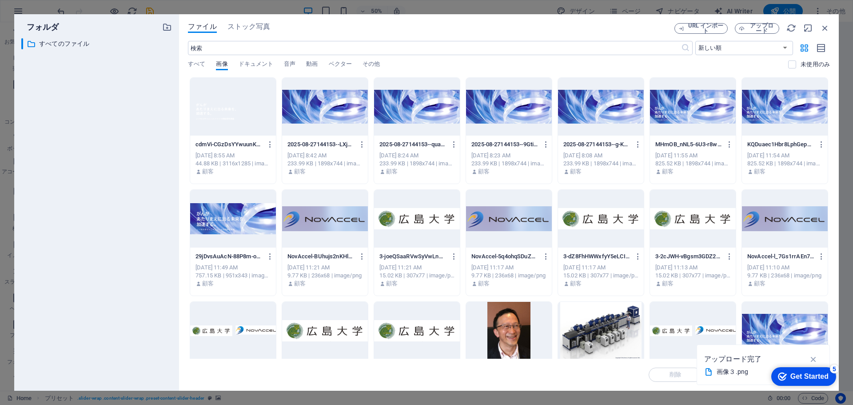
click at [231, 103] on div at bounding box center [233, 107] width 86 height 58
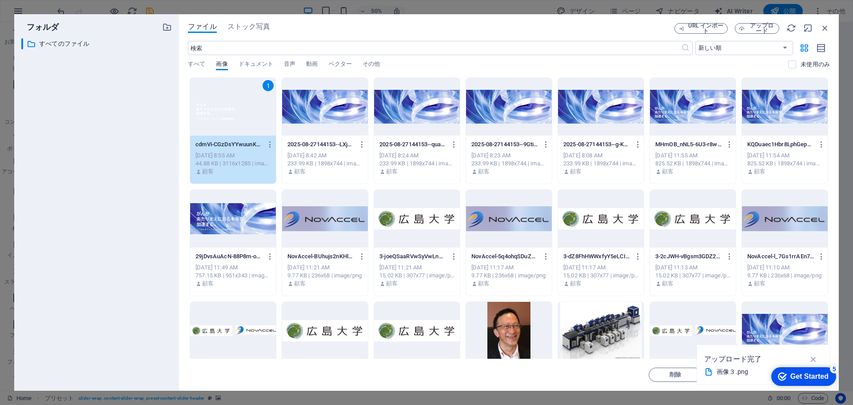
click at [231, 103] on div "1" at bounding box center [233, 107] width 86 height 58
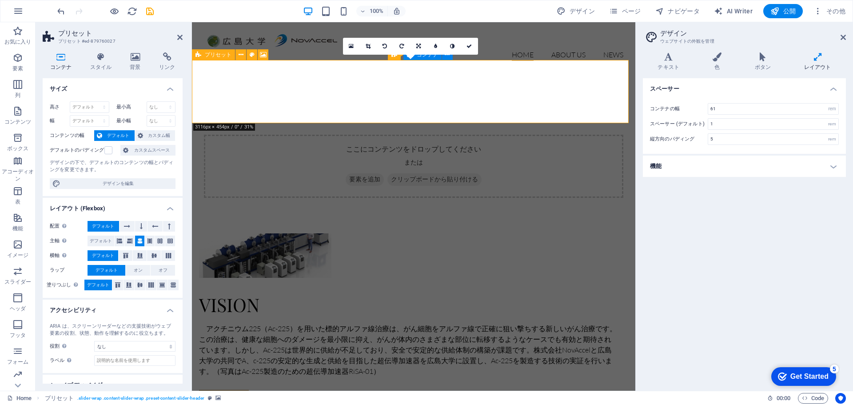
click at [423, 173] on span "クリップボードから貼り付ける" at bounding box center [434, 179] width 94 height 12
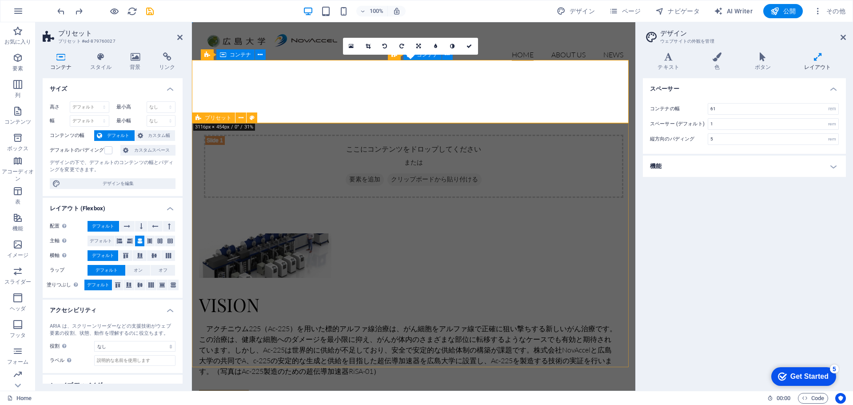
click at [337, 198] on div "Vision アクチニウム225（Ac-225）を用いた標的アルファ線治療は、がん細胞をアルファ線で正確に狙い撃ちする新しいがん治療です。この治療は、健康な細…" at bounding box center [413, 321] width 443 height 246
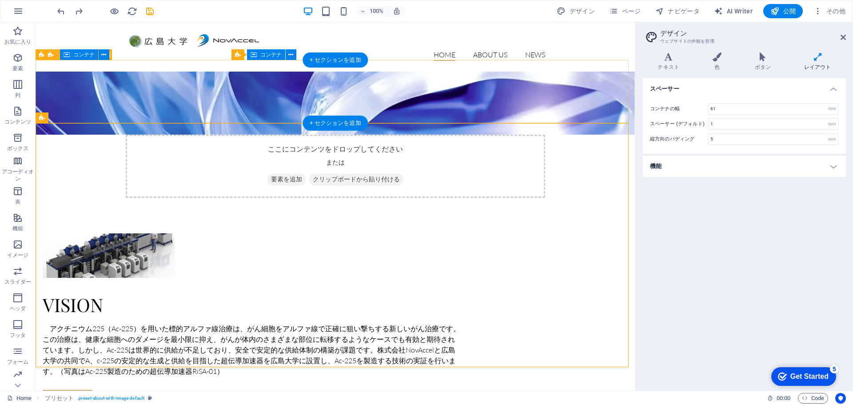
click at [259, 135] on div "ここにコンテンツをドロップしてください または 要素を追加 クリップボードから貼り付ける" at bounding box center [335, 166] width 419 height 63
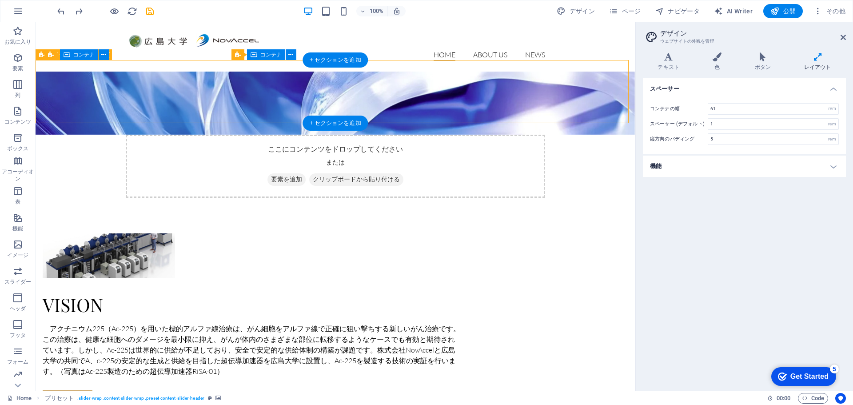
click at [206, 135] on div "ここにコンテンツをドロップしてください または 要素を追加 クリップボードから貼り付ける" at bounding box center [335, 166] width 419 height 63
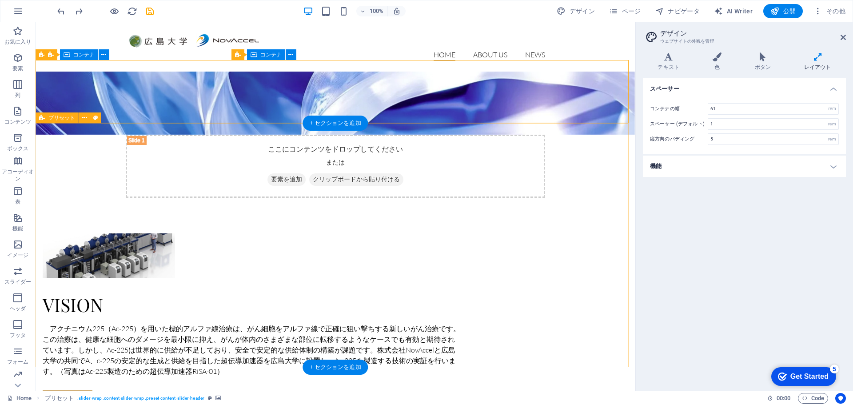
click at [275, 198] on div "Vision アクチニウム225（Ac-225）を用いた標的アルファ線治療は、がん細胞をアルファ線で正確に狙い撃ちする新しいがん治療です。この治療は、健康な細…" at bounding box center [336, 321] width 600 height 246
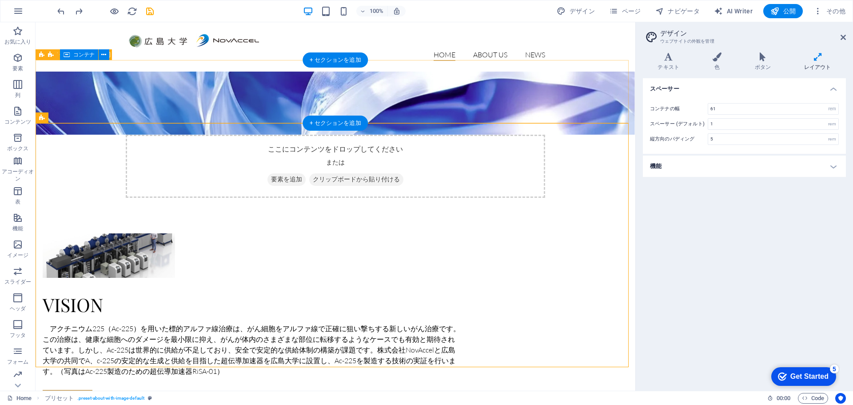
click at [288, 173] on span "要素を追加" at bounding box center [286, 179] width 38 height 12
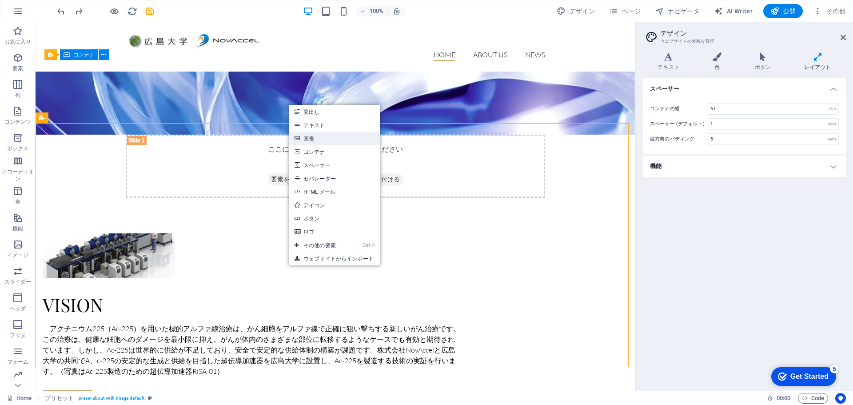
click at [307, 136] on link "画像" at bounding box center [334, 138] width 91 height 13
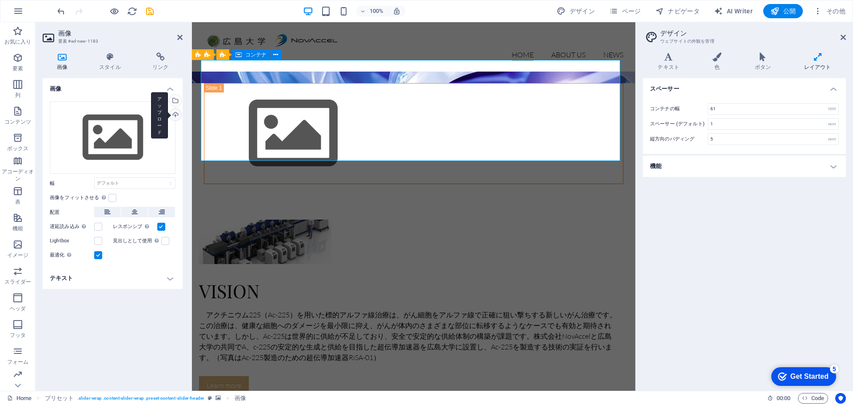
click at [174, 116] on div "アップロード" at bounding box center [174, 115] width 13 height 13
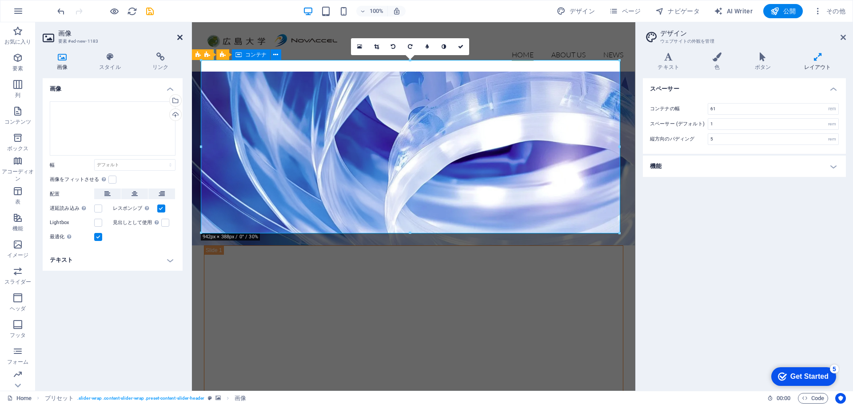
click at [180, 35] on icon at bounding box center [179, 37] width 5 height 7
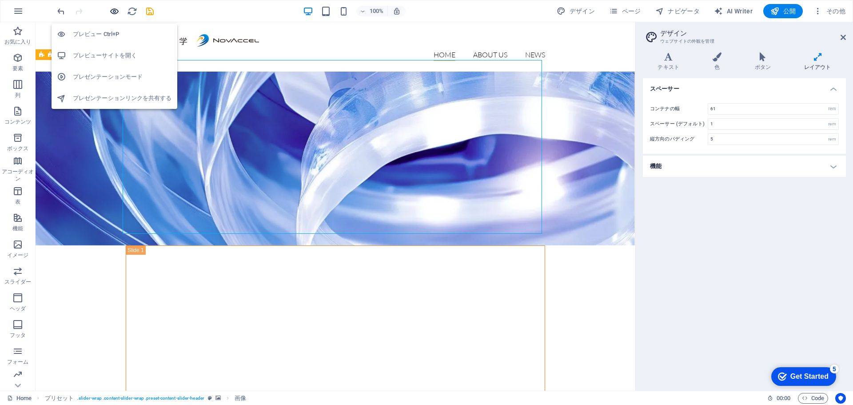
click at [116, 11] on icon "button" at bounding box center [114, 11] width 10 height 10
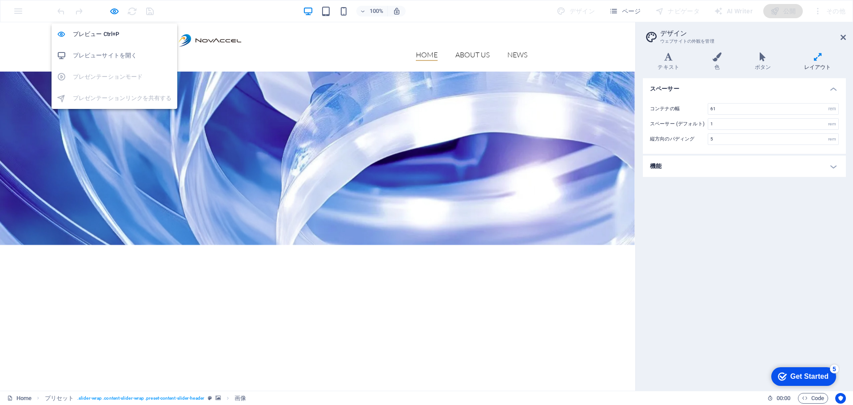
click at [109, 52] on h6 "プレビューサイトを開く" at bounding box center [122, 55] width 99 height 11
click at [111, 12] on icon "button" at bounding box center [114, 11] width 10 height 10
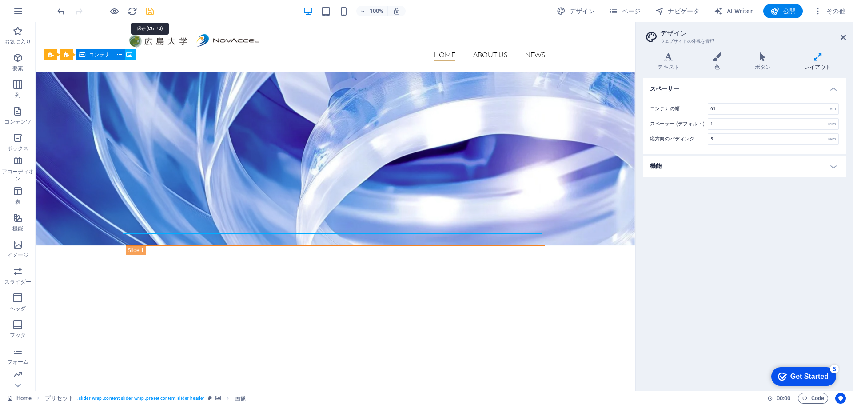
click at [150, 12] on icon "save" at bounding box center [150, 11] width 10 height 10
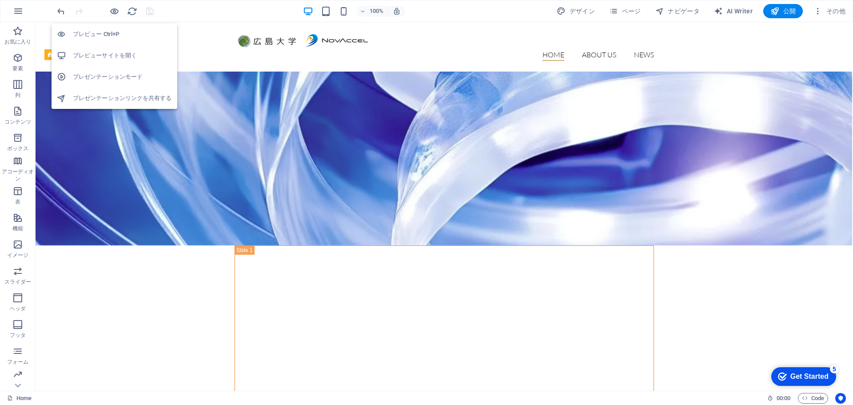
click at [120, 56] on h6 "プレビューサイトを開く" at bounding box center [122, 55] width 99 height 11
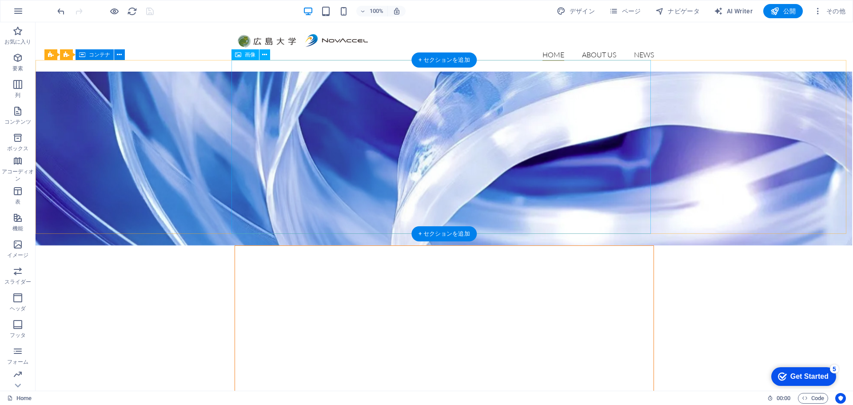
click at [254, 245] on figure at bounding box center [444, 339] width 419 height 189
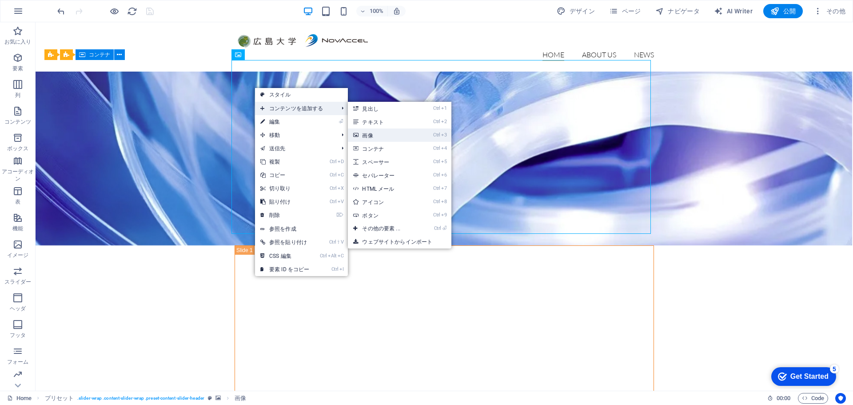
click at [368, 136] on link "Ctrl 3 画像" at bounding box center [383, 134] width 70 height 13
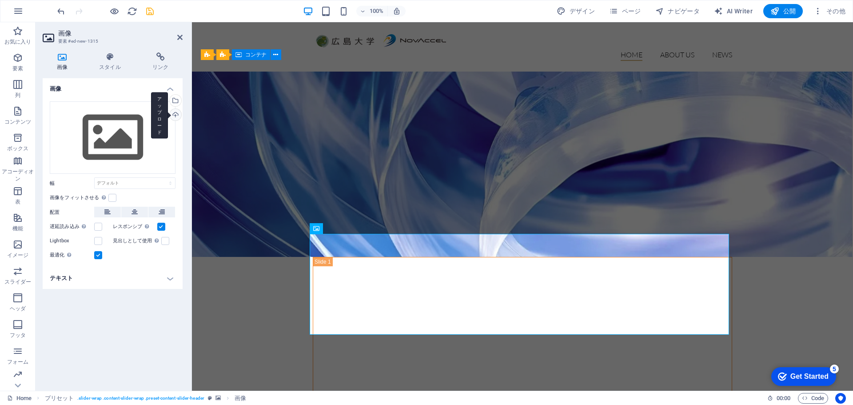
click at [176, 114] on div "アップロード" at bounding box center [174, 115] width 13 height 13
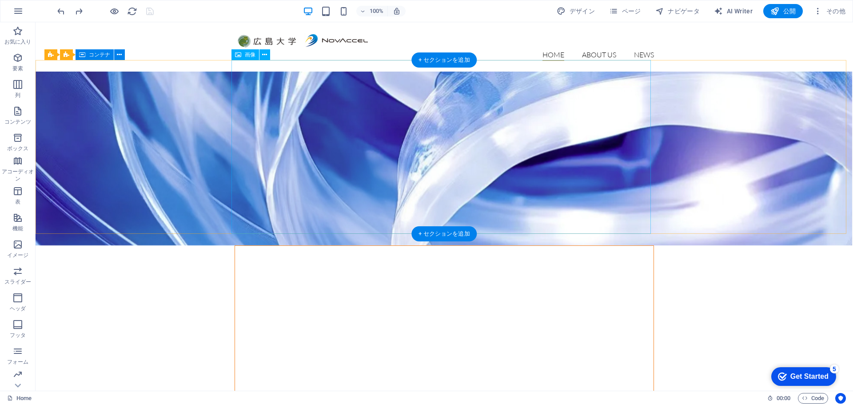
click at [372, 245] on figure at bounding box center [444, 339] width 419 height 189
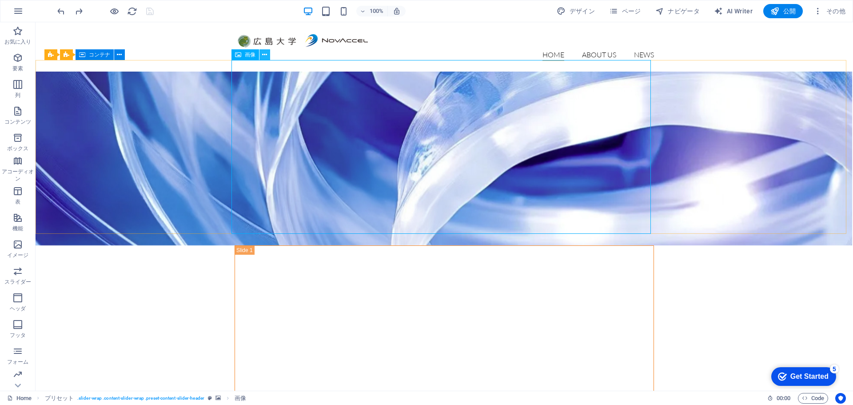
click at [267, 52] on icon at bounding box center [264, 54] width 5 height 9
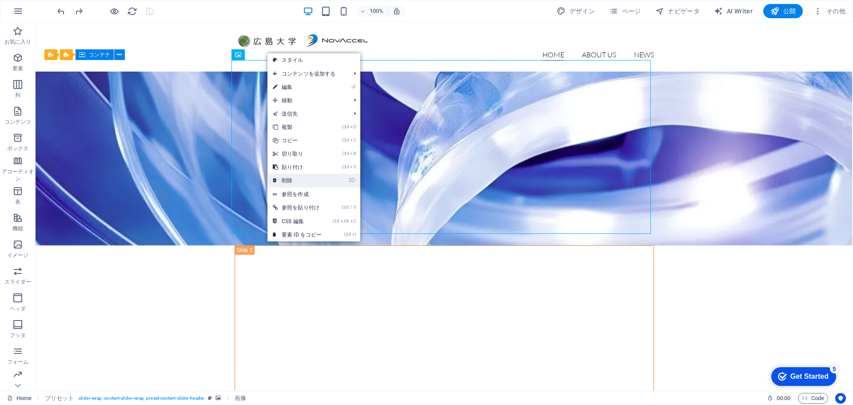
click at [290, 180] on link "⌦ 削除" at bounding box center [297, 180] width 60 height 13
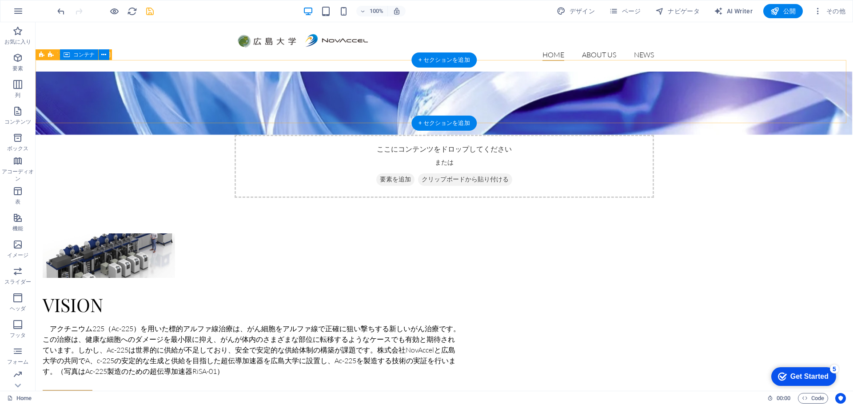
click at [403, 173] on span "要素を追加" at bounding box center [395, 179] width 38 height 12
click at [395, 173] on span "要素を追加" at bounding box center [395, 179] width 38 height 12
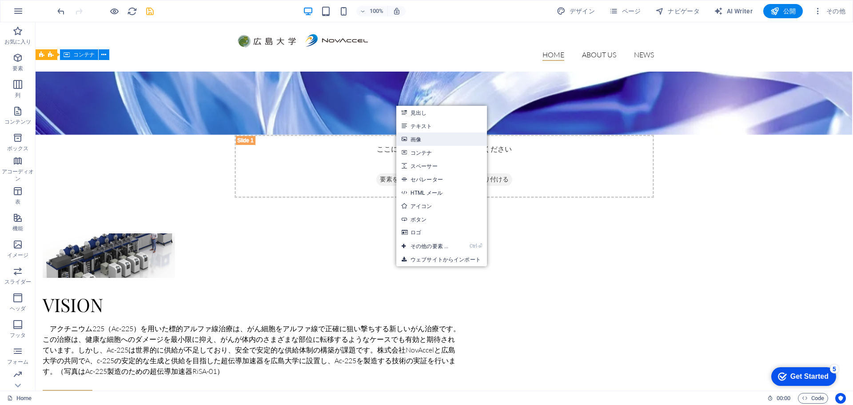
click at [418, 138] on link "画像" at bounding box center [441, 138] width 91 height 13
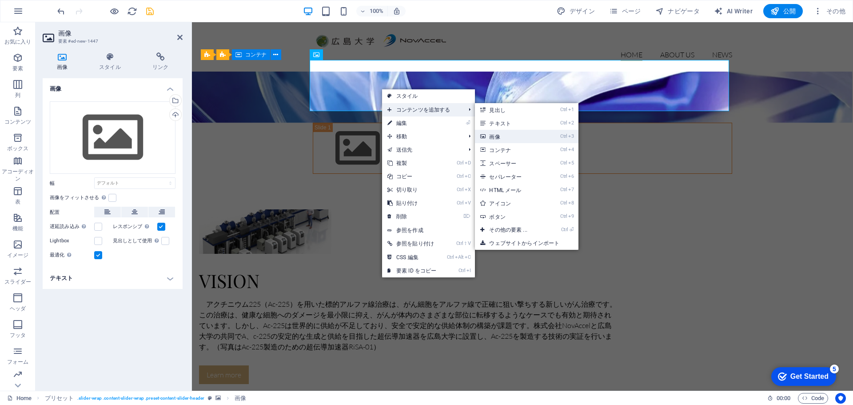
click at [497, 134] on link "Ctrl 3 画像" at bounding box center [510, 136] width 70 height 13
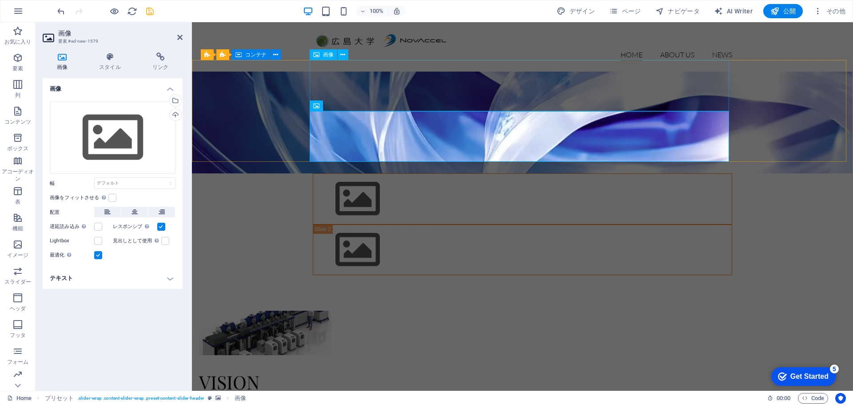
click at [347, 173] on figure at bounding box center [522, 198] width 419 height 51
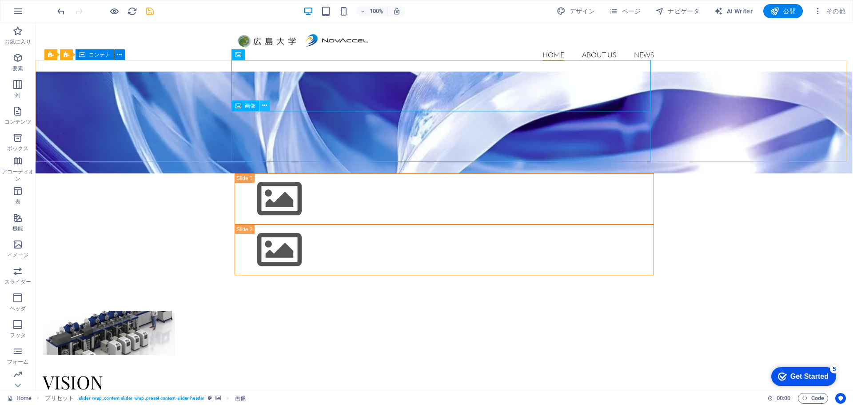
click at [265, 105] on icon at bounding box center [264, 105] width 5 height 9
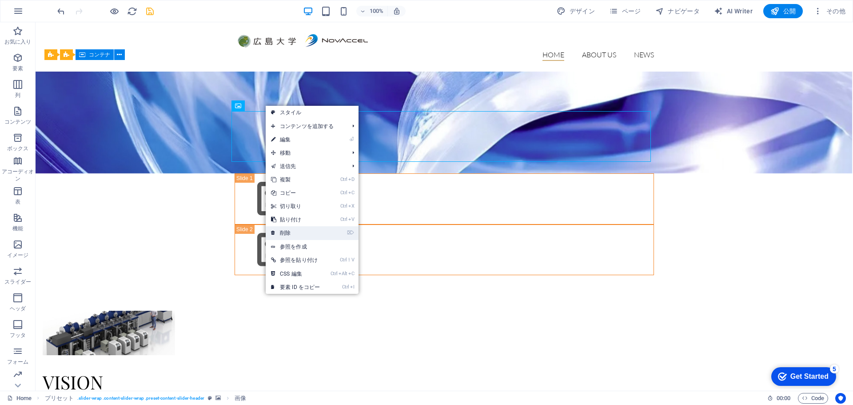
click at [286, 232] on link "⌦ 削除" at bounding box center [296, 232] width 60 height 13
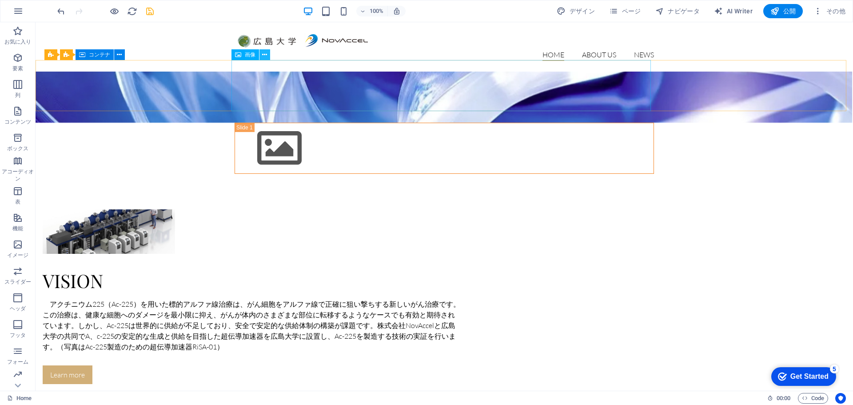
click at [266, 52] on icon at bounding box center [264, 54] width 5 height 9
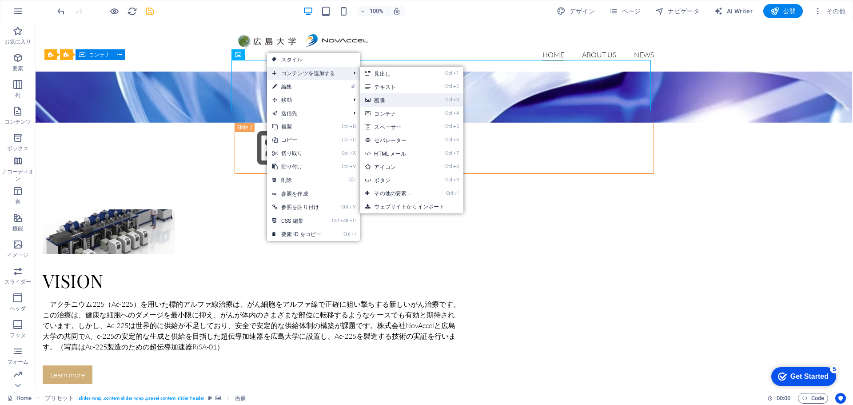
click at [381, 98] on link "Ctrl 3 画像" at bounding box center [395, 99] width 70 height 13
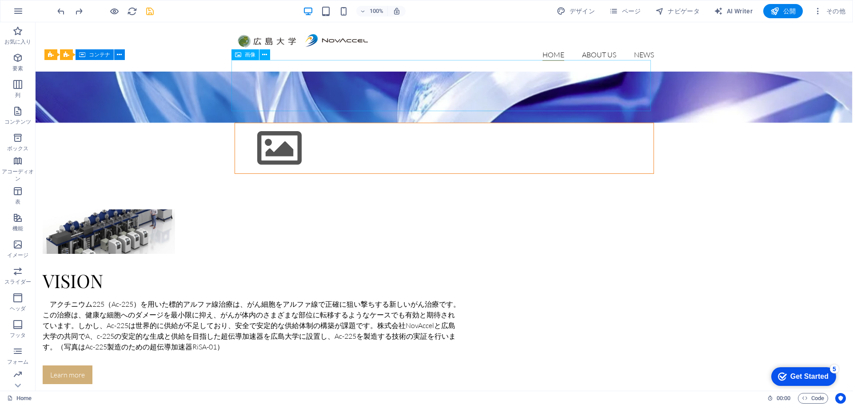
click at [277, 123] on figure at bounding box center [444, 148] width 419 height 51
click at [248, 56] on span "画像" at bounding box center [250, 54] width 11 height 5
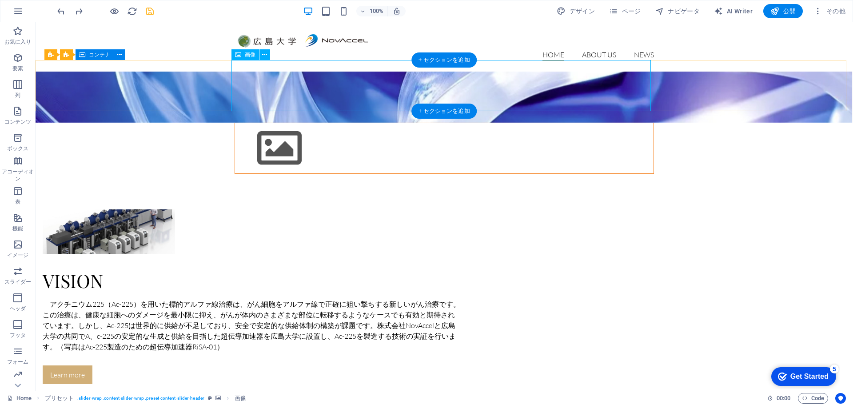
click at [262, 123] on figure at bounding box center [444, 148] width 419 height 51
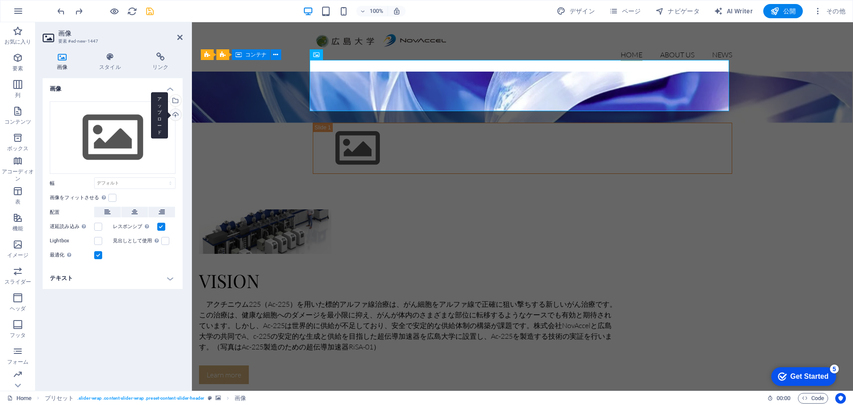
click at [176, 112] on div "アップロード" at bounding box center [174, 115] width 13 height 13
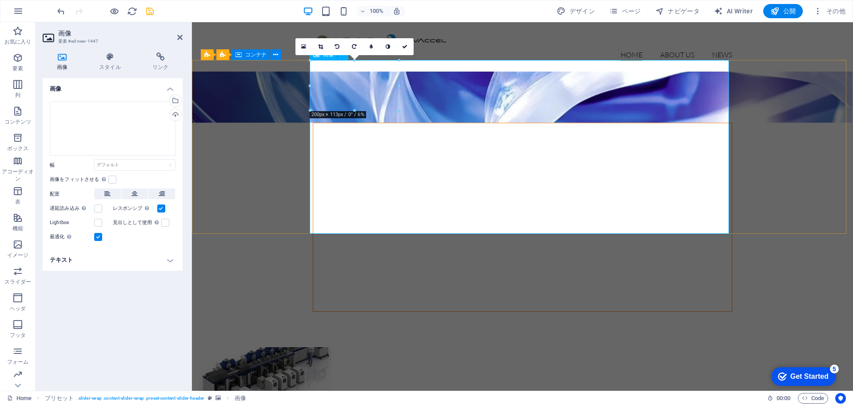
click at [425, 147] on figure at bounding box center [522, 217] width 419 height 189
click at [429, 123] on figure at bounding box center [522, 217] width 419 height 189
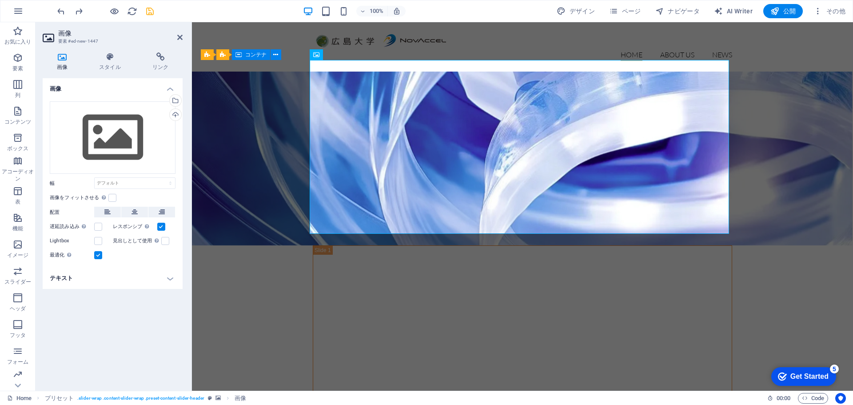
click at [288, 132] on figure at bounding box center [522, 159] width 661 height 174
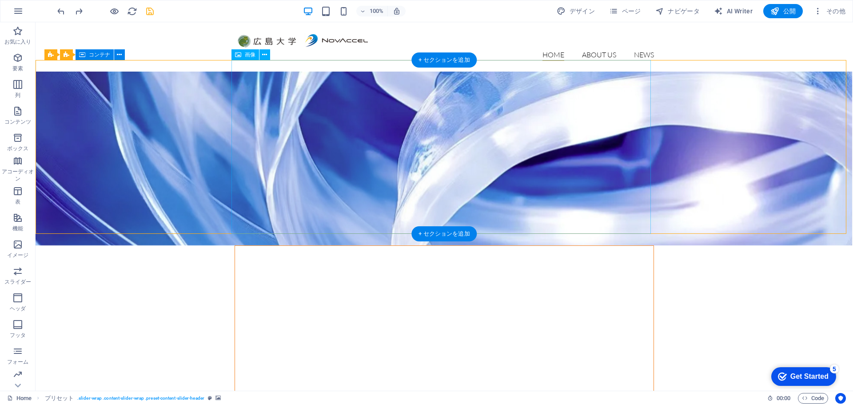
click at [343, 245] on figure at bounding box center [444, 339] width 419 height 189
click at [242, 56] on div "画像" at bounding box center [245, 54] width 28 height 11
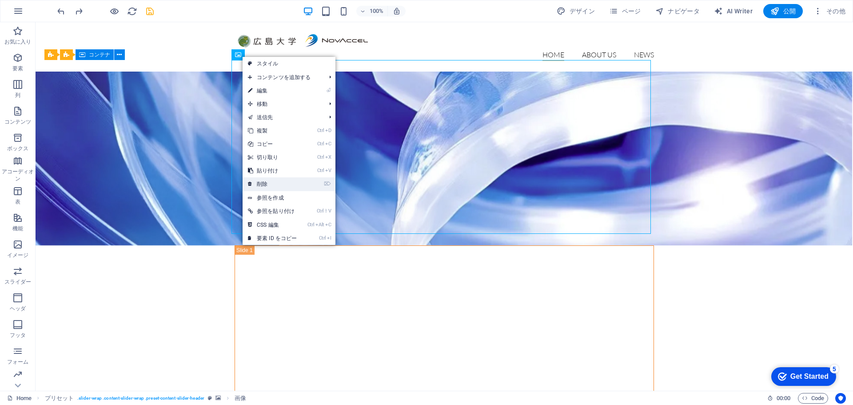
click at [263, 185] on link "⌦ 削除" at bounding box center [273, 183] width 60 height 13
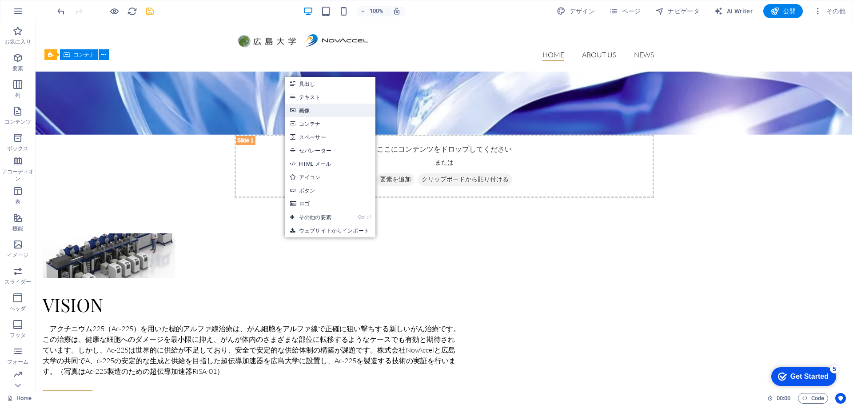
click at [298, 110] on link "画像" at bounding box center [330, 110] width 91 height 13
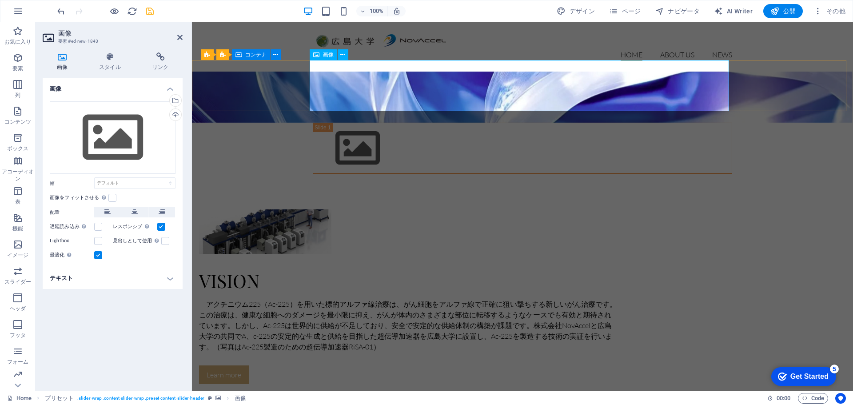
click at [322, 57] on div "画像" at bounding box center [324, 54] width 28 height 11
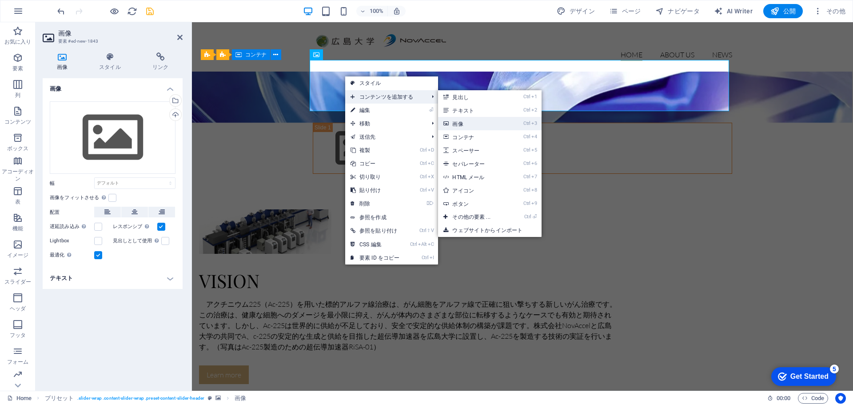
click at [463, 121] on link "Ctrl 3 画像" at bounding box center [473, 123] width 70 height 13
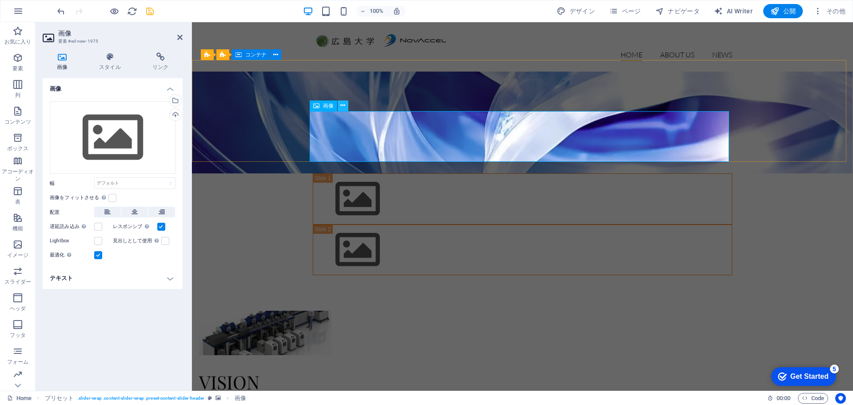
click at [344, 106] on icon at bounding box center [342, 105] width 5 height 9
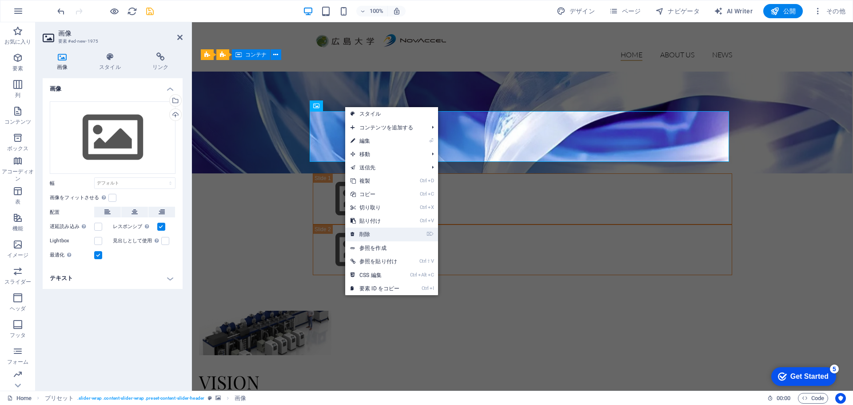
click at [367, 235] on link "⌦ 削除" at bounding box center [375, 233] width 60 height 13
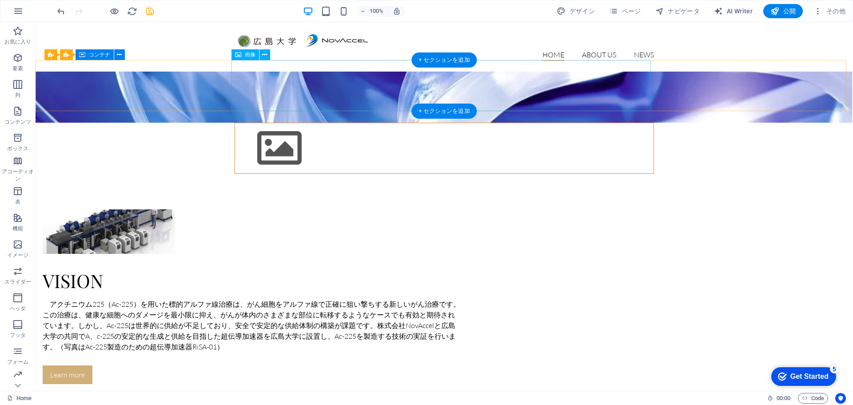
click at [273, 123] on figure at bounding box center [444, 148] width 419 height 51
click at [268, 123] on figure at bounding box center [444, 148] width 419 height 51
click at [261, 123] on figure at bounding box center [444, 148] width 419 height 51
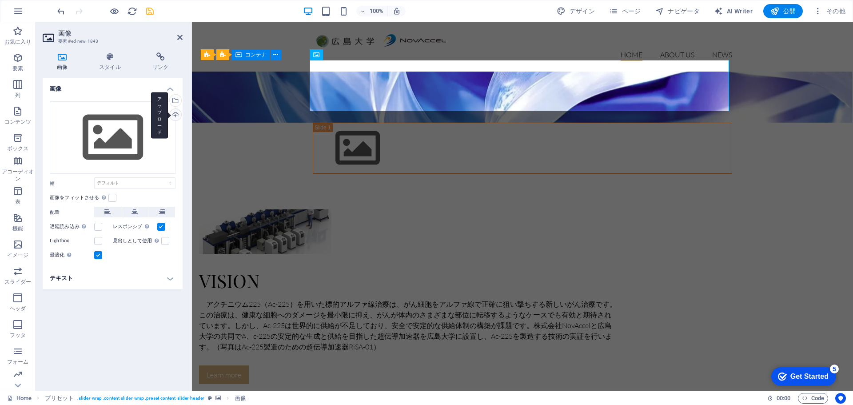
click at [174, 115] on div "アップロード" at bounding box center [174, 115] width 13 height 13
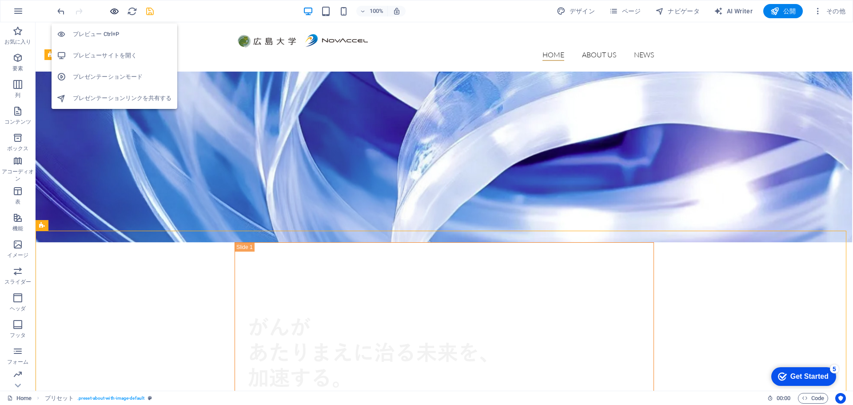
click at [115, 12] on icon "button" at bounding box center [114, 11] width 10 height 10
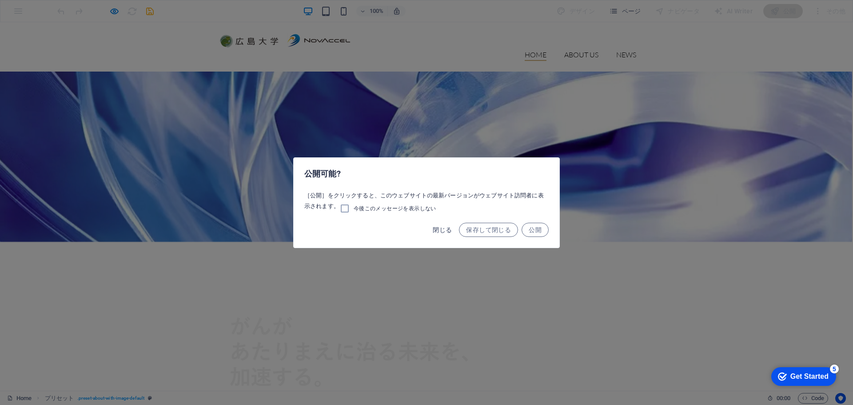
click at [443, 230] on span "閉じる" at bounding box center [442, 229] width 19 height 7
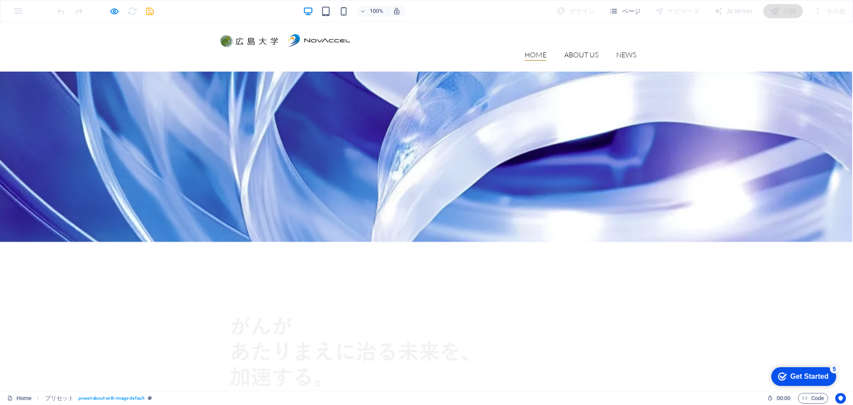
click at [283, 242] on img at bounding box center [444, 334] width 455 height 184
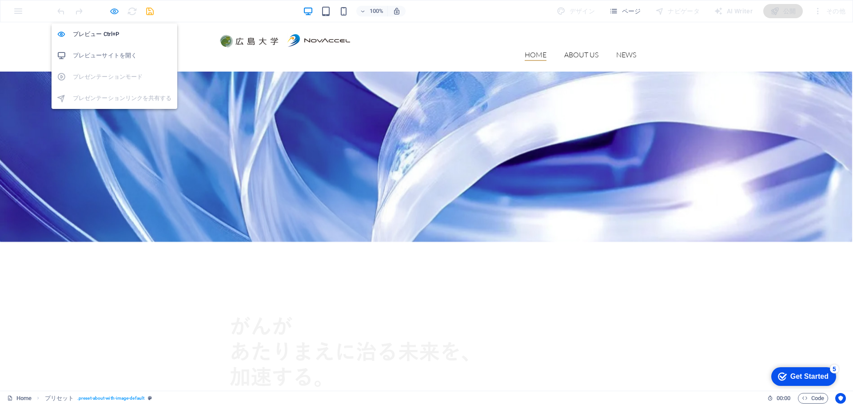
click at [116, 11] on icon "button" at bounding box center [114, 11] width 10 height 10
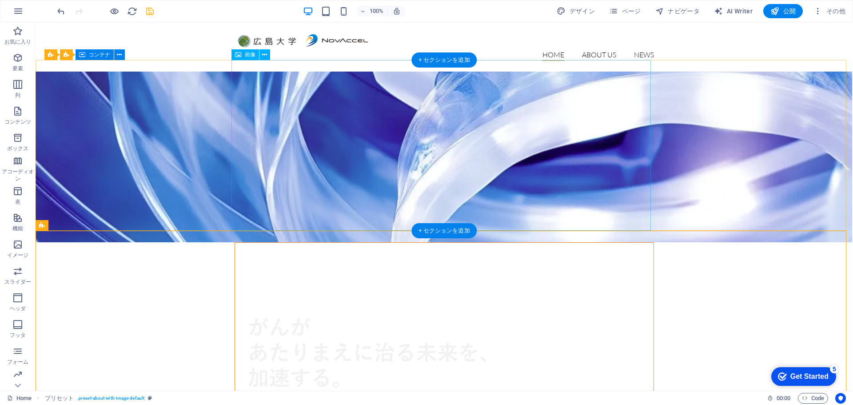
click at [274, 242] on figure at bounding box center [444, 334] width 419 height 185
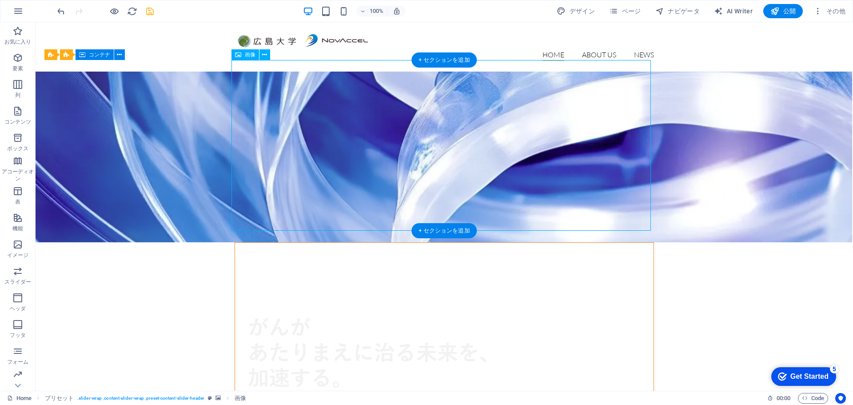
click at [274, 242] on figure at bounding box center [444, 334] width 419 height 185
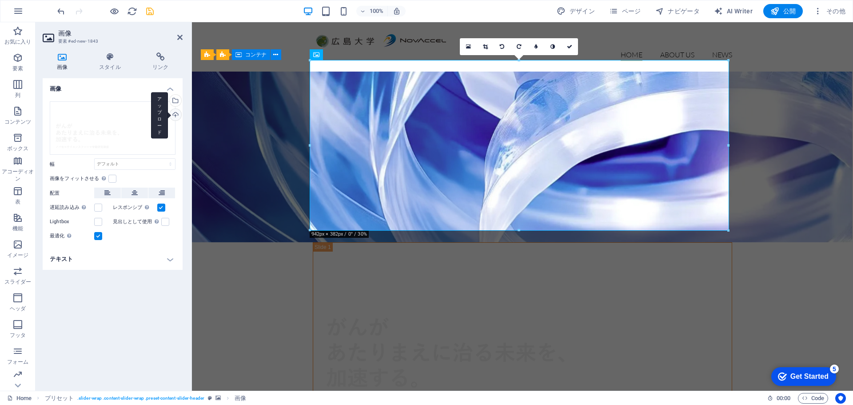
click at [176, 113] on div "アップロード" at bounding box center [174, 115] width 13 height 13
click at [173, 115] on div "アップロード" at bounding box center [174, 115] width 13 height 13
click at [175, 116] on div "アップロード" at bounding box center [174, 115] width 13 height 13
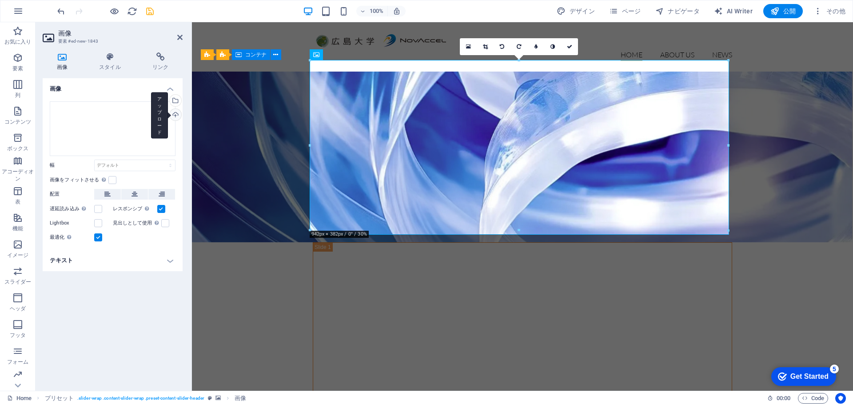
click at [177, 114] on div "アップロード" at bounding box center [174, 115] width 13 height 13
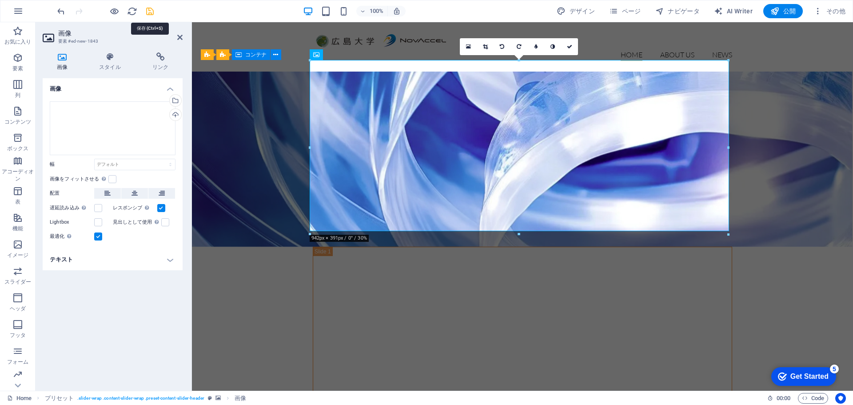
click at [151, 11] on icon "save" at bounding box center [150, 11] width 10 height 10
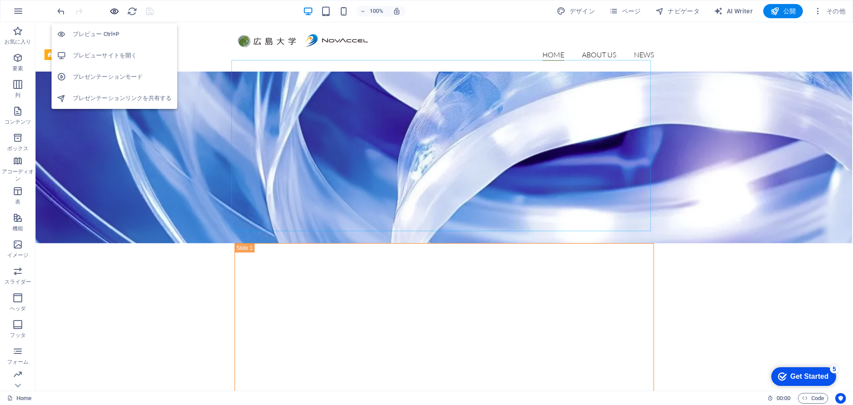
click at [112, 12] on icon "button" at bounding box center [114, 11] width 10 height 10
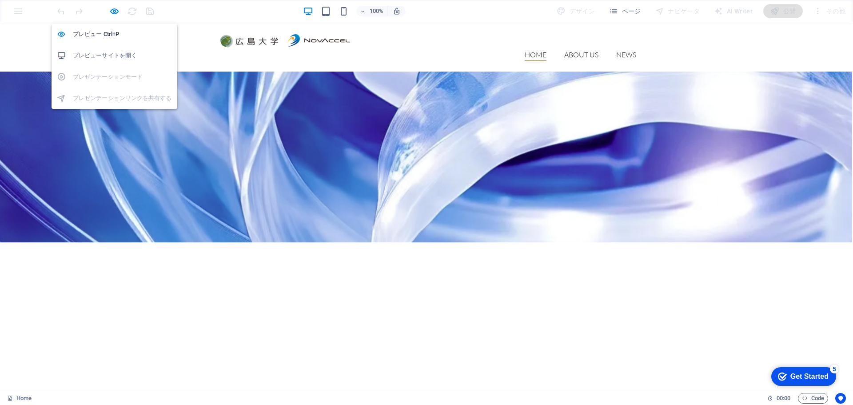
click at [112, 53] on h6 "プレビューサイトを開く" at bounding box center [122, 55] width 99 height 11
click at [118, 12] on icon "button" at bounding box center [114, 11] width 10 height 10
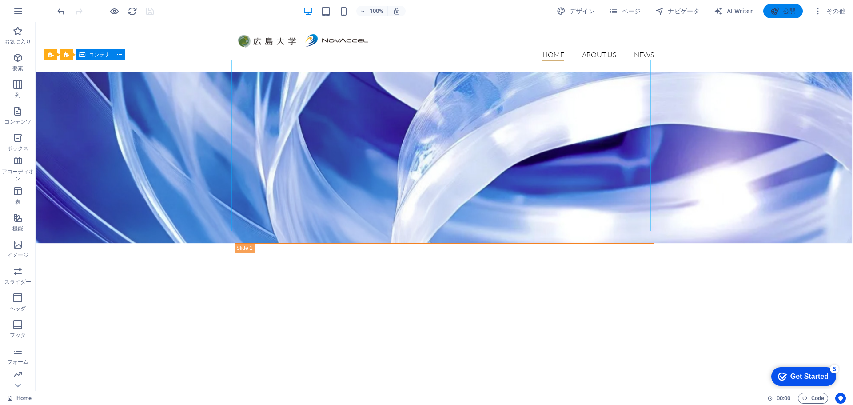
click at [778, 12] on icon "button" at bounding box center [774, 11] width 9 height 9
